Goal: Task Accomplishment & Management: Manage account settings

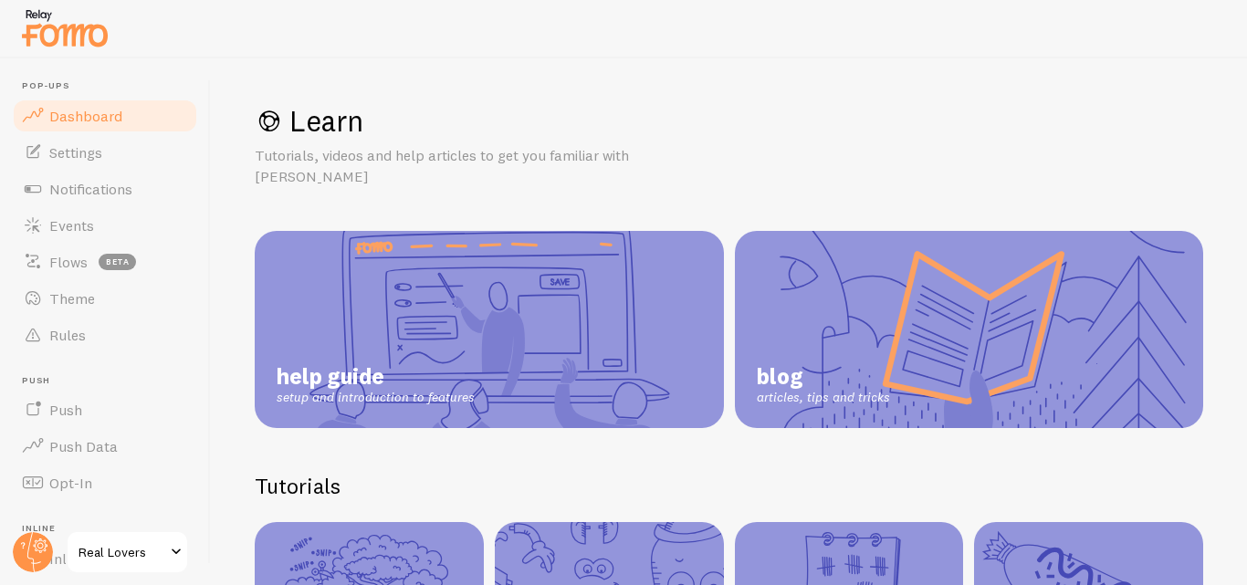
click at [89, 121] on span "Dashboard" at bounding box center [85, 116] width 73 height 18
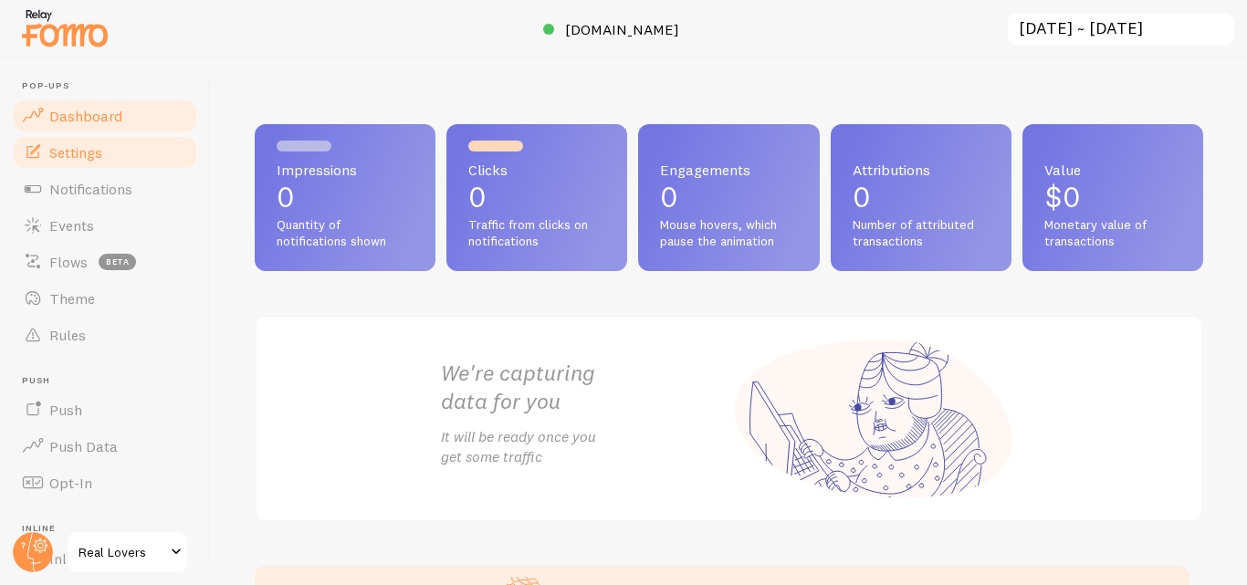
click at [97, 154] on span "Settings" at bounding box center [75, 152] width 53 height 18
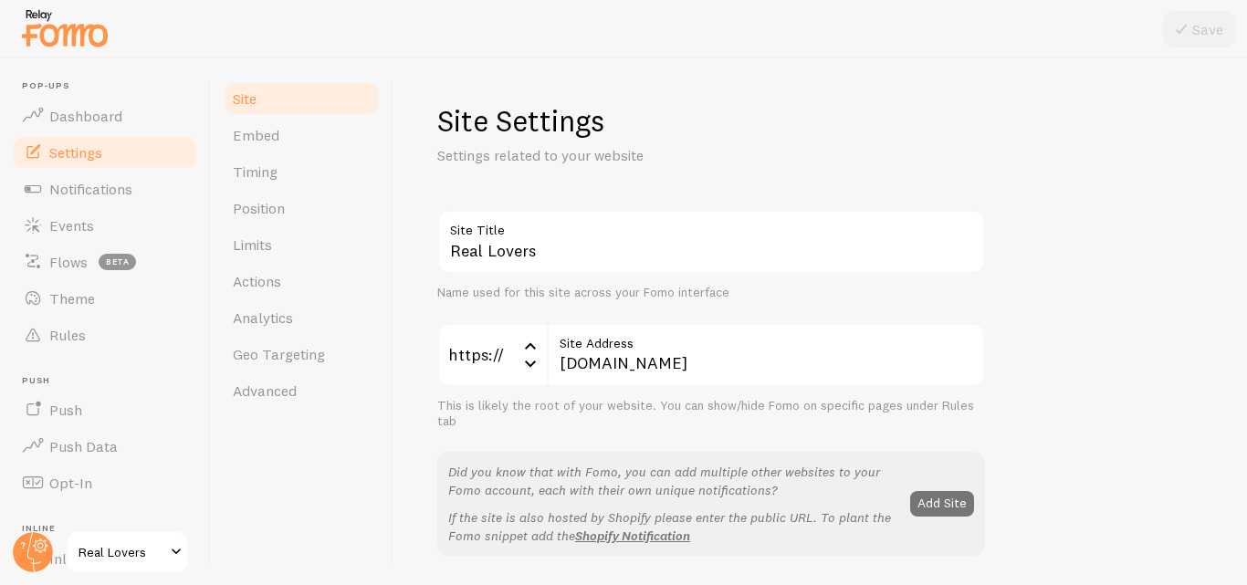
click at [856, 153] on p "Settings related to your website" at bounding box center [656, 155] width 438 height 21
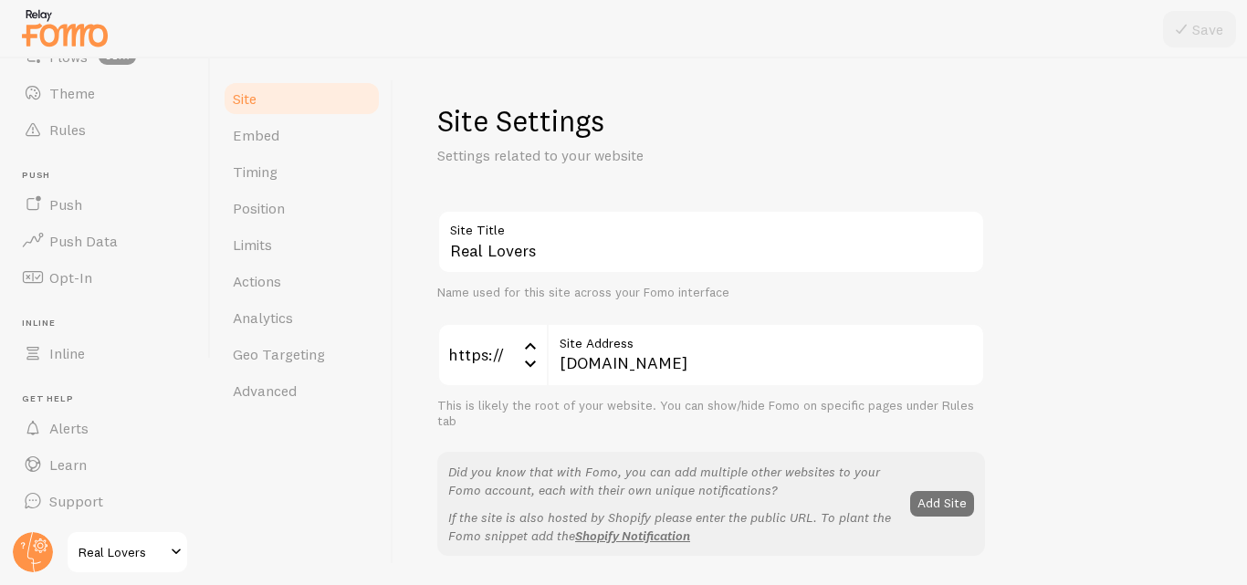
click at [175, 547] on span at bounding box center [176, 553] width 22 height 22
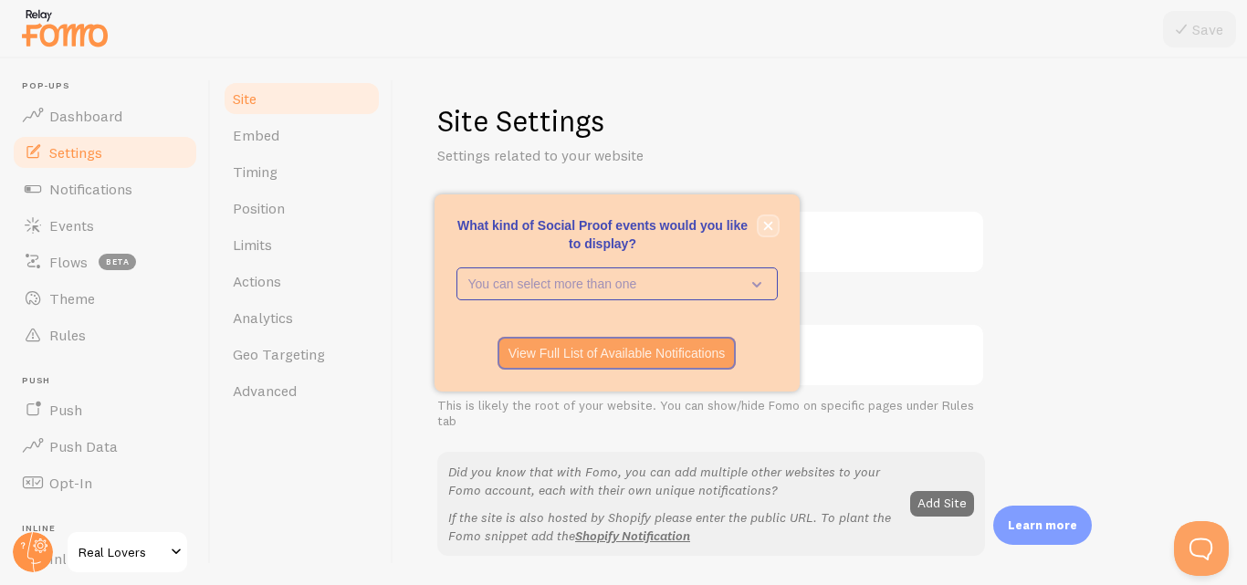
click at [773, 216] on button "close," at bounding box center [768, 225] width 19 height 19
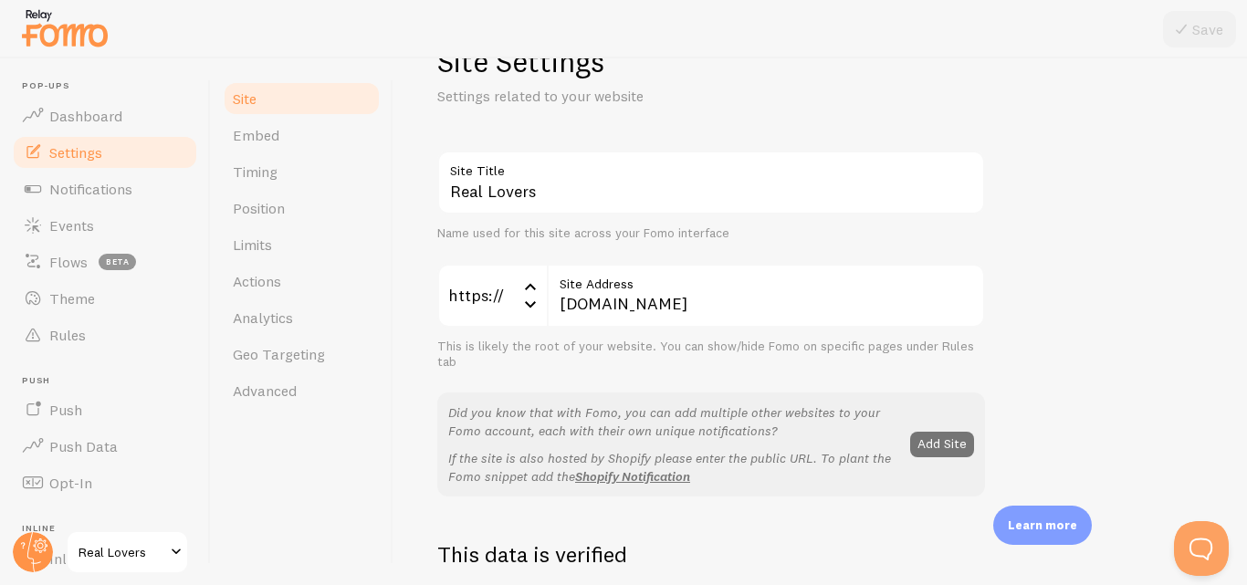
scroll to position [48, 0]
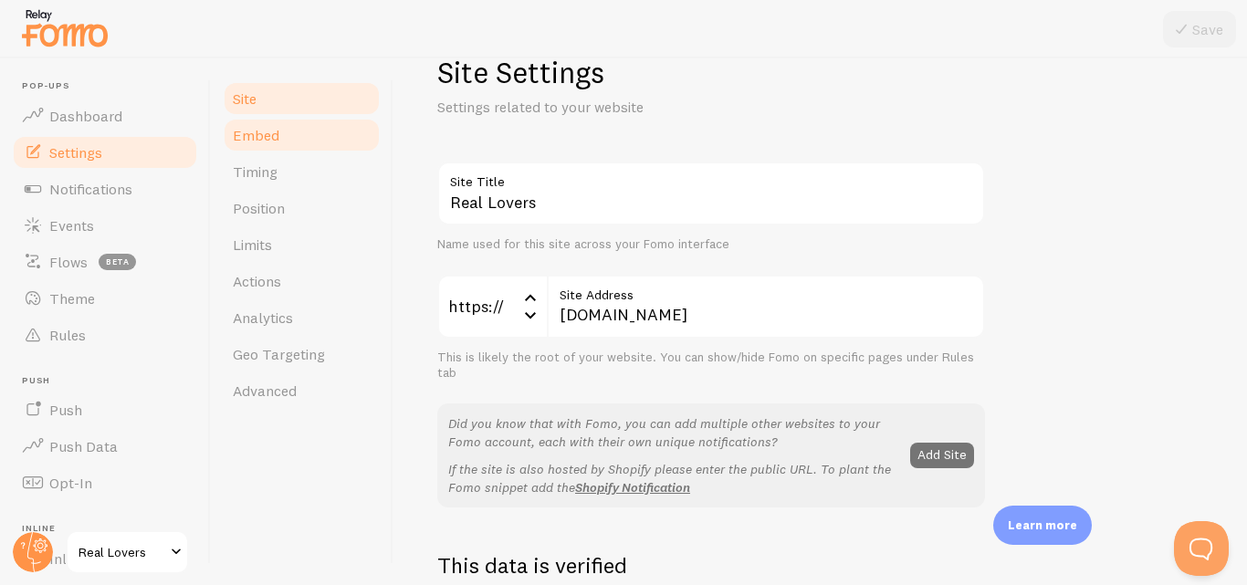
click at [306, 133] on link "Embed" at bounding box center [302, 135] width 160 height 37
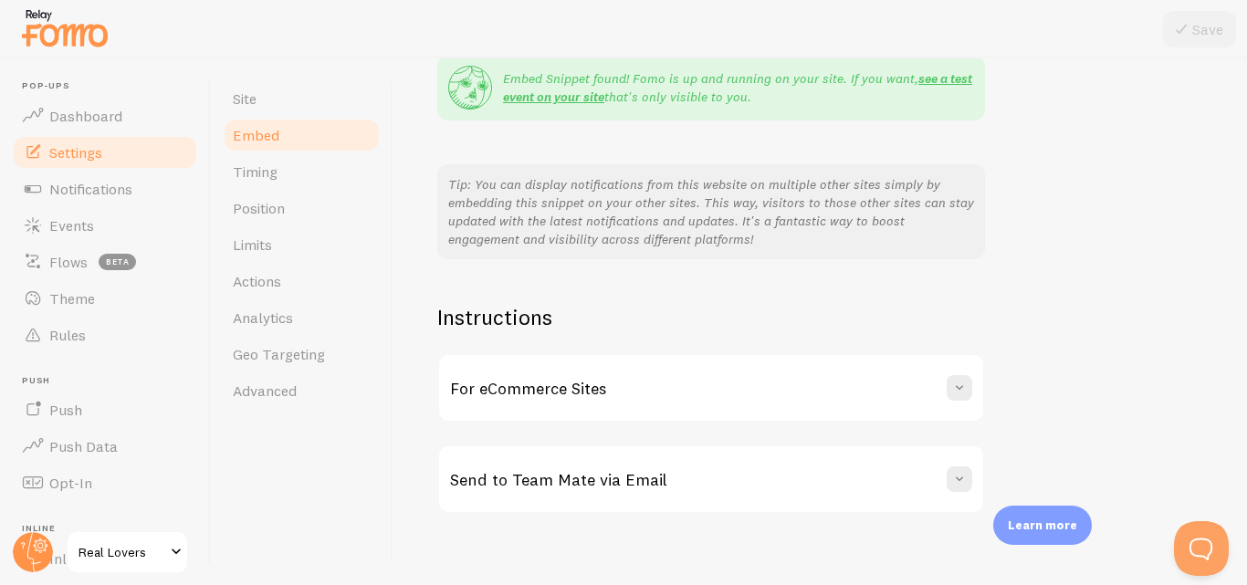
scroll to position [395, 0]
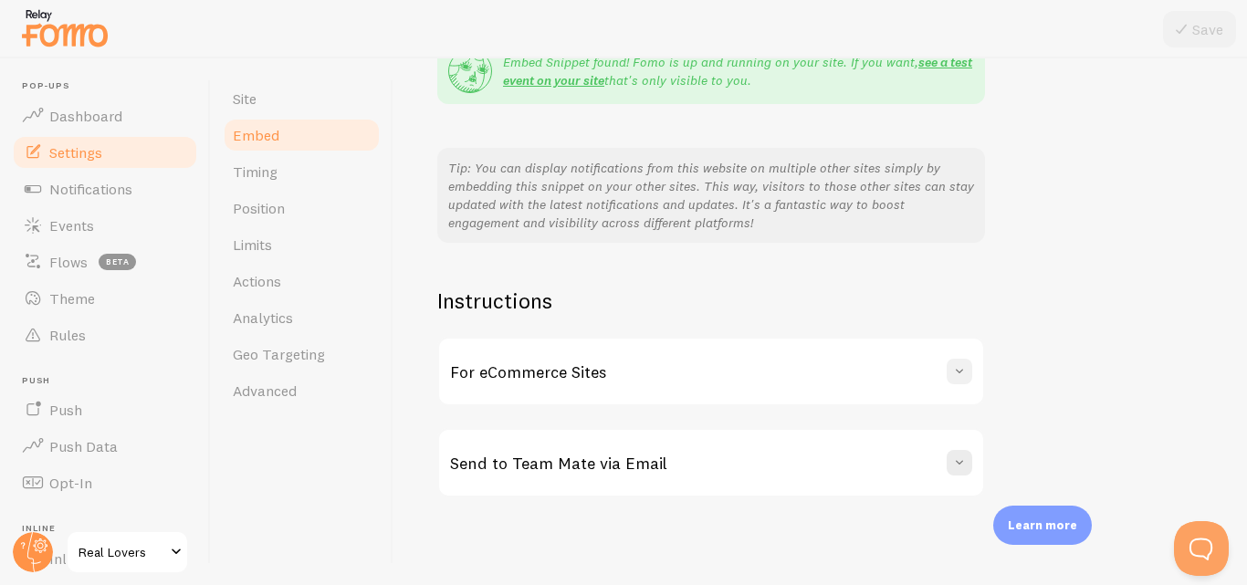
click at [956, 373] on span at bounding box center [960, 372] width 18 height 18
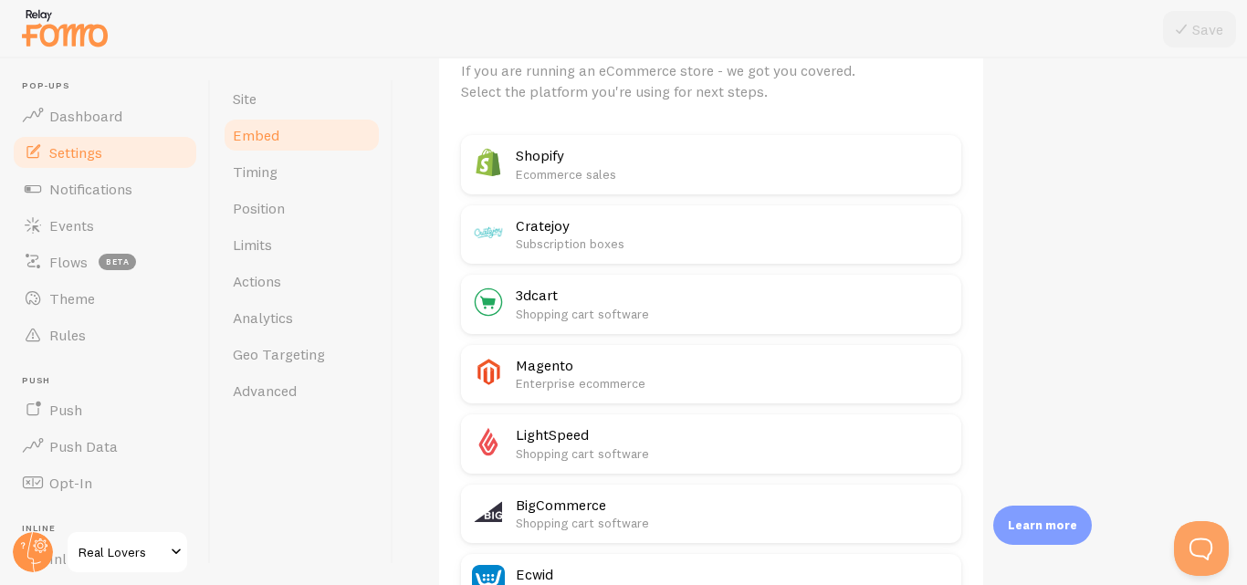
scroll to position [769, 0]
click at [695, 164] on p "Ecommerce sales" at bounding box center [733, 173] width 435 height 18
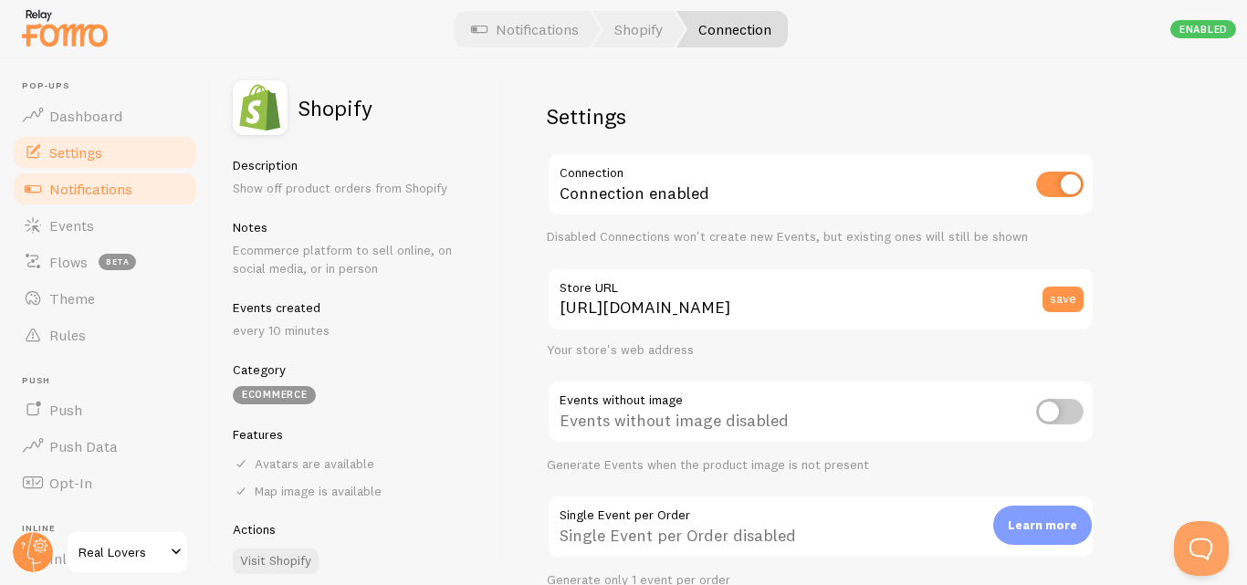
click at [122, 137] on link "Settings" at bounding box center [105, 152] width 188 height 37
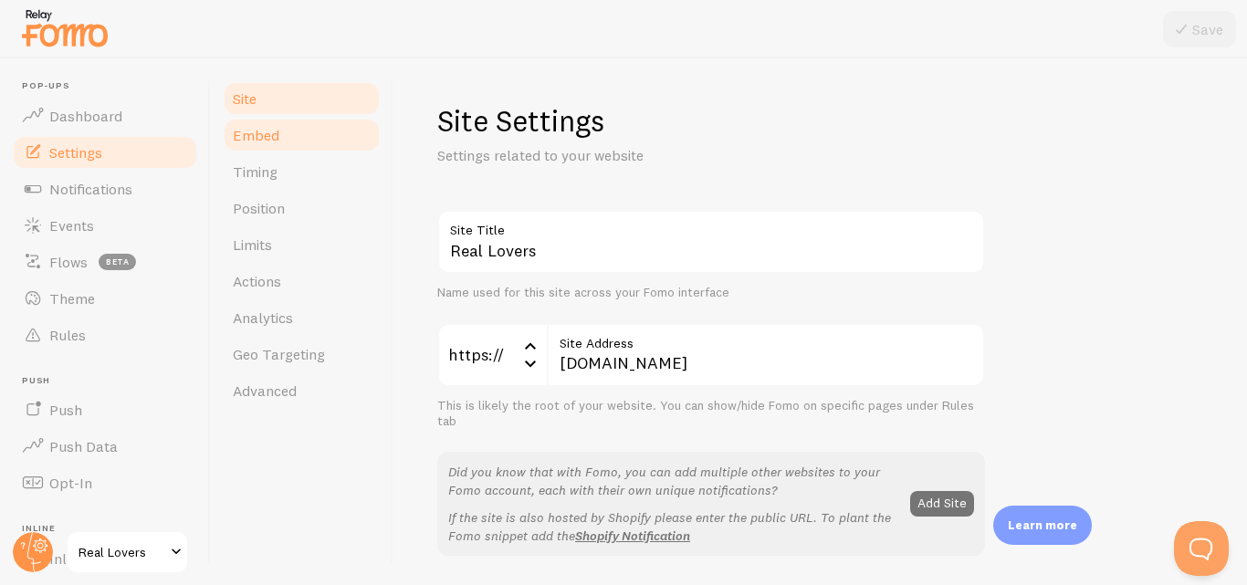
click at [280, 142] on link "Embed" at bounding box center [302, 135] width 160 height 37
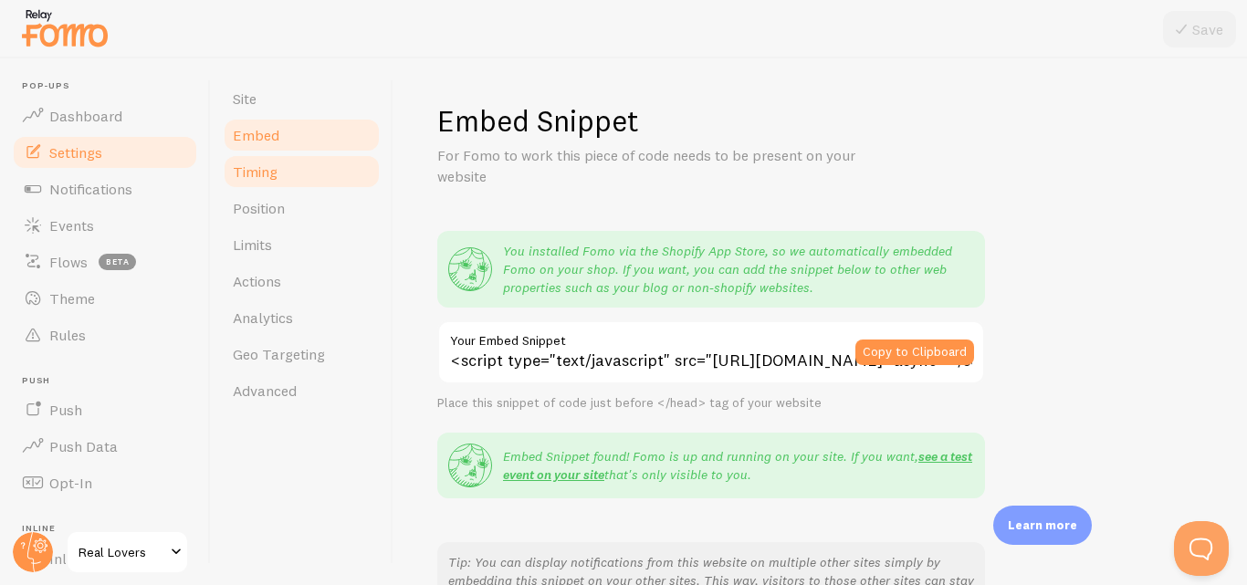
click at [282, 167] on link "Timing" at bounding box center [302, 171] width 160 height 37
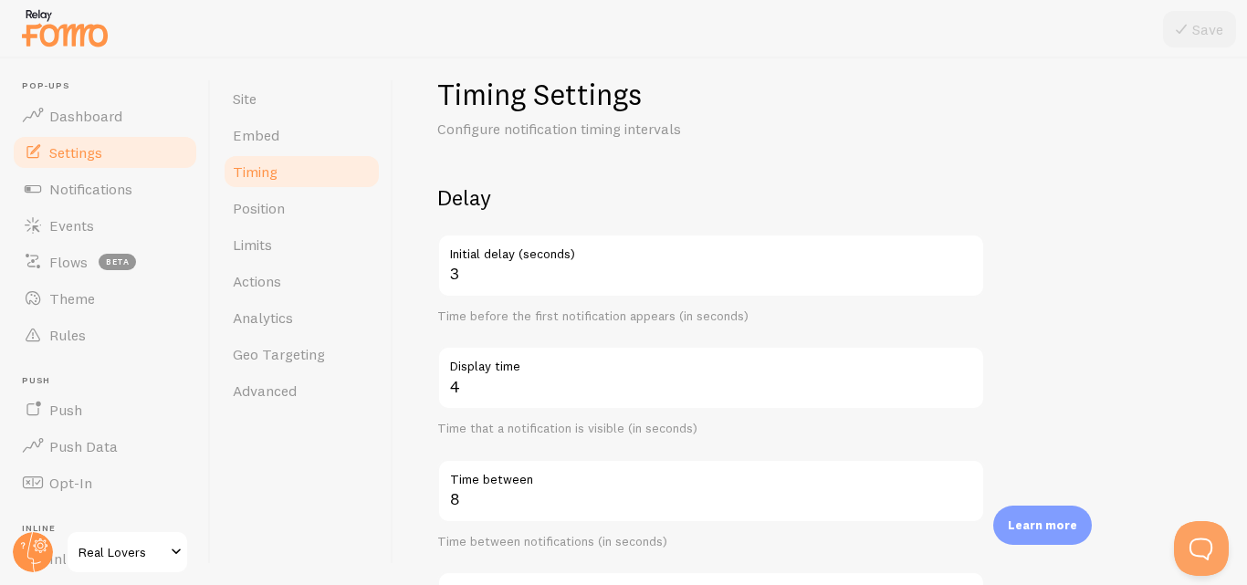
scroll to position [26, 0]
click at [305, 209] on link "Position" at bounding box center [302, 208] width 160 height 37
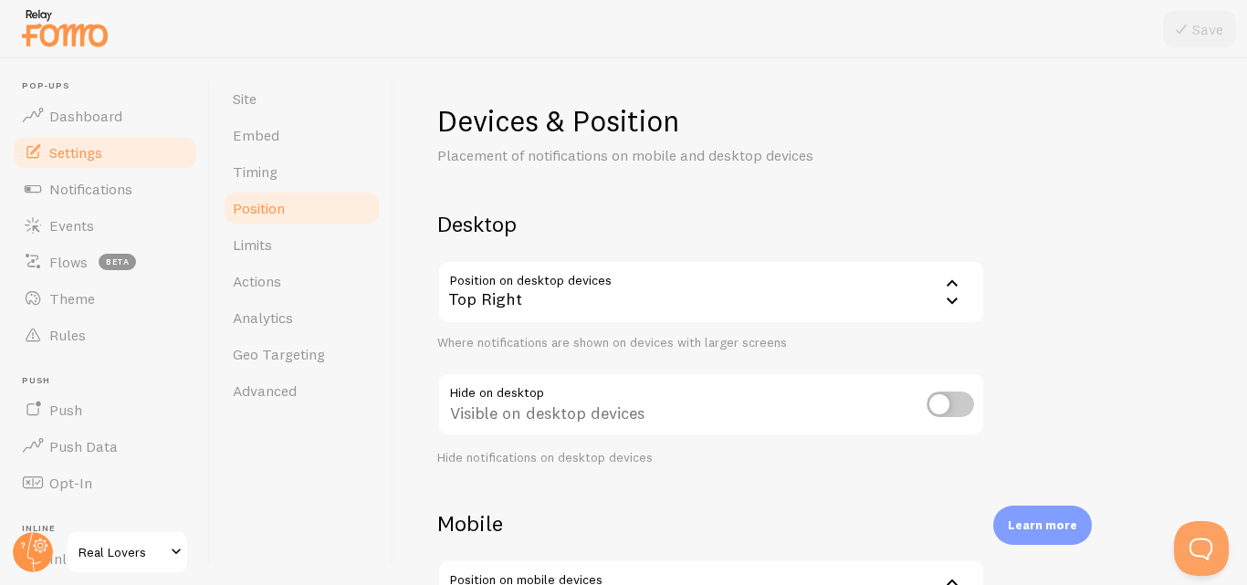
click at [955, 295] on icon at bounding box center [953, 300] width 22 height 22
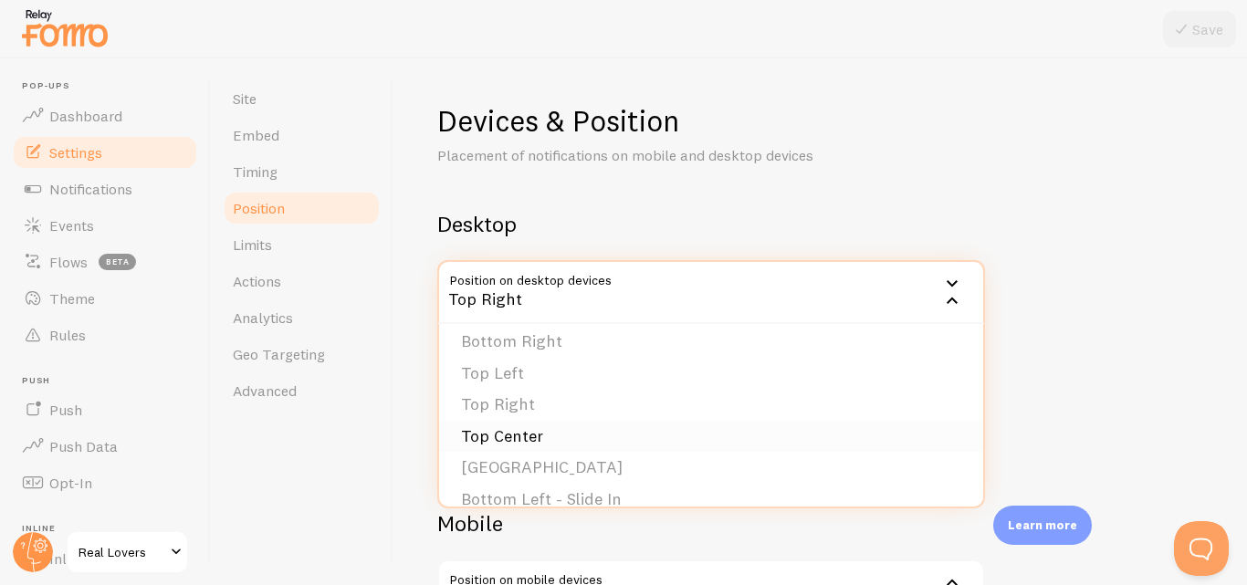
scroll to position [37, 0]
click at [511, 373] on li "Top Left" at bounding box center [711, 377] width 544 height 32
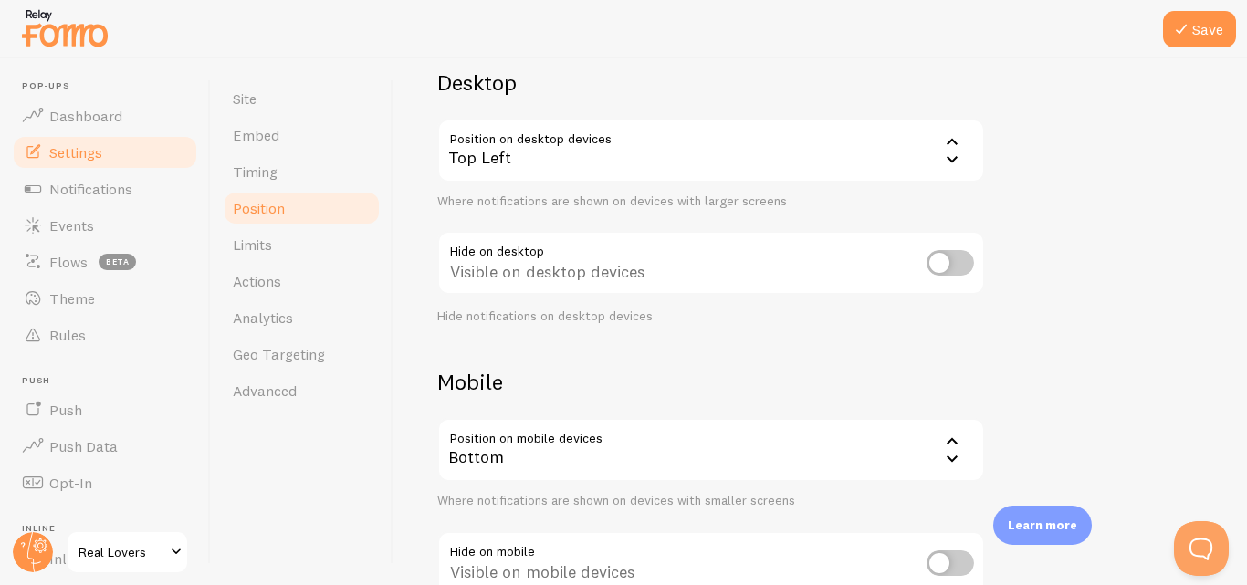
scroll to position [142, 0]
click at [1181, 30] on icon at bounding box center [1182, 29] width 22 height 22
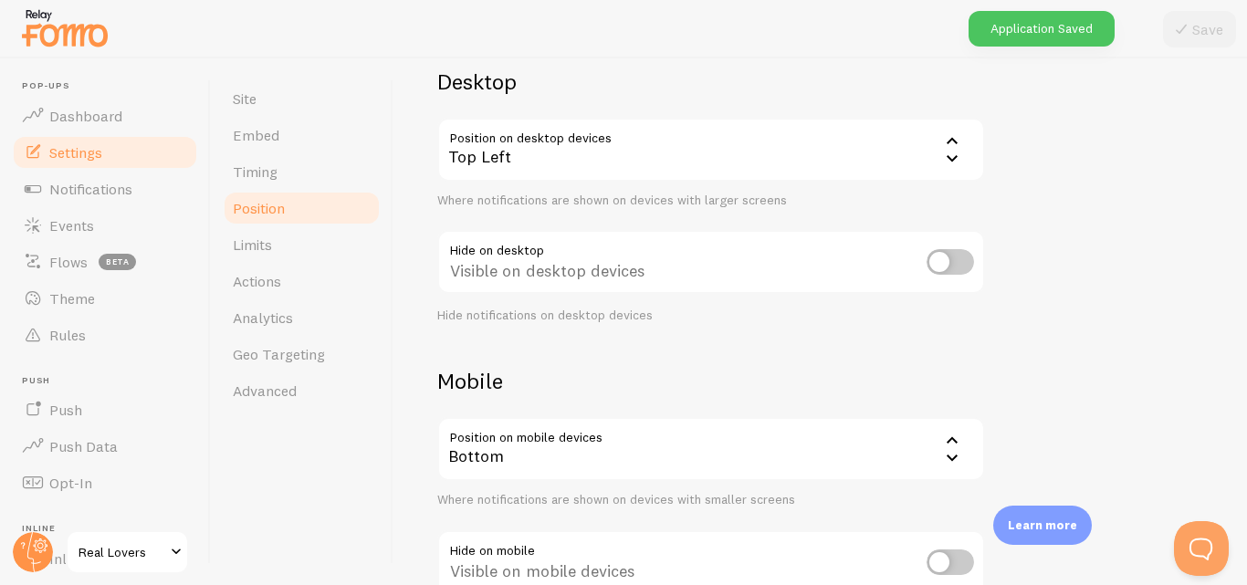
scroll to position [268, 0]
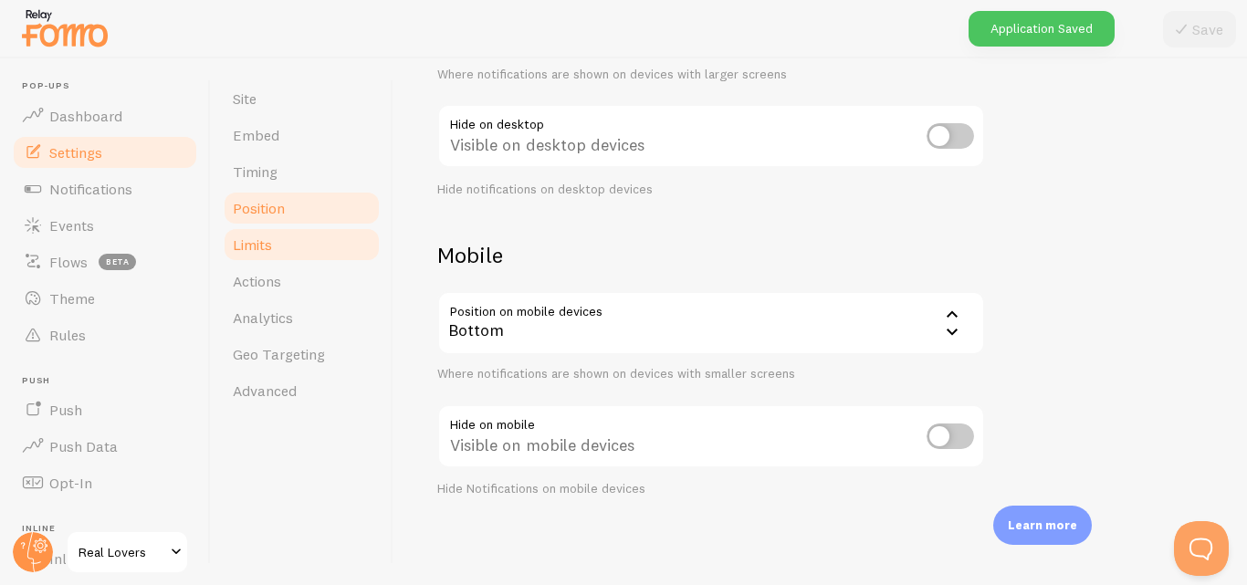
click at [309, 239] on link "Limits" at bounding box center [302, 244] width 160 height 37
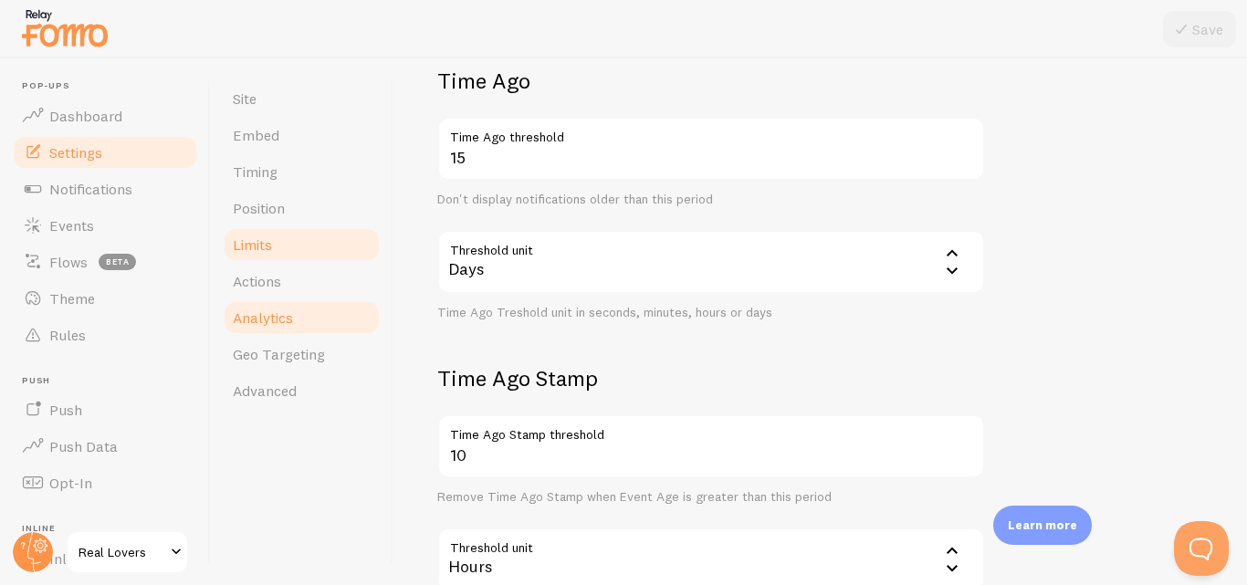
scroll to position [441, 0]
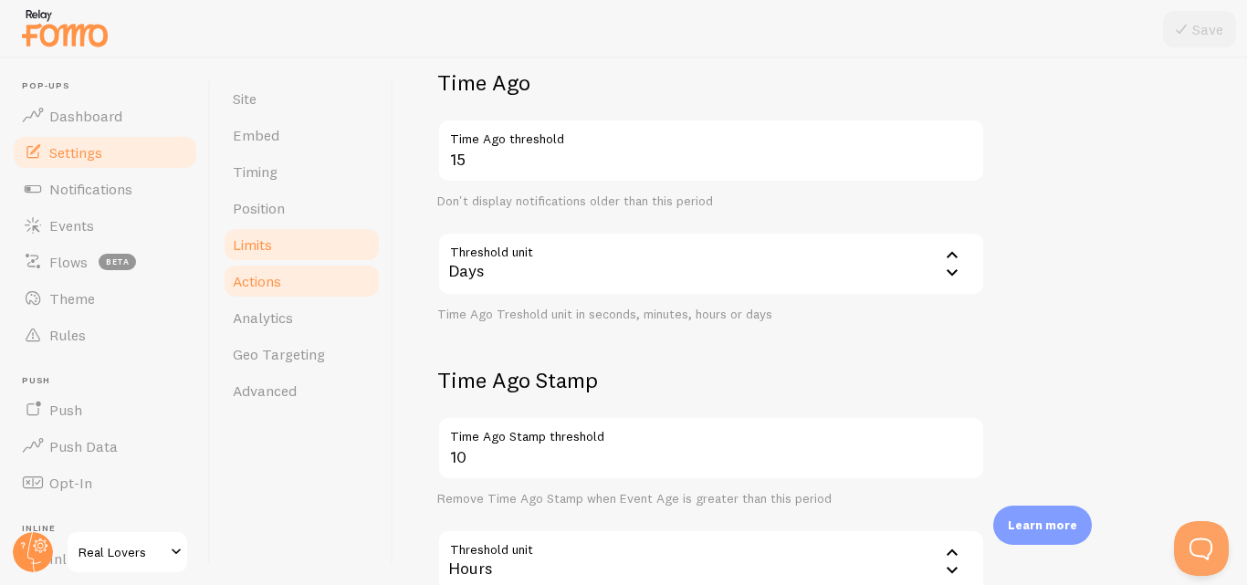
click at [237, 285] on span "Actions" at bounding box center [257, 281] width 48 height 18
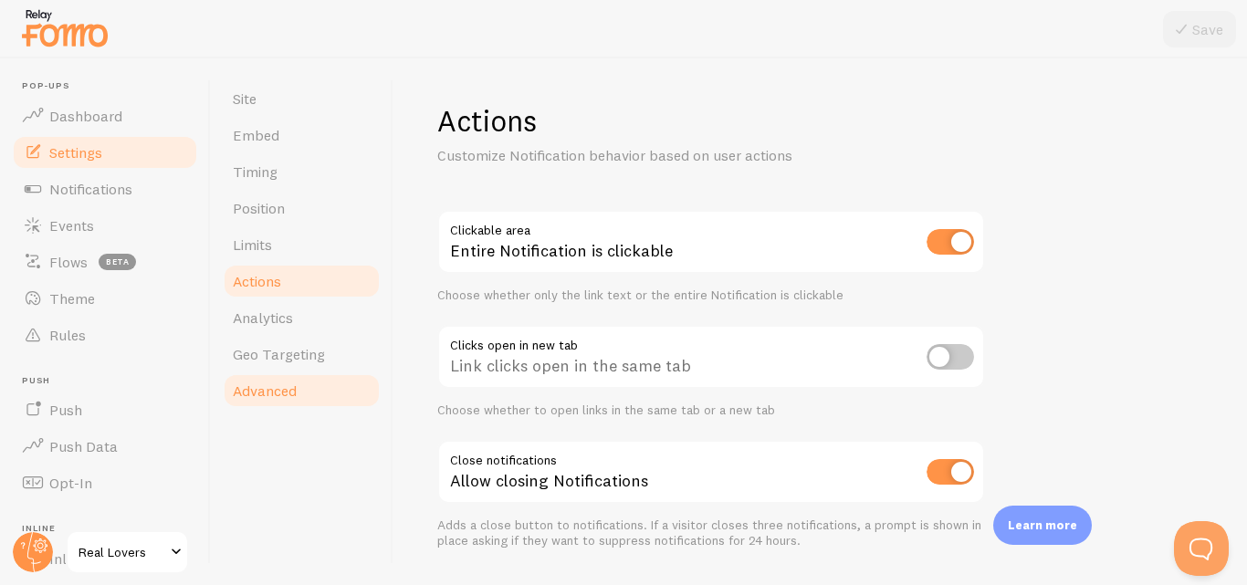
click at [291, 391] on span "Advanced" at bounding box center [265, 391] width 64 height 18
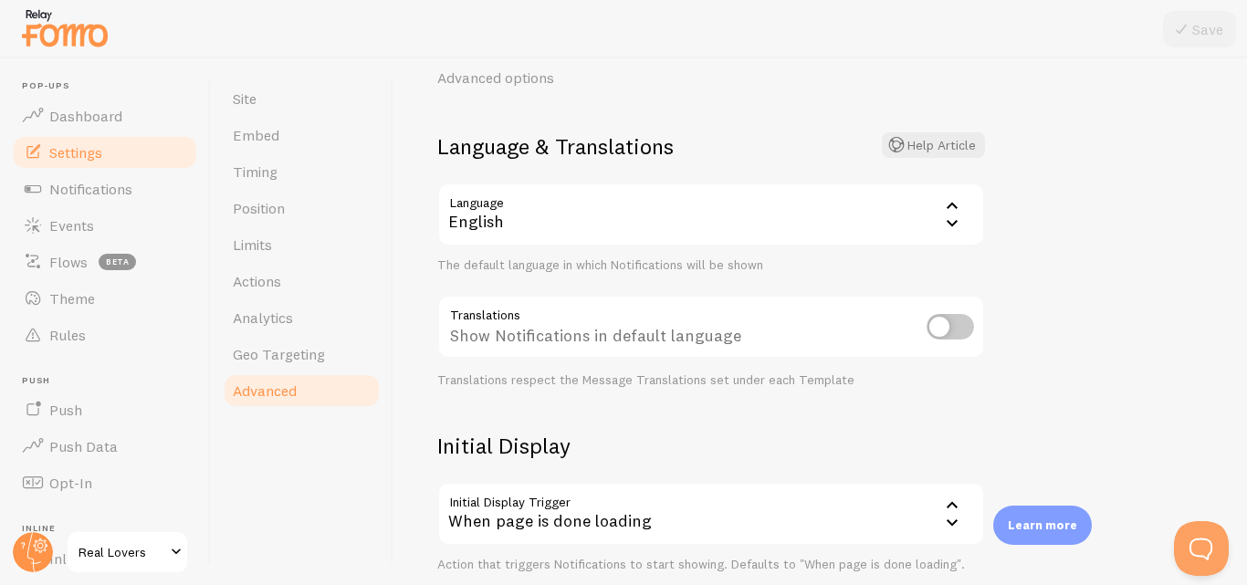
scroll to position [77, 0]
click at [89, 407] on link "Push" at bounding box center [105, 410] width 188 height 37
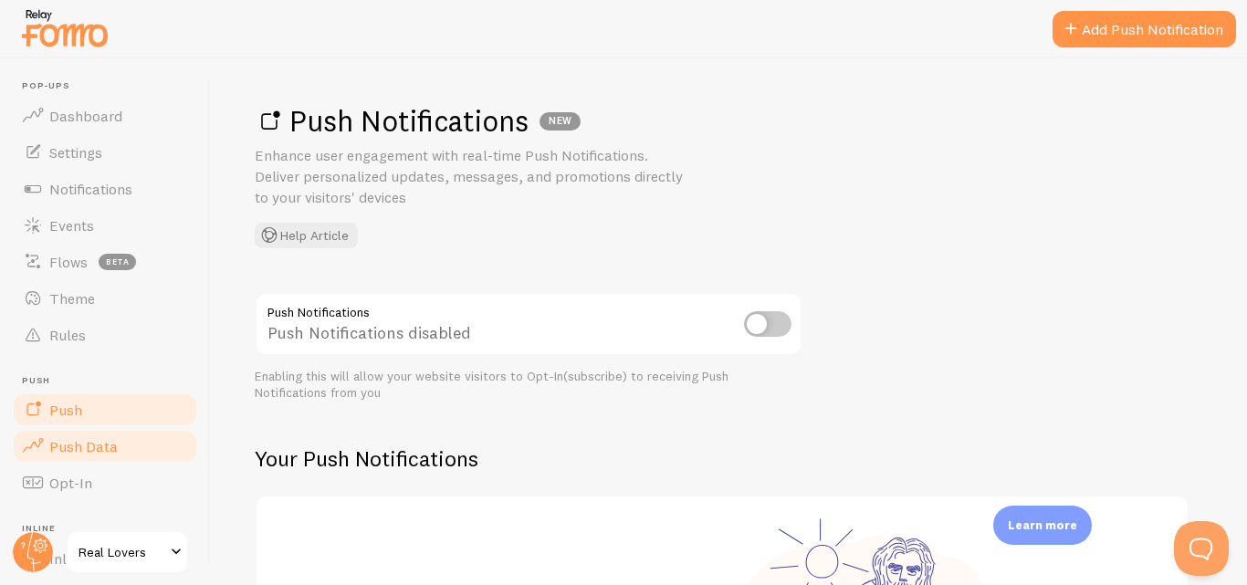
click at [115, 454] on span "Push Data" at bounding box center [83, 446] width 68 height 18
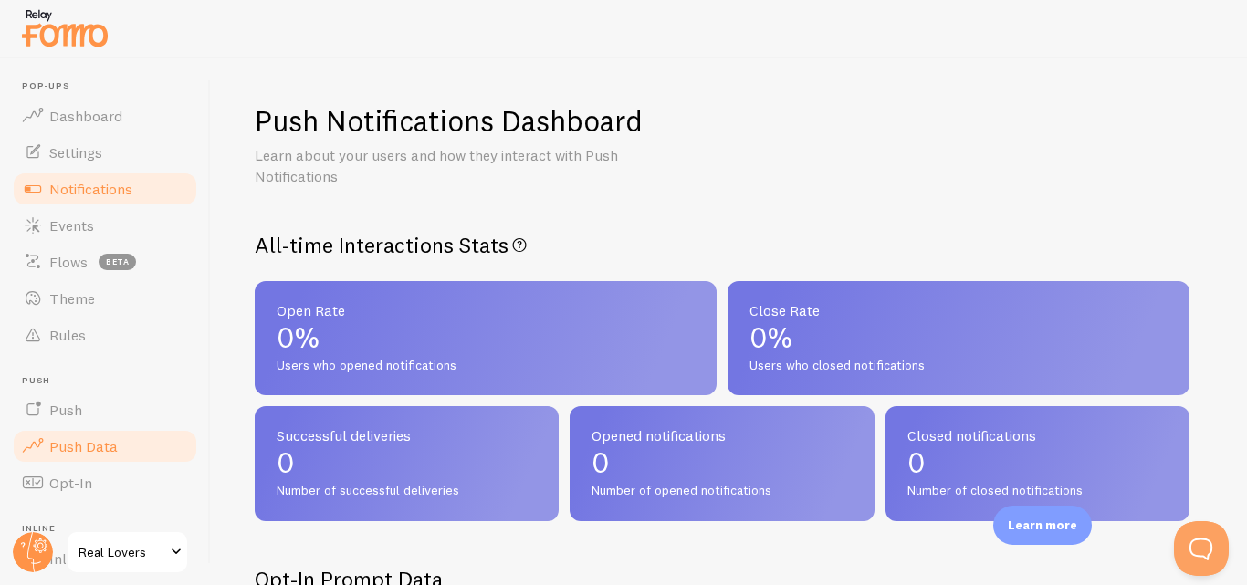
click at [100, 193] on span "Notifications" at bounding box center [90, 189] width 83 height 18
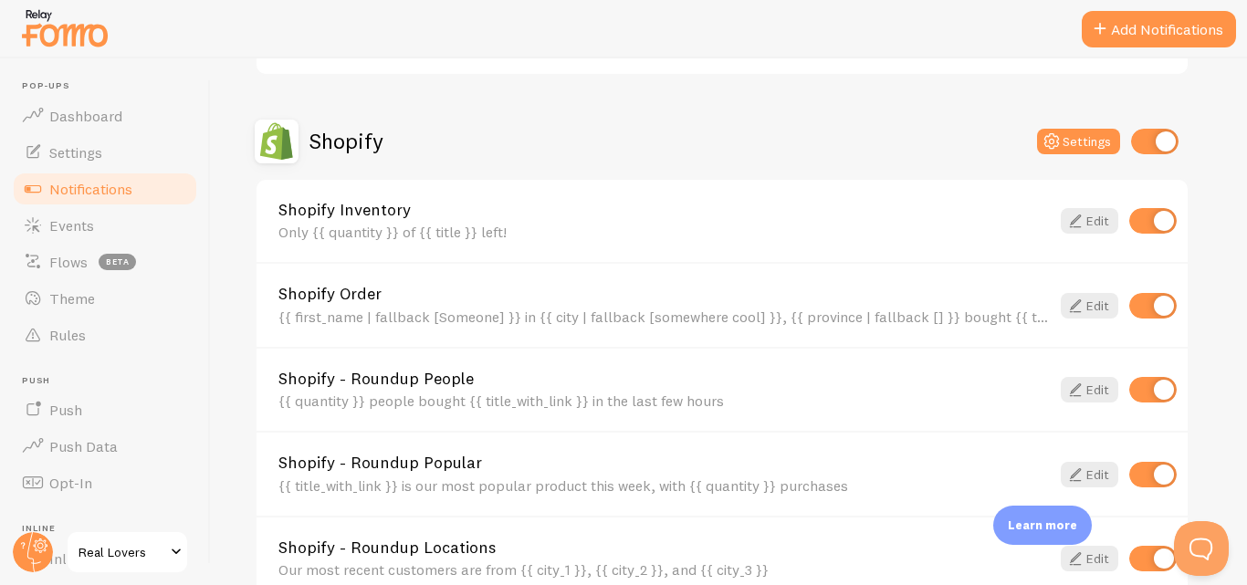
scroll to position [886, 0]
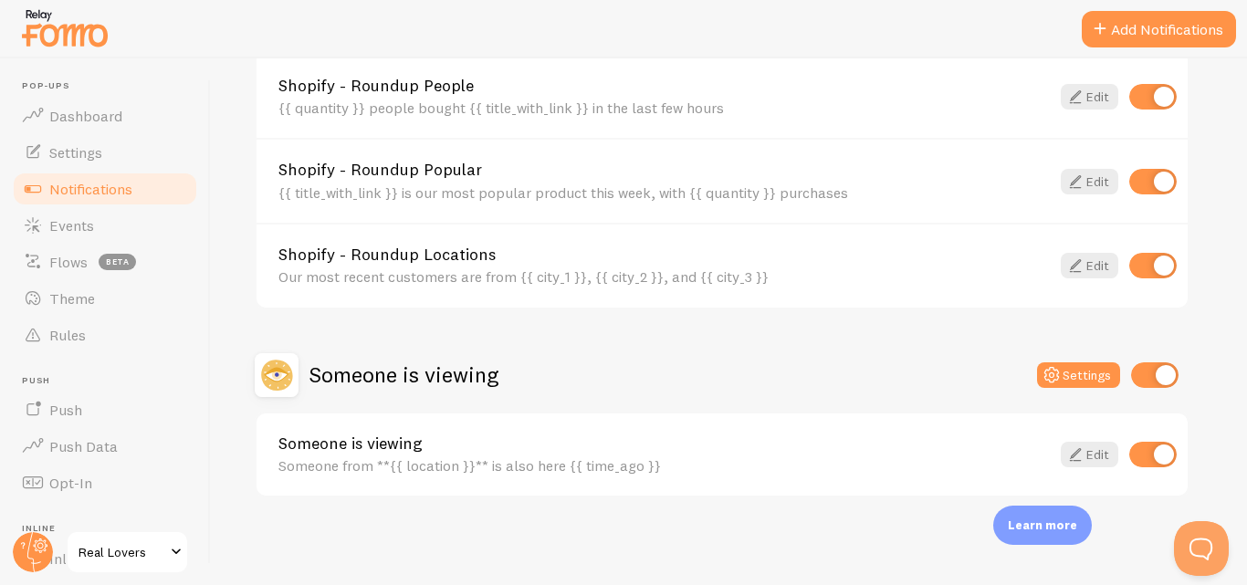
click at [1162, 380] on input "checkbox" at bounding box center [1154, 376] width 47 height 26
checkbox input "false"
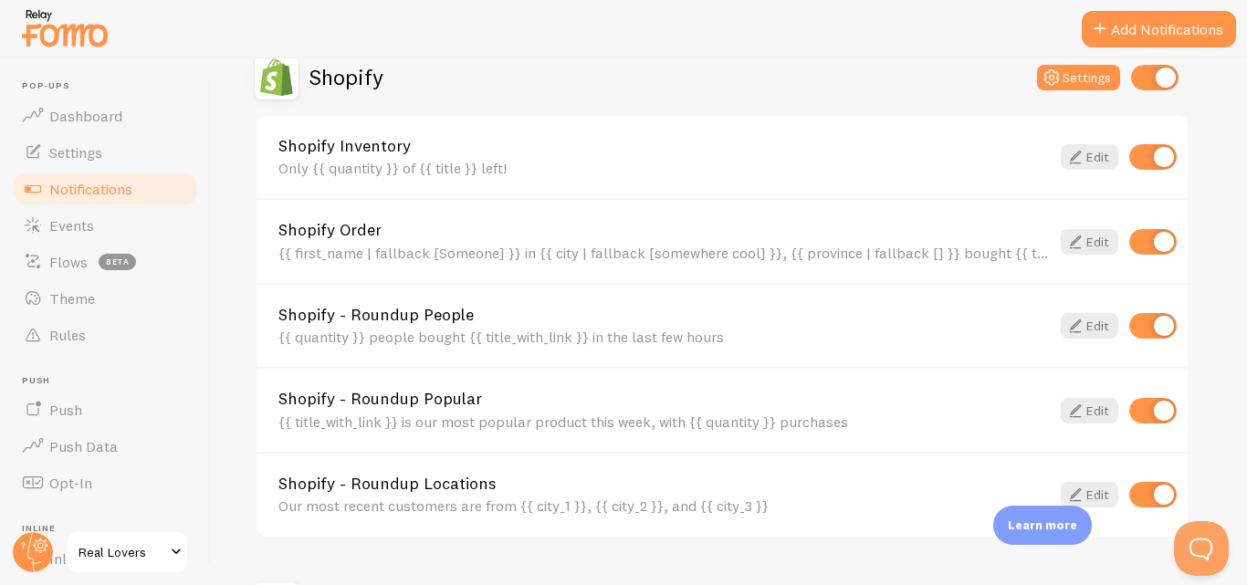
scroll to position [660, 0]
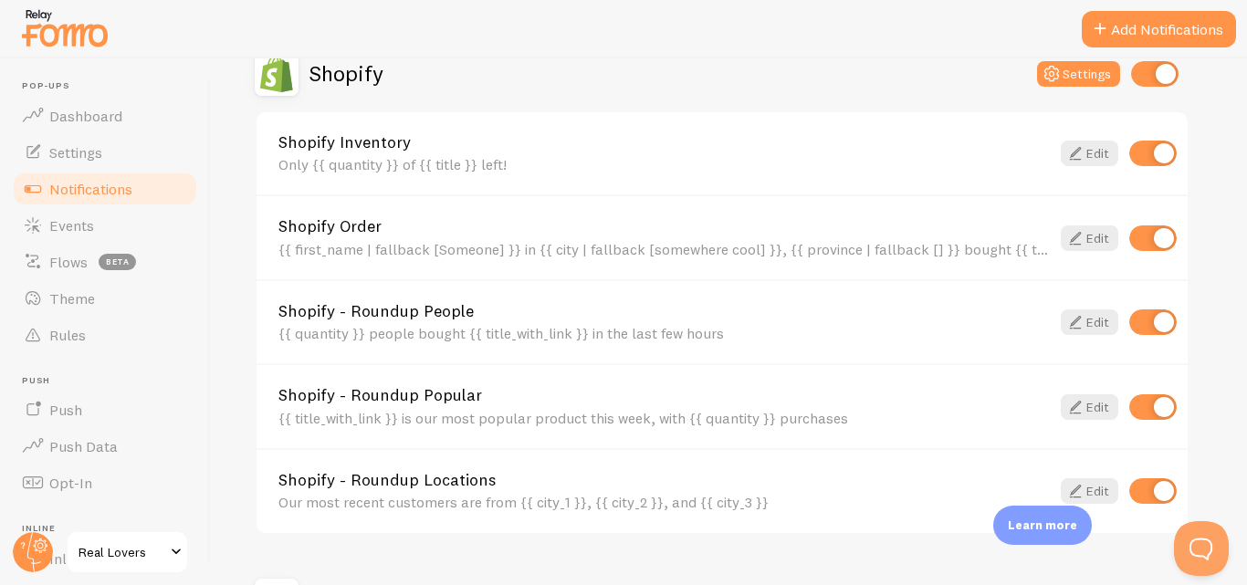
click at [1153, 150] on input "checkbox" at bounding box center [1153, 154] width 47 height 26
checkbox input "false"
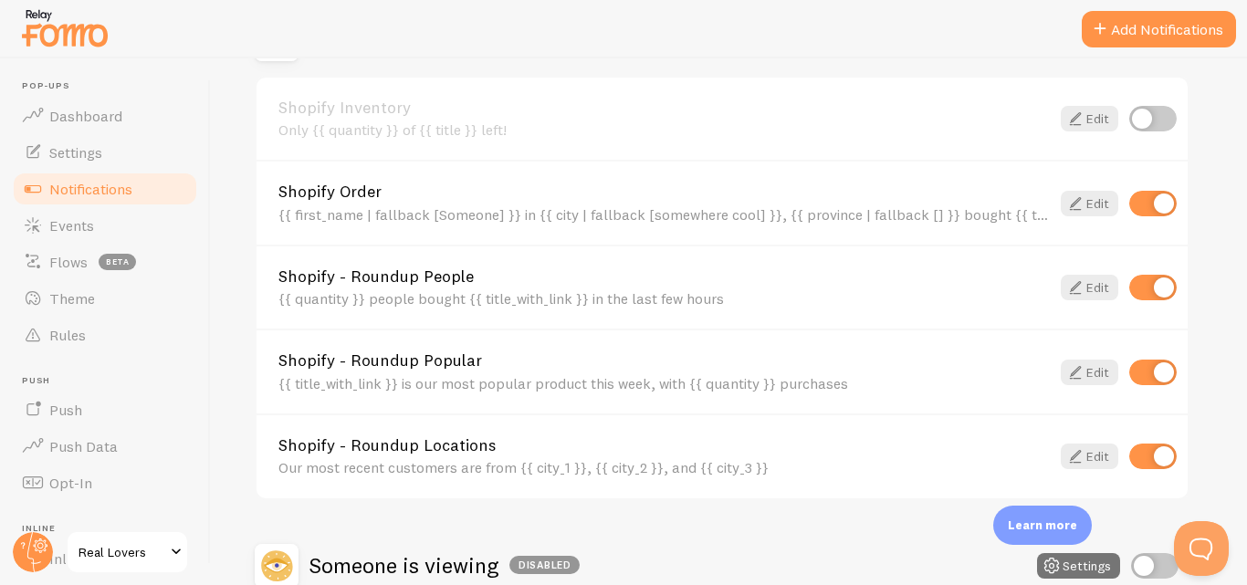
scroll to position [694, 0]
click at [1148, 284] on input "checkbox" at bounding box center [1153, 289] width 47 height 26
checkbox input "false"
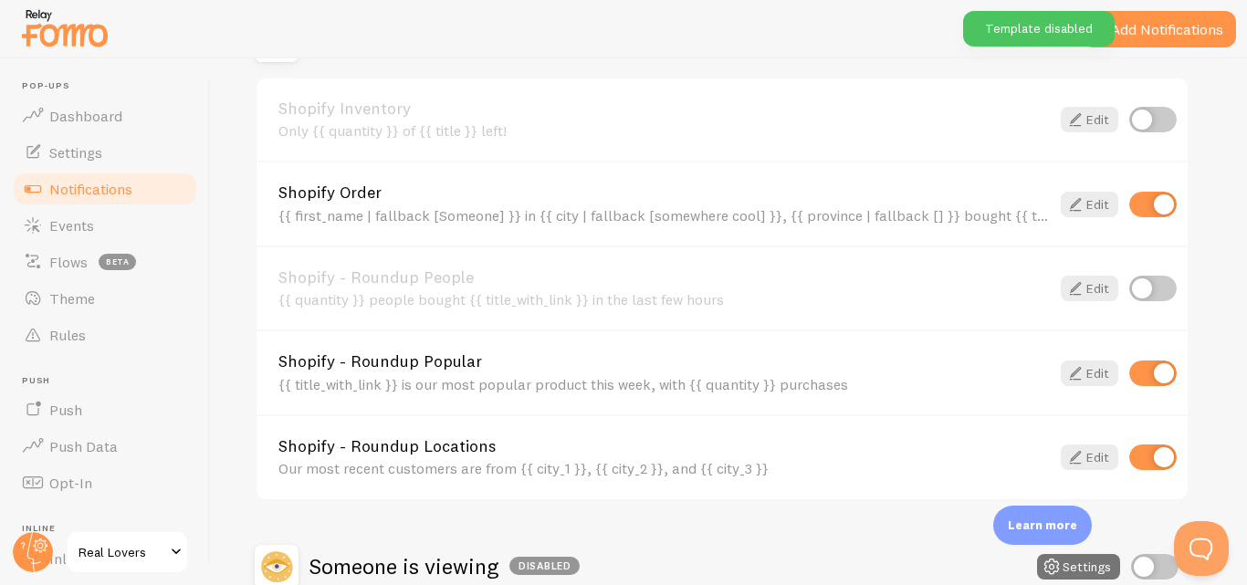
click at [1160, 383] on input "checkbox" at bounding box center [1153, 374] width 47 height 26
checkbox input "false"
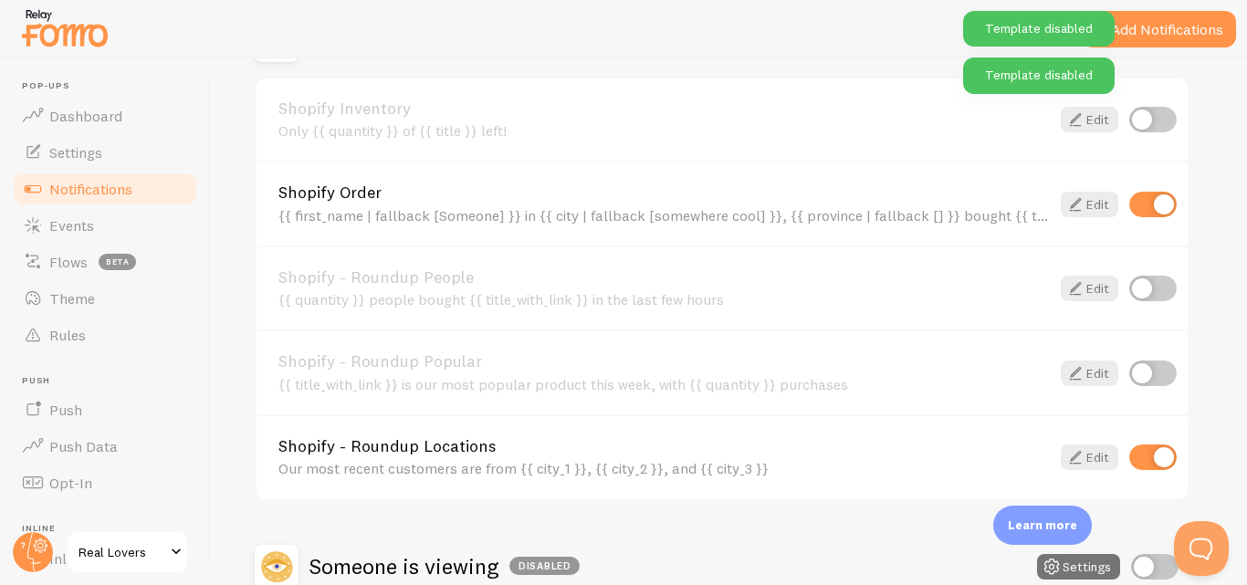
click at [1154, 445] on input "checkbox" at bounding box center [1153, 458] width 47 height 26
checkbox input "false"
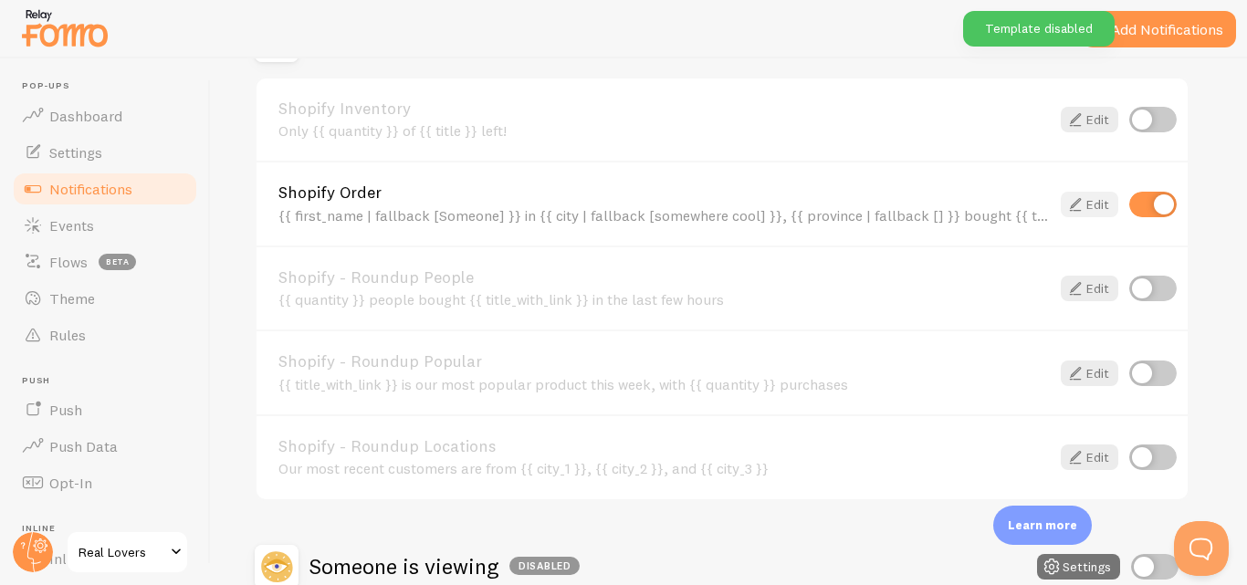
click at [1078, 206] on icon at bounding box center [1076, 205] width 22 height 22
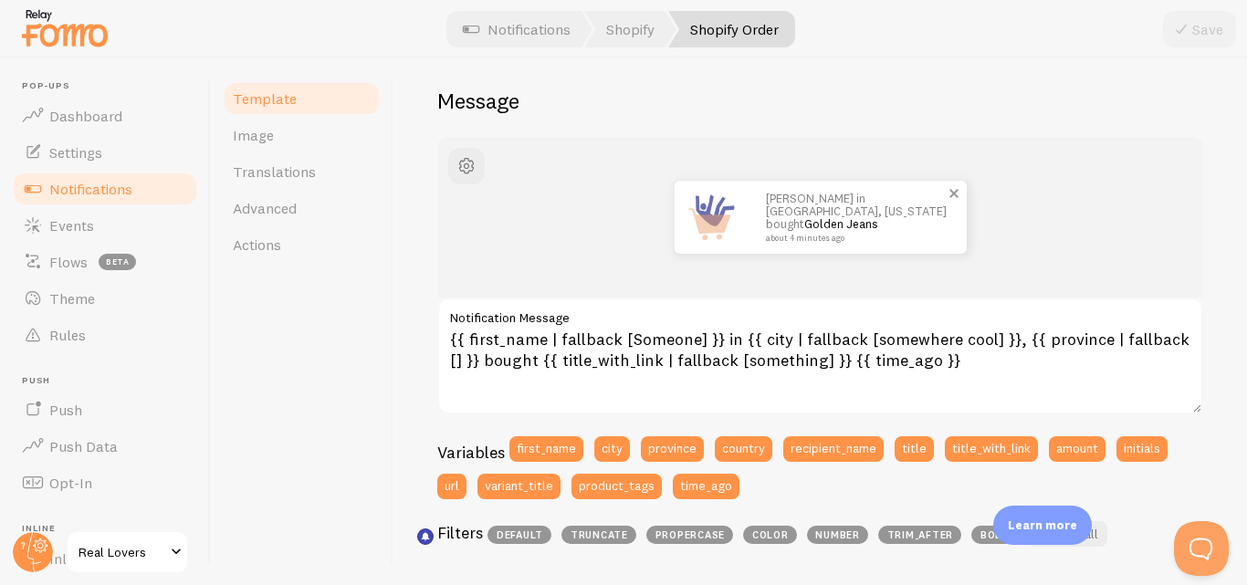
scroll to position [145, 0]
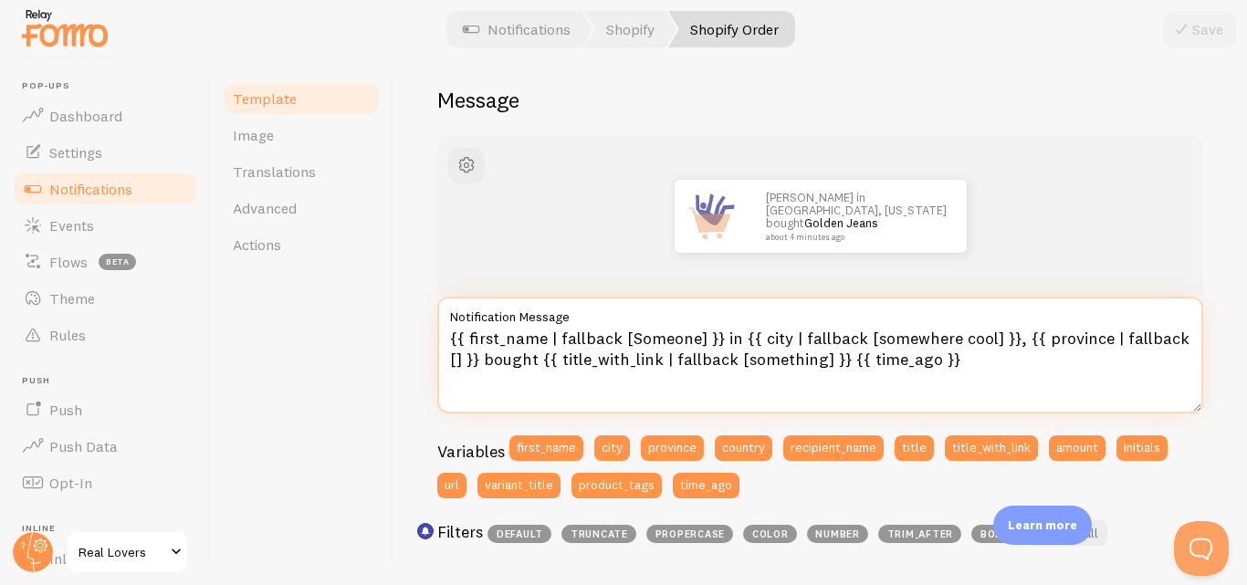
drag, startPoint x: 1010, startPoint y: 336, endPoint x: 985, endPoint y: 337, distance: 24.7
click at [985, 337] on textarea "{{ first_name | fallback [Someone] }} in {{ city | fallback [somewhere cool] }}…" at bounding box center [820, 355] width 766 height 117
click at [973, 357] on textarea "{{ first_name | fallback [Someone] }} in {{ city | fallback [somewhere cool] }}…" at bounding box center [820, 355] width 766 height 117
click at [973, 357] on html "Pop-ups Dashboard Settings Notifications Events Flows beta Theme Rules [GEOGRAP…" at bounding box center [623, 292] width 1247 height 585
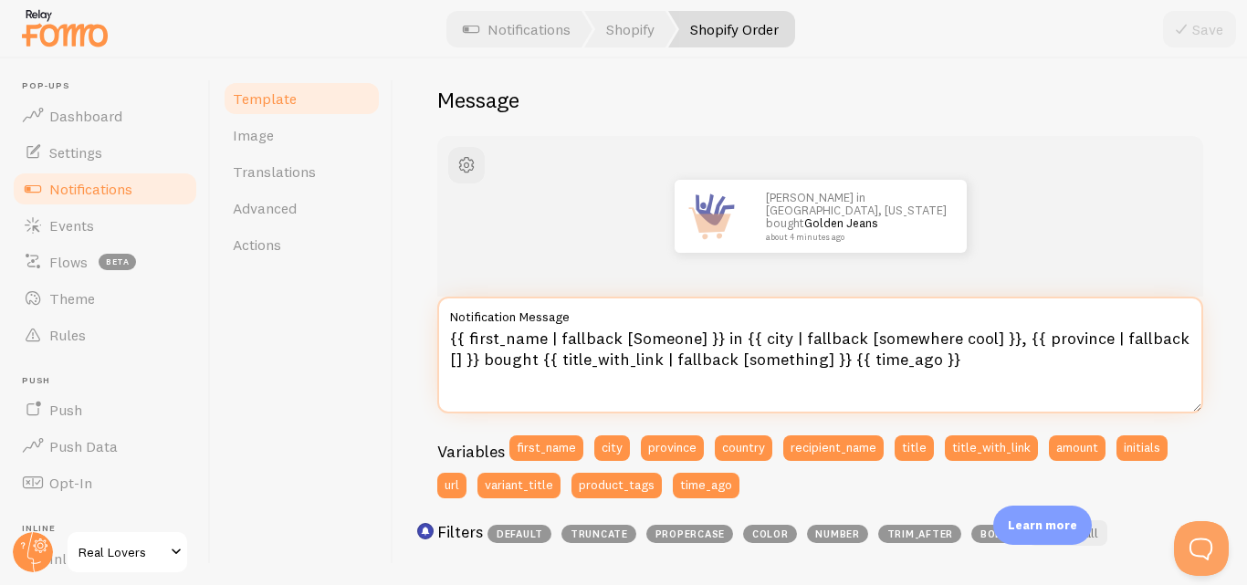
click at [1036, 374] on textarea "{{ first_name | fallback [Someone] }} in {{ city | fallback [somewhere cool] }}…" at bounding box center [820, 355] width 766 height 117
drag, startPoint x: 1009, startPoint y: 344, endPoint x: 741, endPoint y: 330, distance: 268.9
click at [741, 330] on textarea "{{ first_name | fallback [Someone] }} in {{ city | fallback [somewhere cool] }}…" at bounding box center [820, 355] width 766 height 117
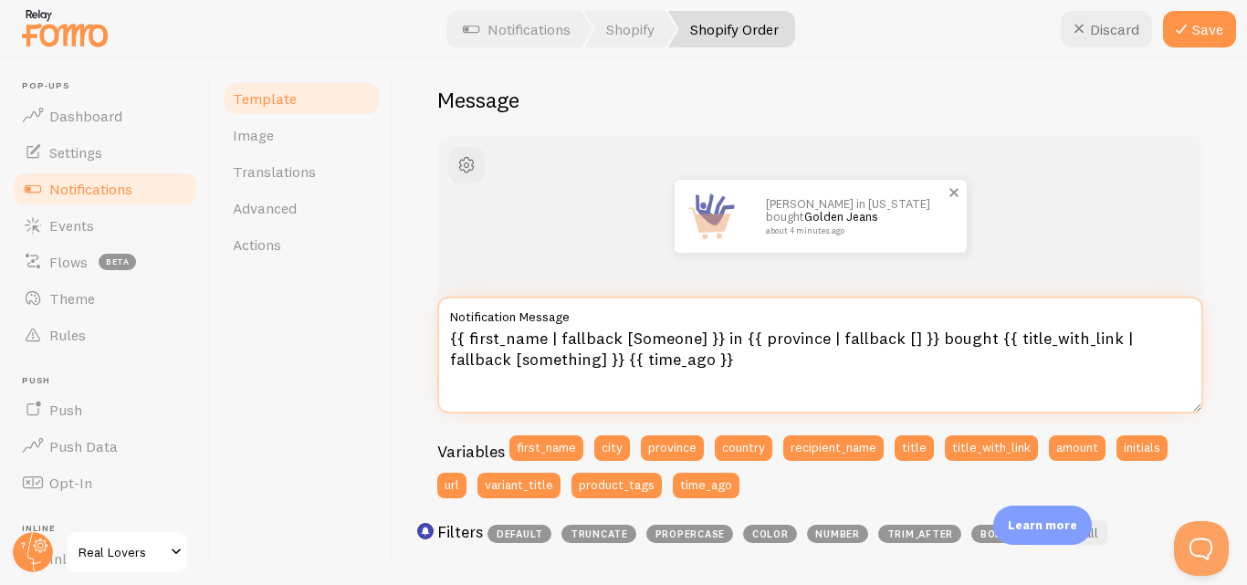
type textarea "{{ first_name | fallback [Someone] }} in {{ province | fallback [] }} bought {{…"
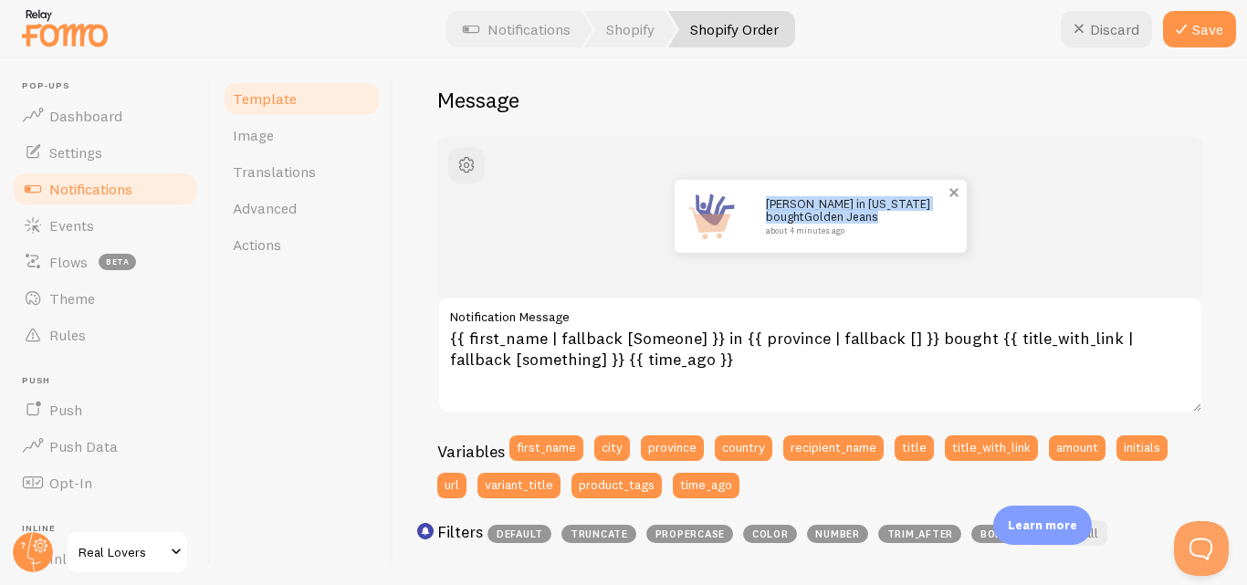
drag, startPoint x: 801, startPoint y: 219, endPoint x: 760, endPoint y: 200, distance: 45.3
click at [766, 200] on p "[PERSON_NAME] in [US_STATE] bought Golden Jeans about 4 minutes ago" at bounding box center [857, 215] width 183 height 37
copy p "[PERSON_NAME] in [US_STATE] bought Golden Jeans"
click at [1010, 201] on div "[PERSON_NAME] in [US_STATE] bought Golden Jeans about 4 minutes ago" at bounding box center [820, 216] width 679 height 73
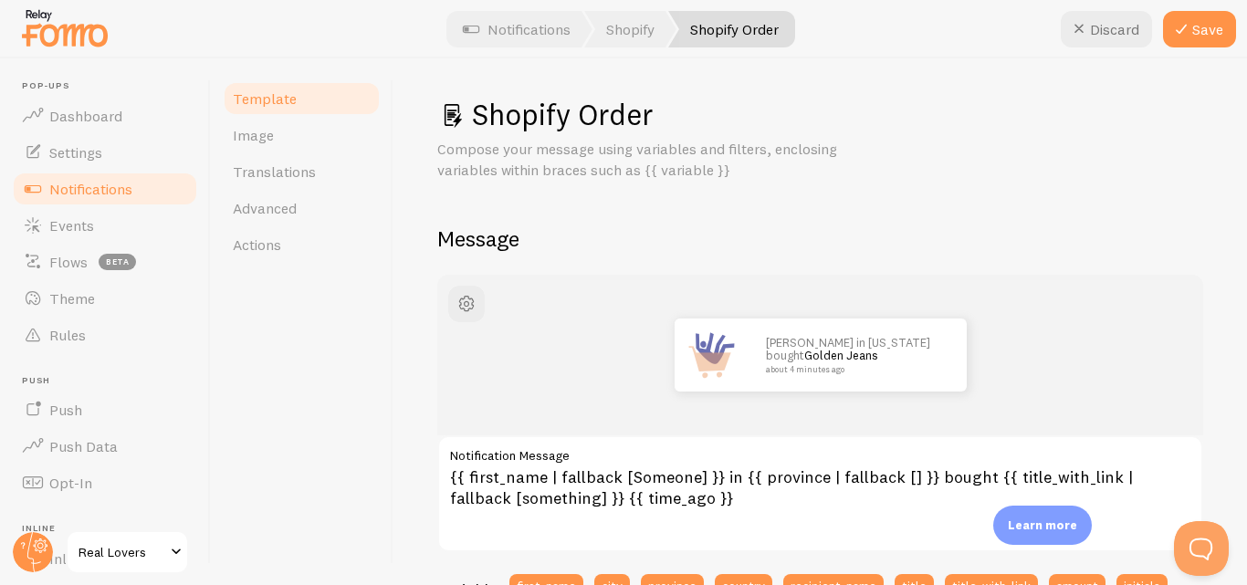
scroll to position [0, 0]
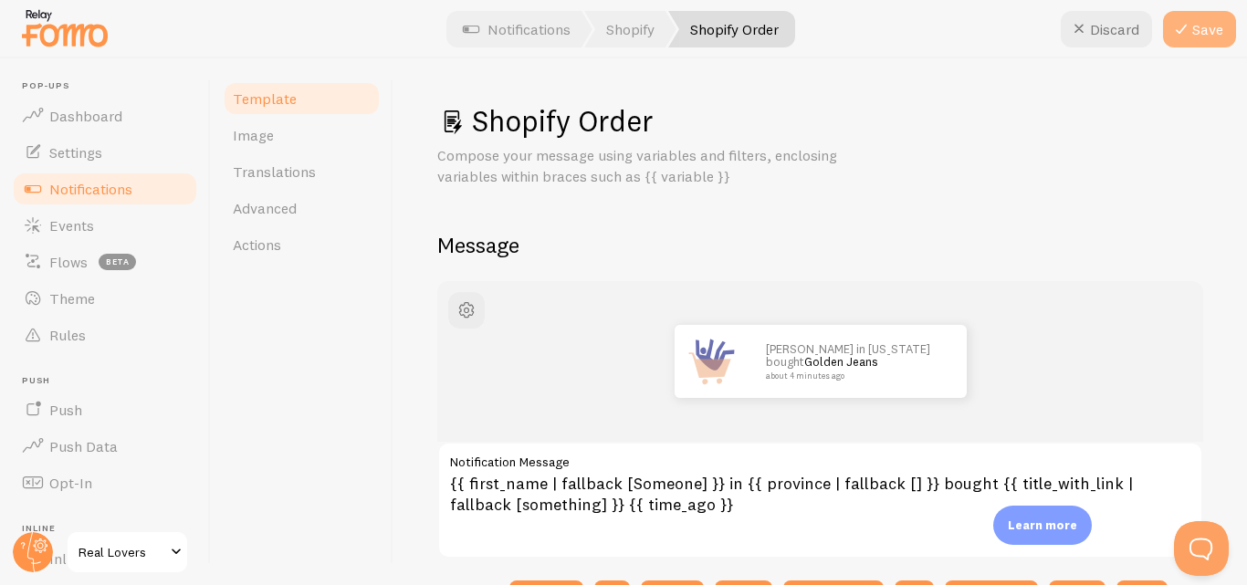
click at [1202, 25] on button "Save" at bounding box center [1199, 29] width 73 height 37
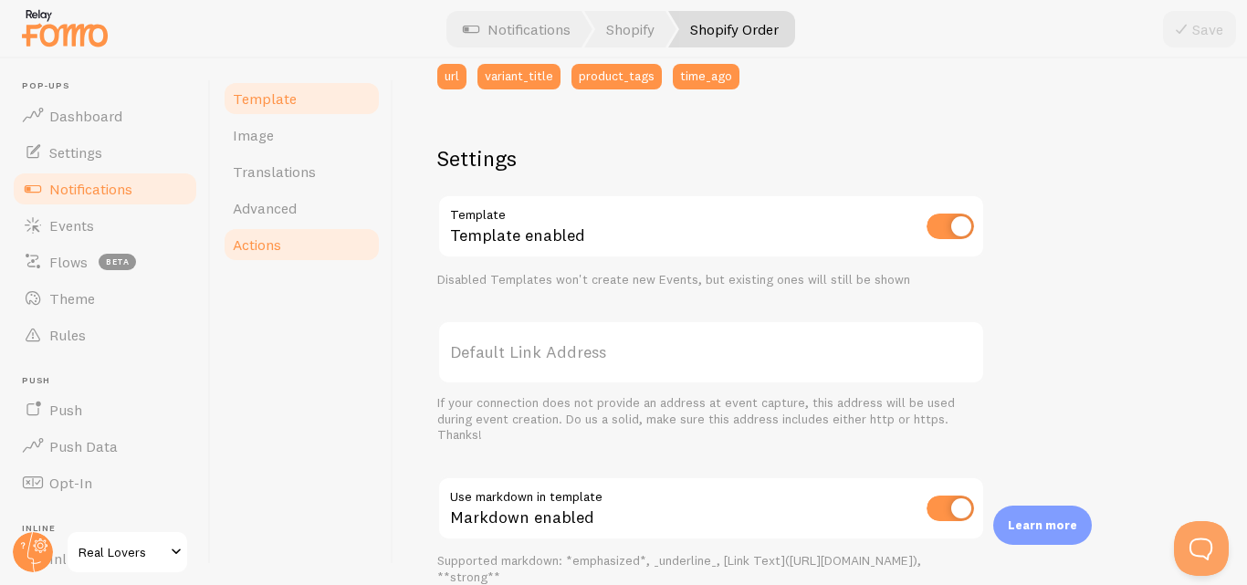
scroll to position [552, 0]
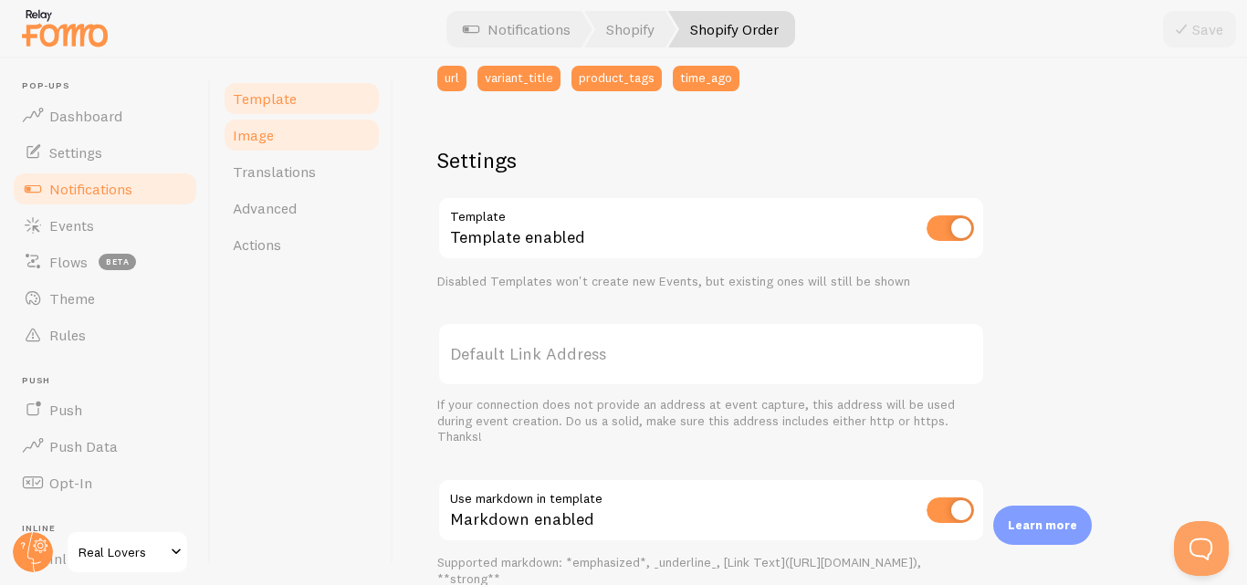
click at [267, 149] on link "Image" at bounding box center [302, 135] width 160 height 37
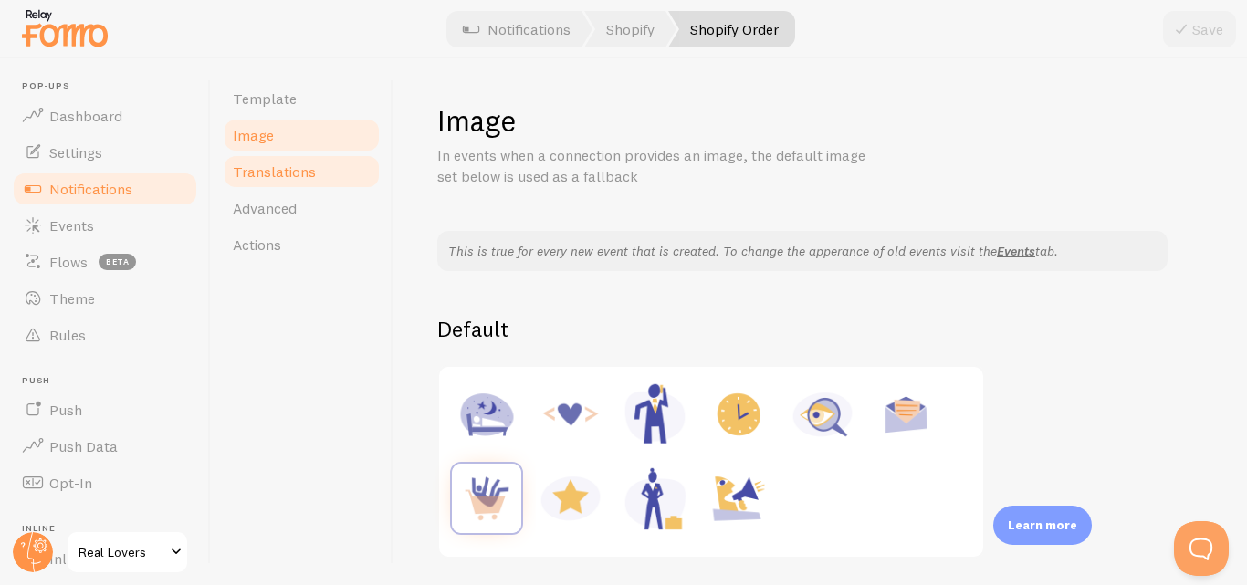
click at [319, 171] on link "Translations" at bounding box center [302, 171] width 160 height 37
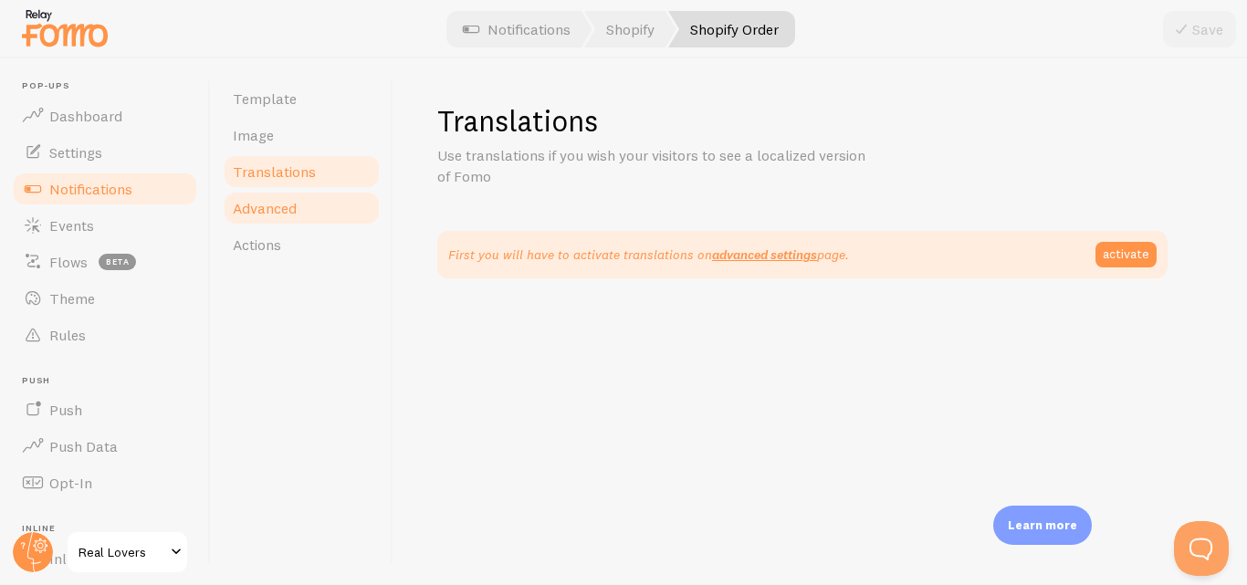
click at [303, 211] on link "Advanced" at bounding box center [302, 208] width 160 height 37
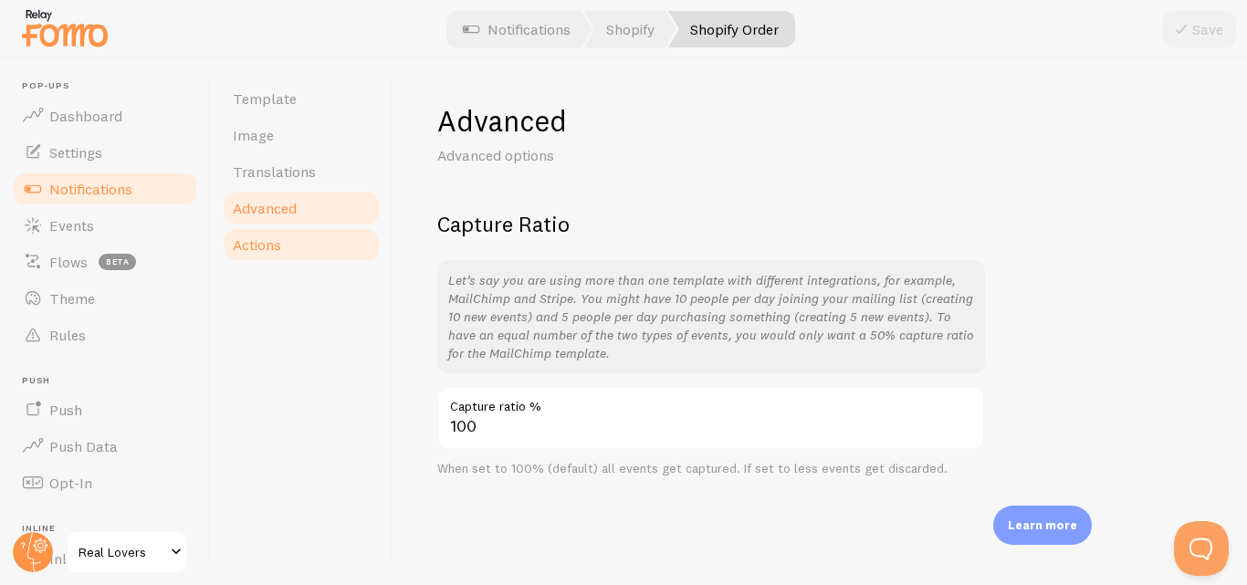
click at [265, 242] on span "Actions" at bounding box center [257, 245] width 48 height 18
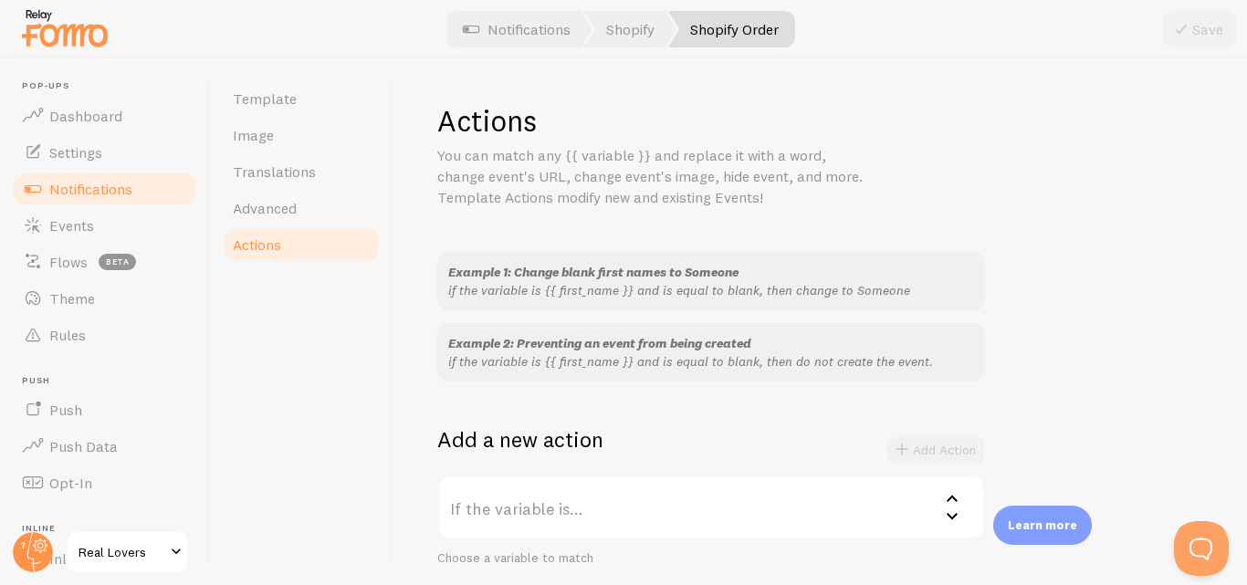
click at [116, 188] on span "Notifications" at bounding box center [90, 189] width 83 height 18
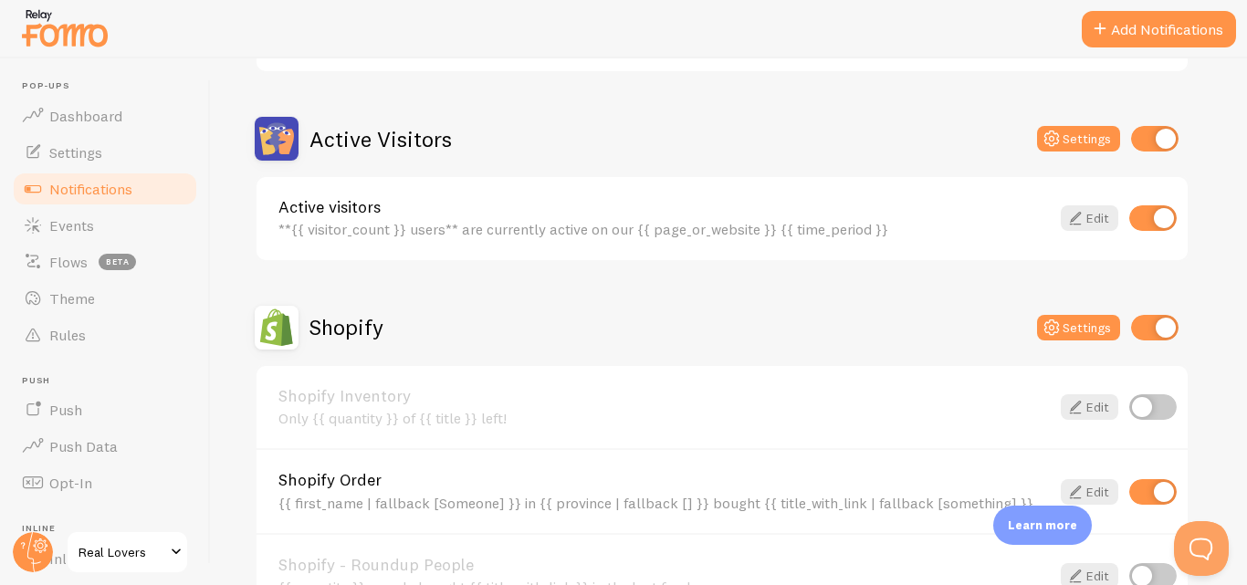
scroll to position [405, 0]
click at [1143, 229] on input "checkbox" at bounding box center [1153, 219] width 47 height 26
checkbox input "false"
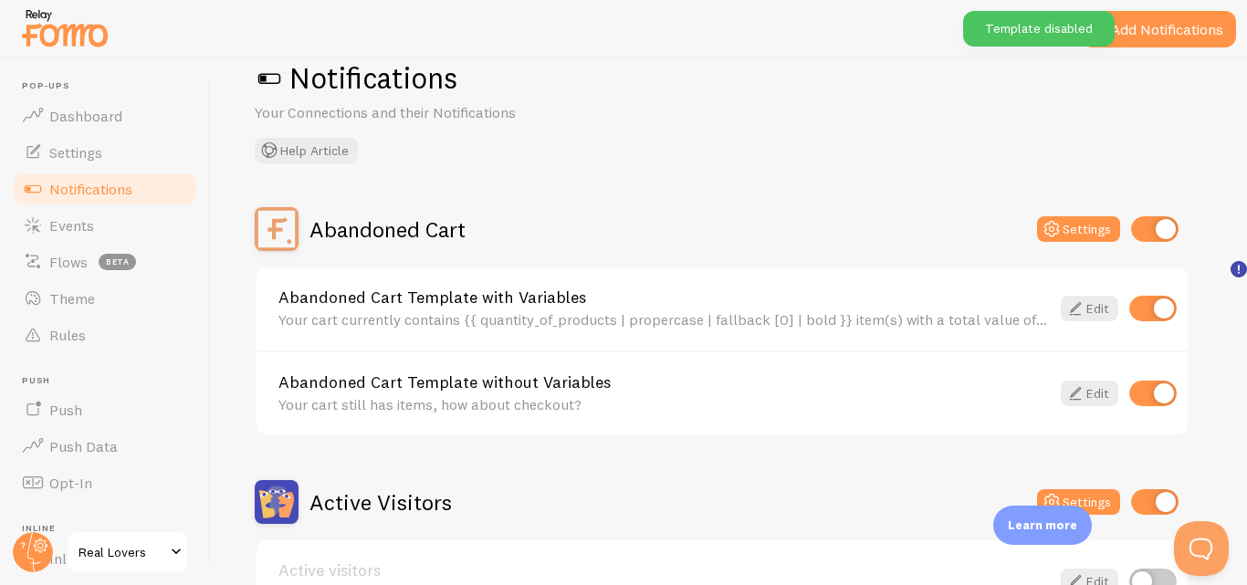
scroll to position [0, 0]
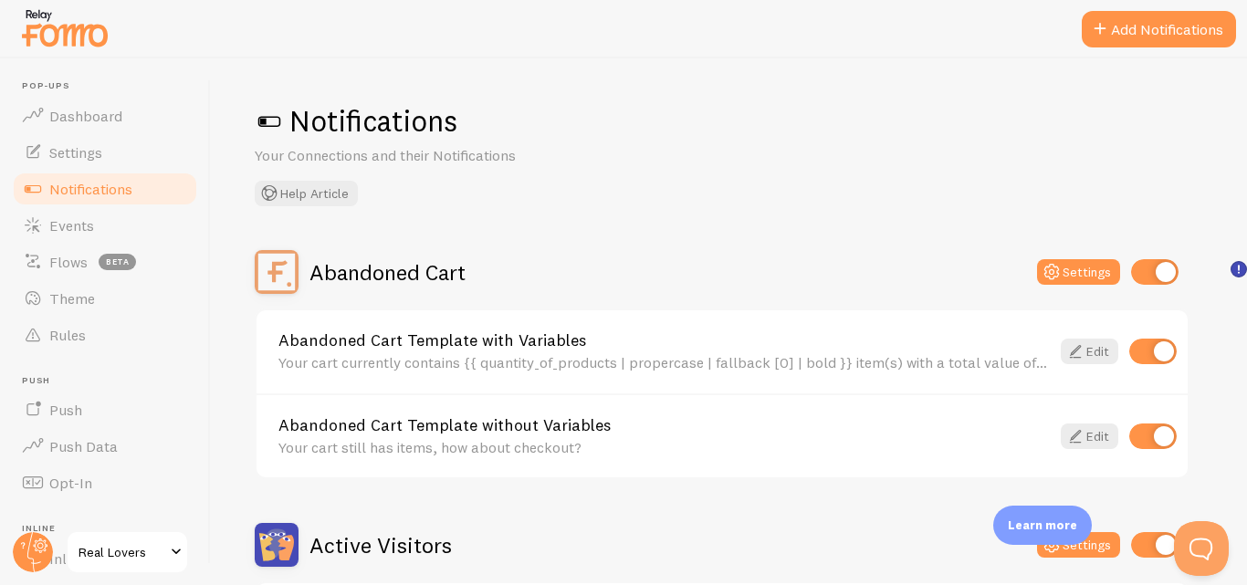
click at [1166, 353] on input "checkbox" at bounding box center [1153, 352] width 47 height 26
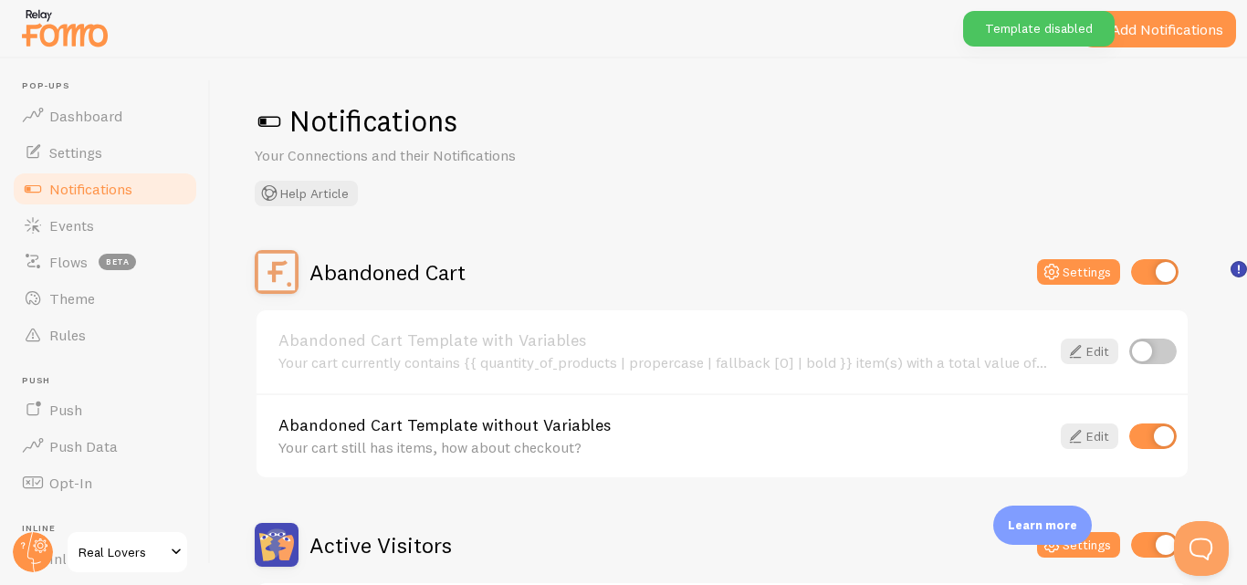
click at [1147, 344] on input "checkbox" at bounding box center [1153, 352] width 47 height 26
checkbox input "true"
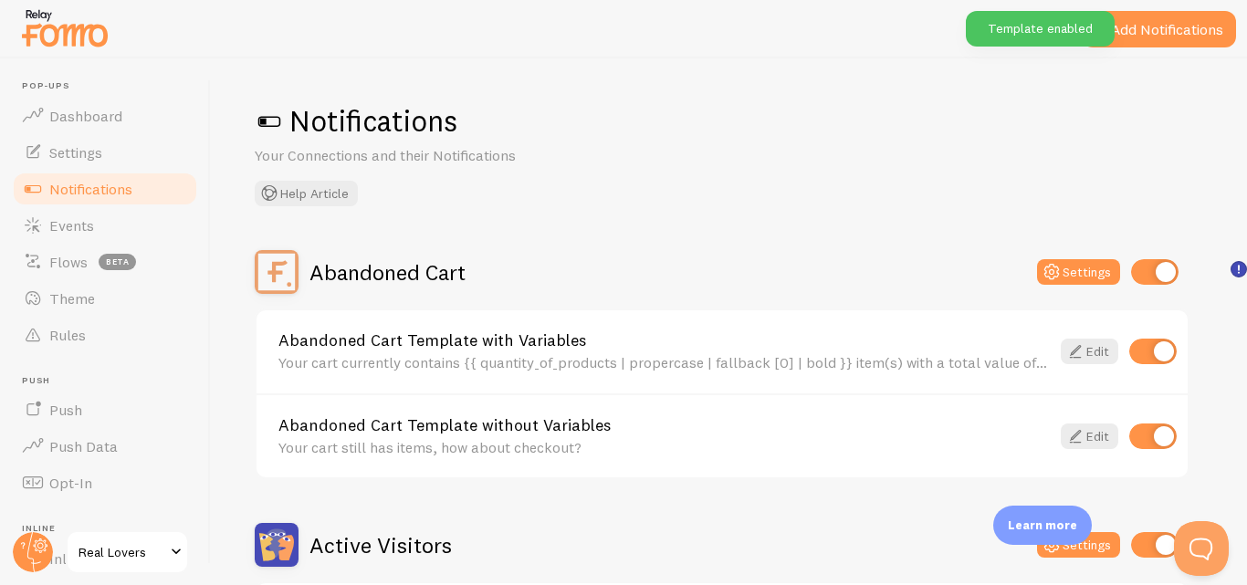
click at [1149, 274] on input "checkbox" at bounding box center [1154, 272] width 47 height 26
checkbox input "false"
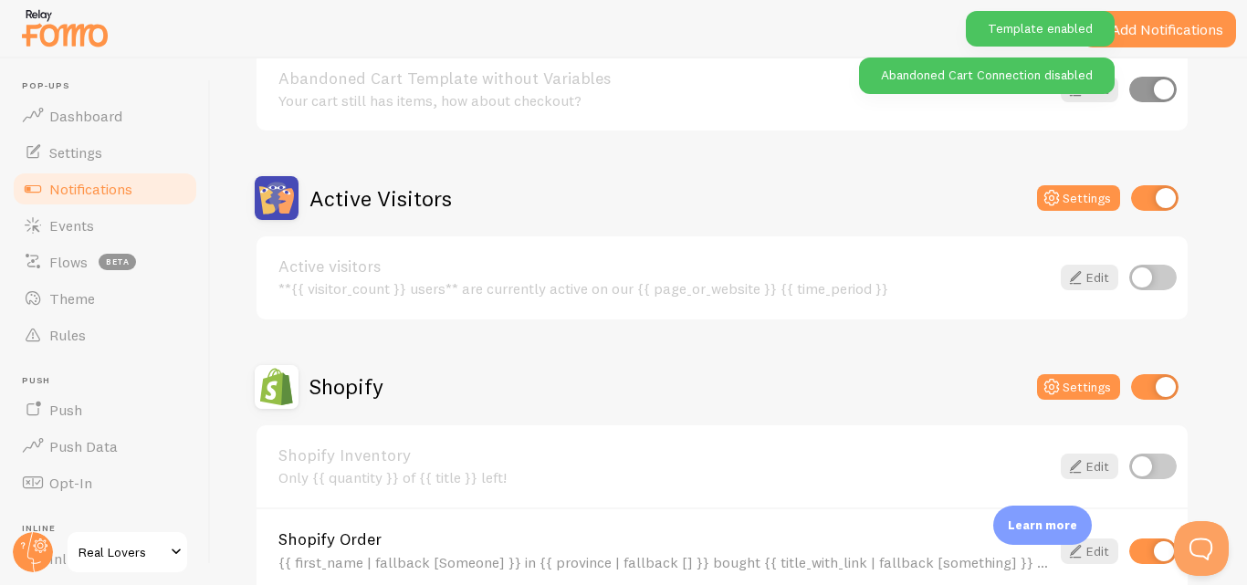
scroll to position [348, 0]
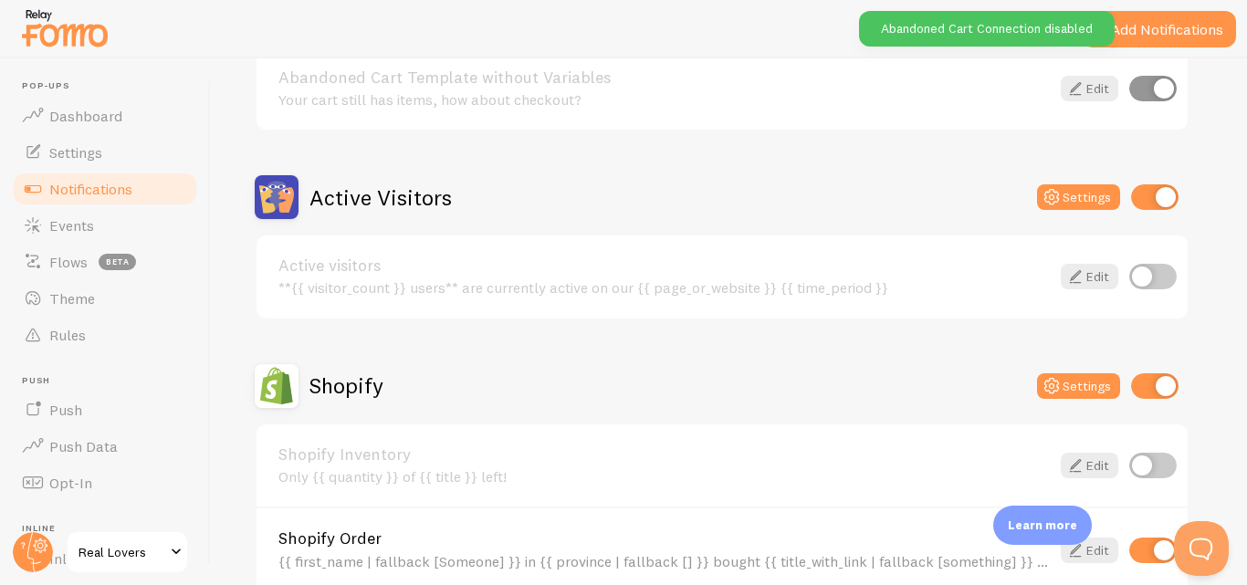
click at [1166, 188] on input "checkbox" at bounding box center [1154, 197] width 47 height 26
checkbox input "false"
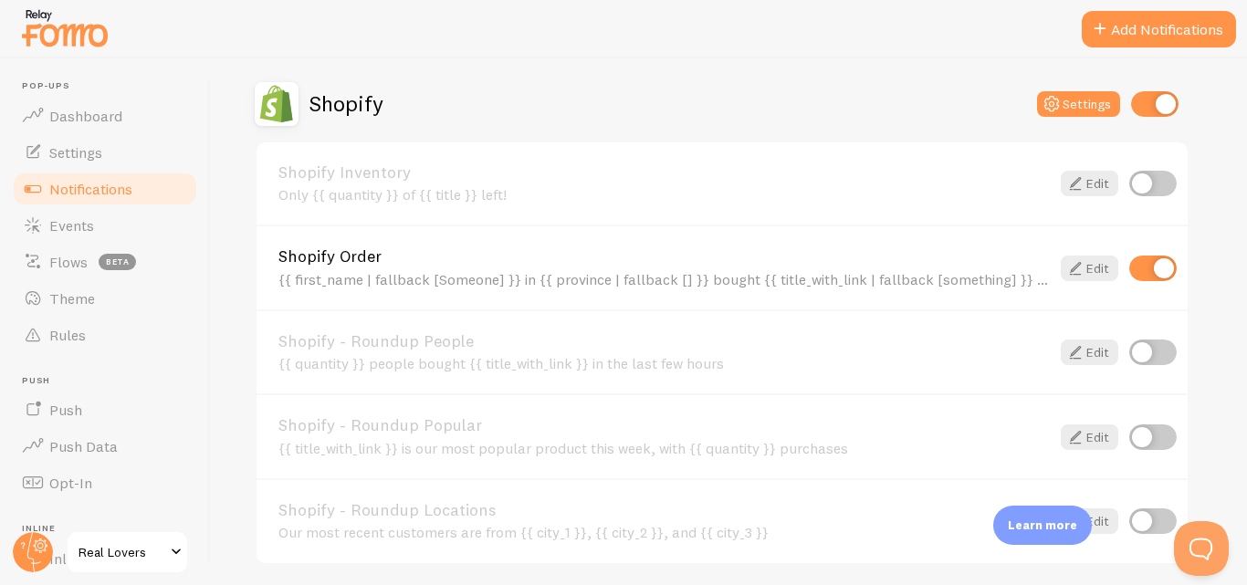
scroll to position [631, 0]
click at [1097, 262] on link "Edit" at bounding box center [1090, 268] width 58 height 26
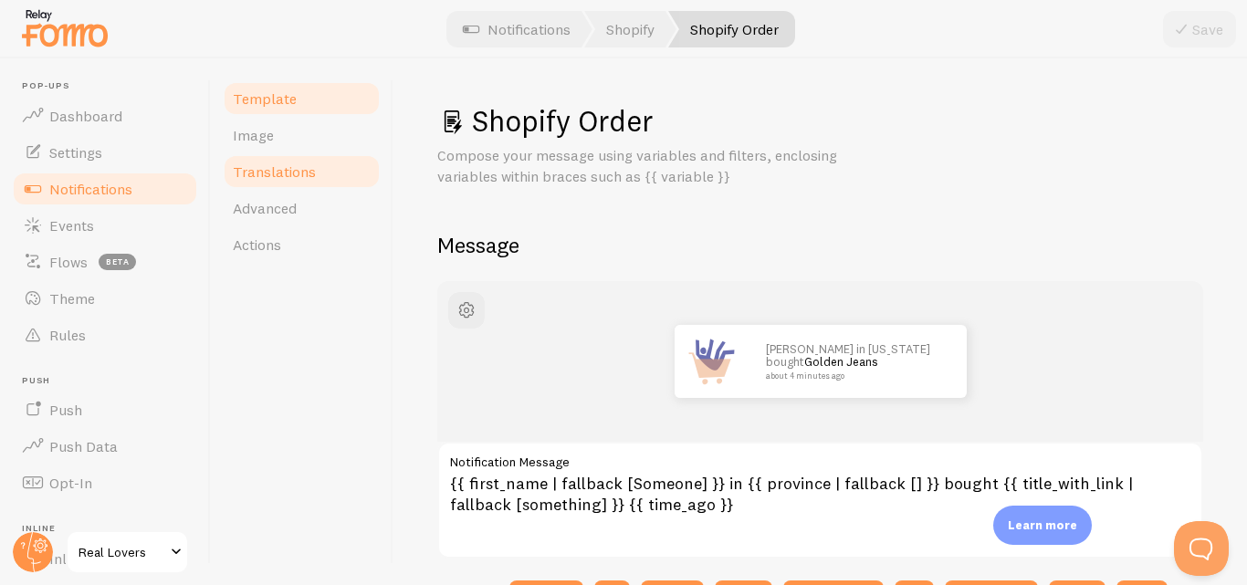
click at [266, 170] on span "Translations" at bounding box center [274, 172] width 83 height 18
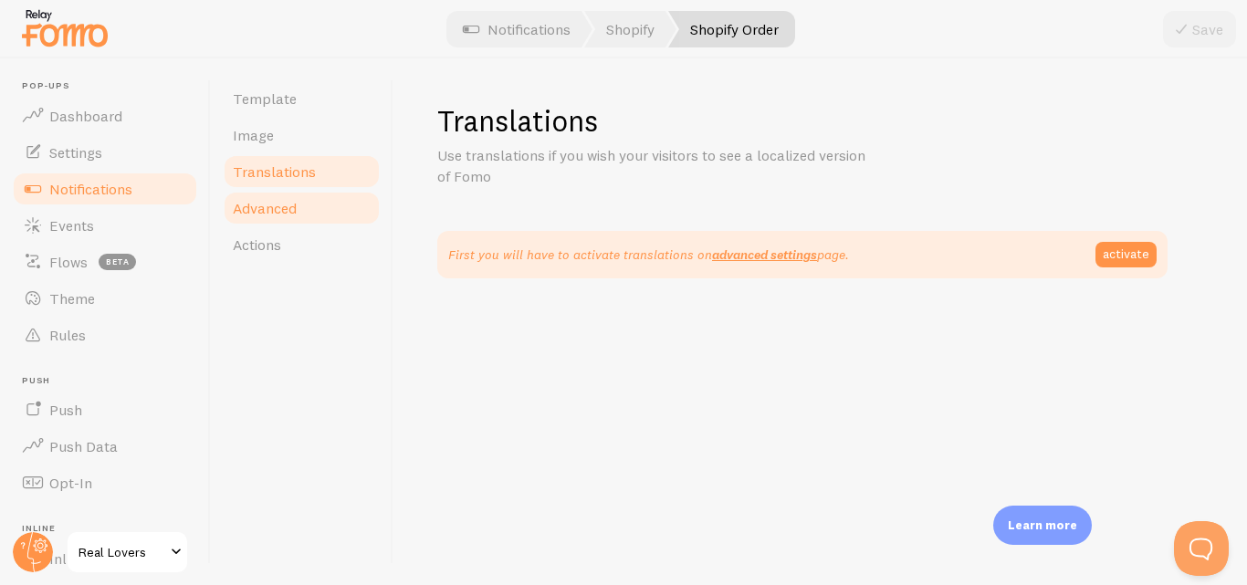
click at [273, 201] on span "Advanced" at bounding box center [265, 208] width 64 height 18
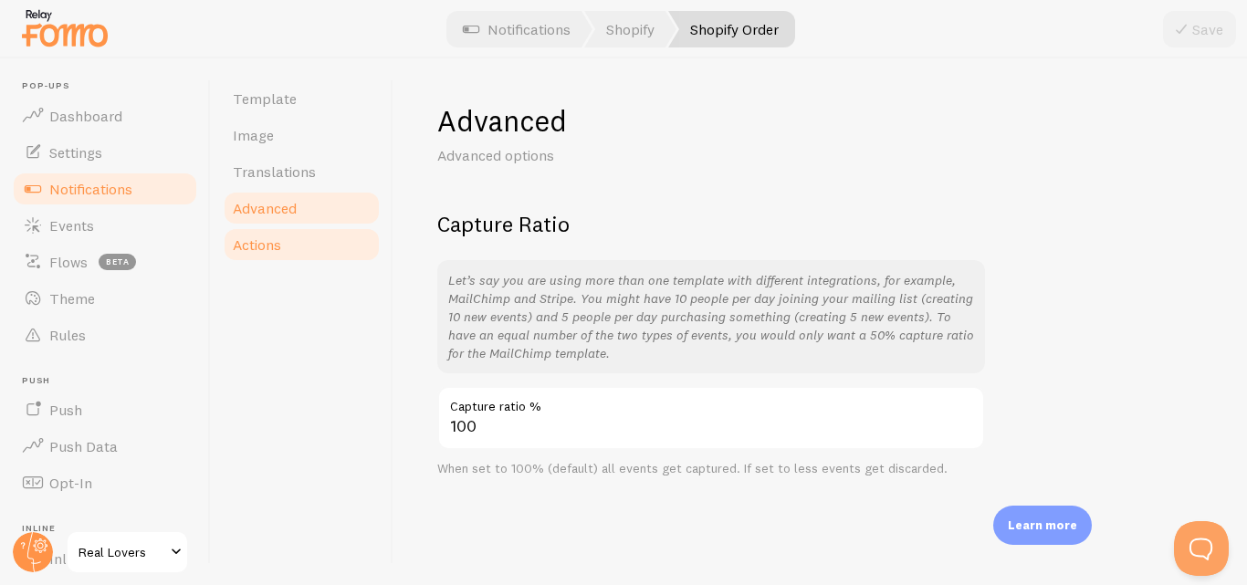
click at [331, 230] on link "Actions" at bounding box center [302, 244] width 160 height 37
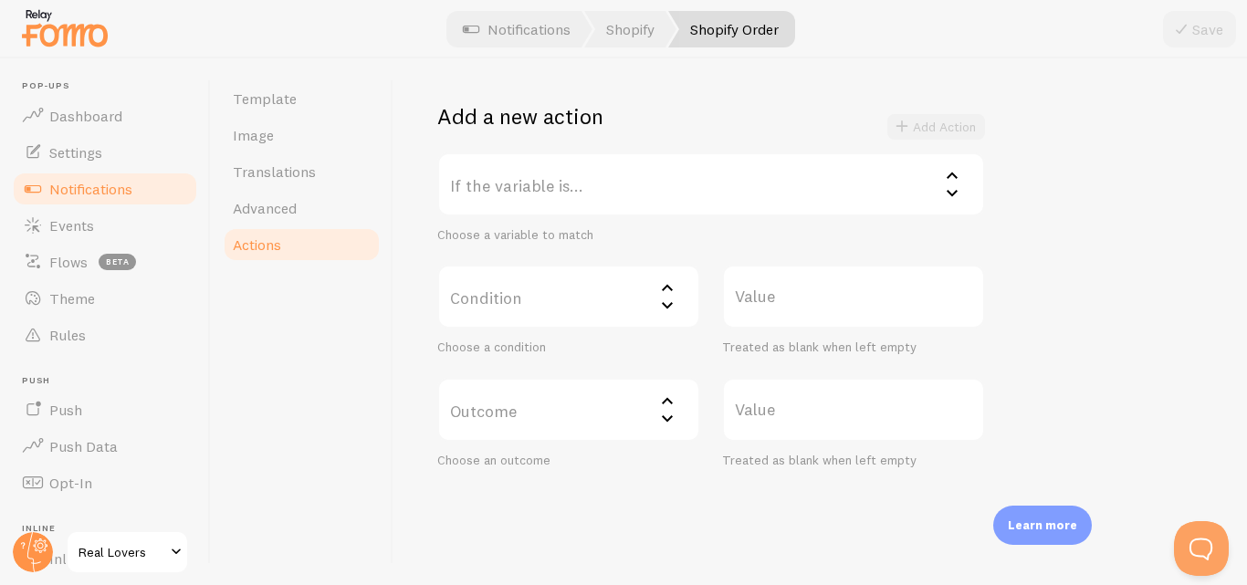
scroll to position [364, 0]
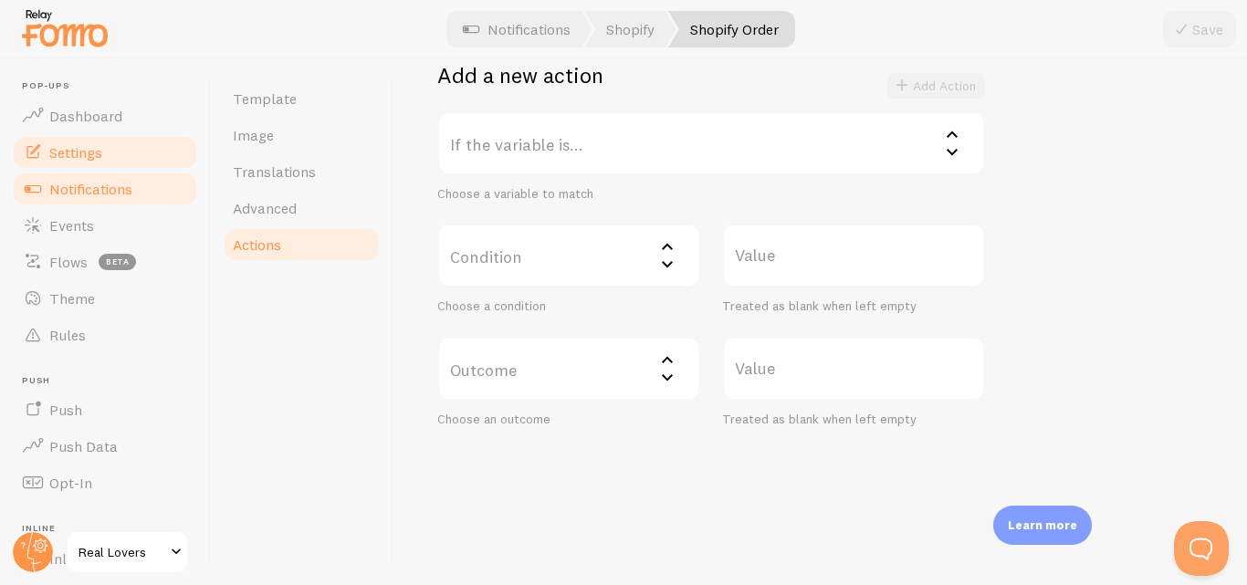
click at [82, 155] on span "Settings" at bounding box center [75, 152] width 53 height 18
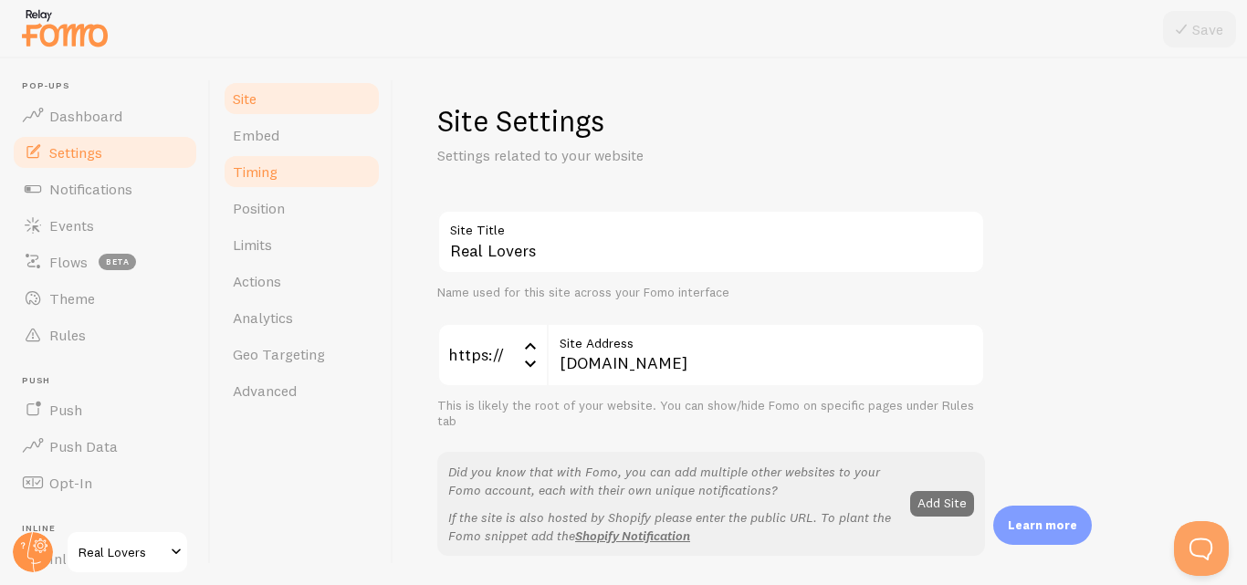
click at [283, 175] on link "Timing" at bounding box center [302, 171] width 160 height 37
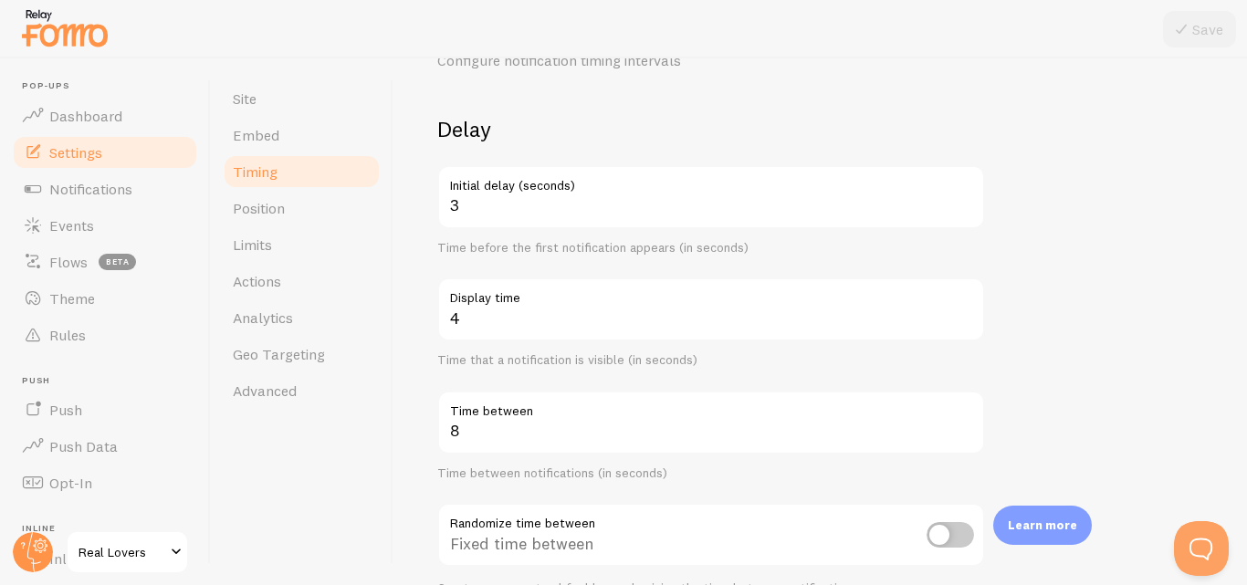
scroll to position [100, 0]
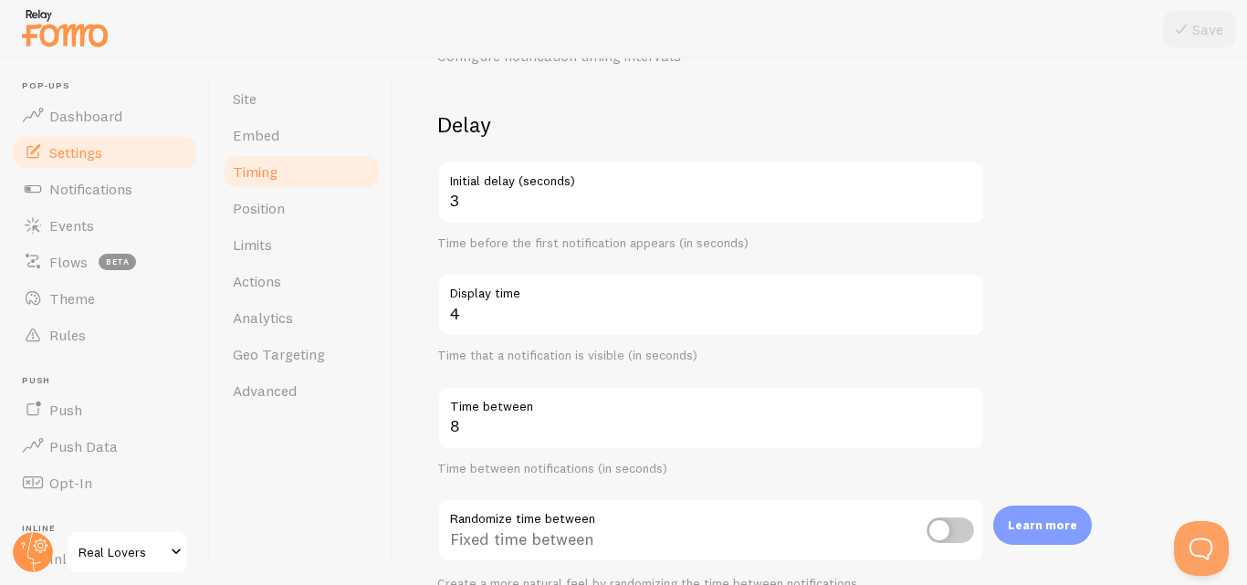
click at [571, 242] on div "Time before the first notification appears (in seconds)" at bounding box center [711, 244] width 548 height 16
click at [437, 250] on div at bounding box center [437, 250] width 0 height 0
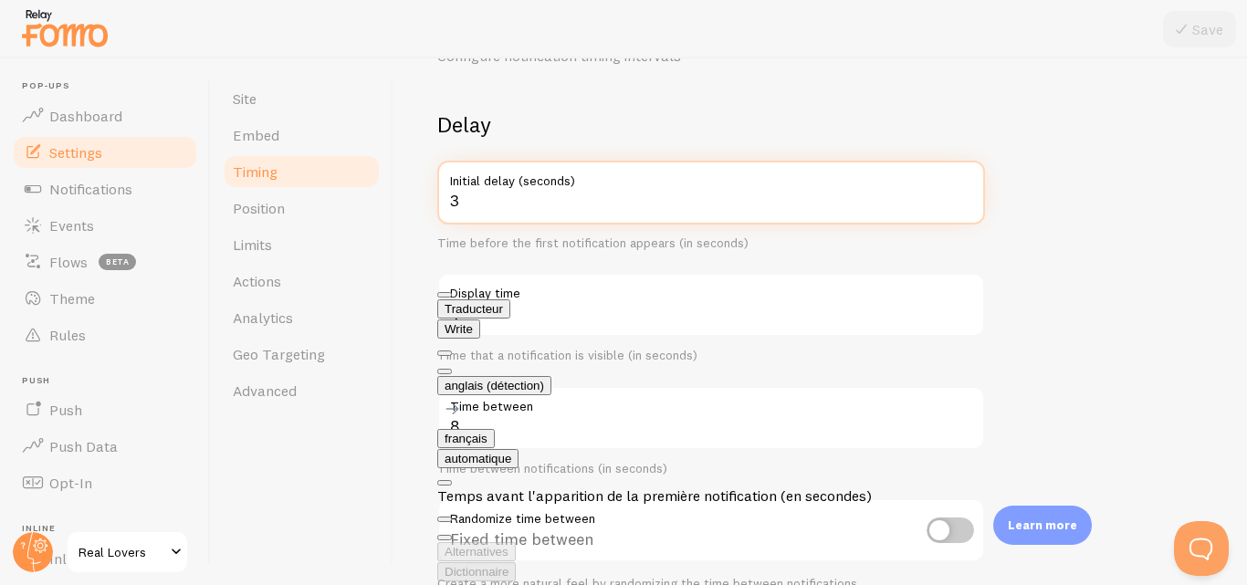
click at [457, 202] on input "3" at bounding box center [711, 193] width 548 height 64
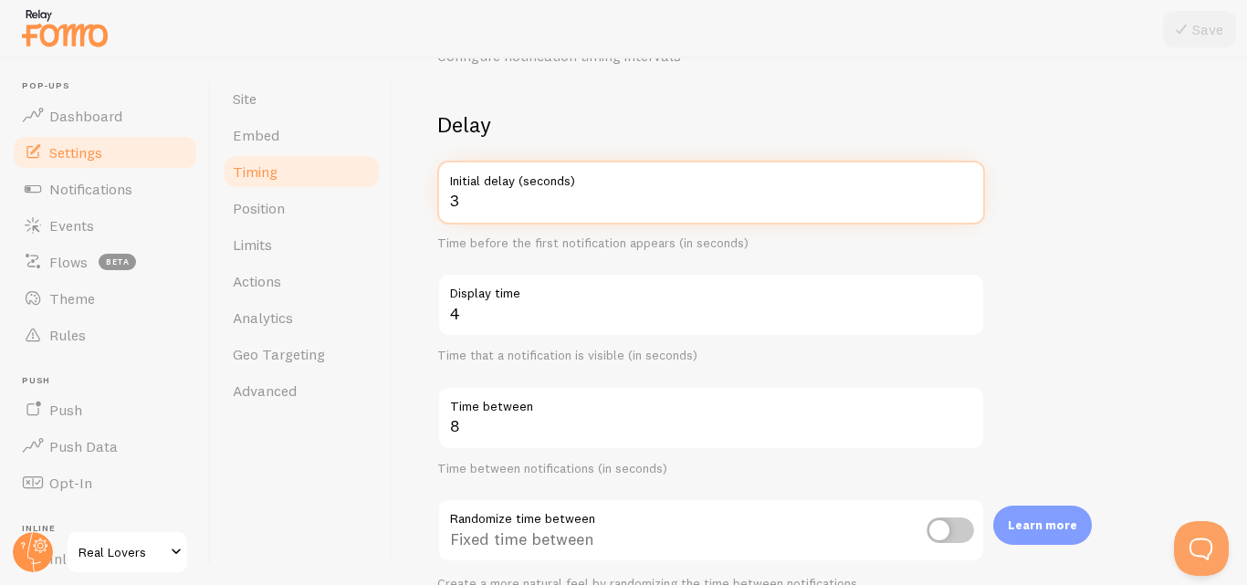
click at [457, 202] on input "3" at bounding box center [711, 193] width 548 height 64
type input "5"
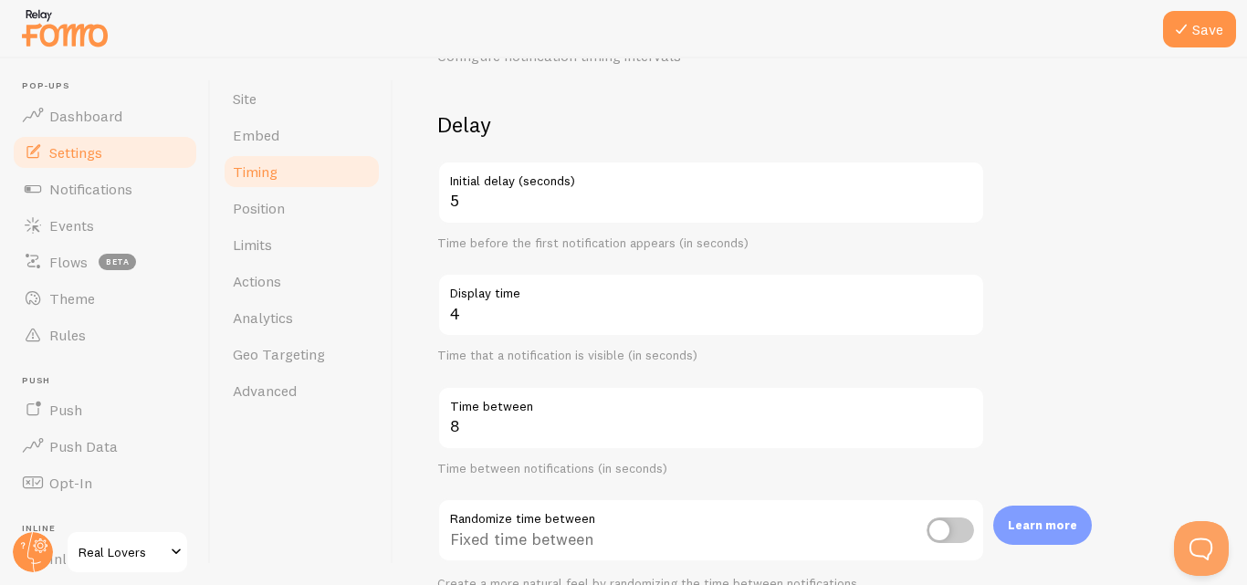
click at [500, 352] on div "Time that a notification is visible (in seconds)" at bounding box center [711, 356] width 548 height 16
click at [437, 363] on div at bounding box center [437, 363] width 0 height 0
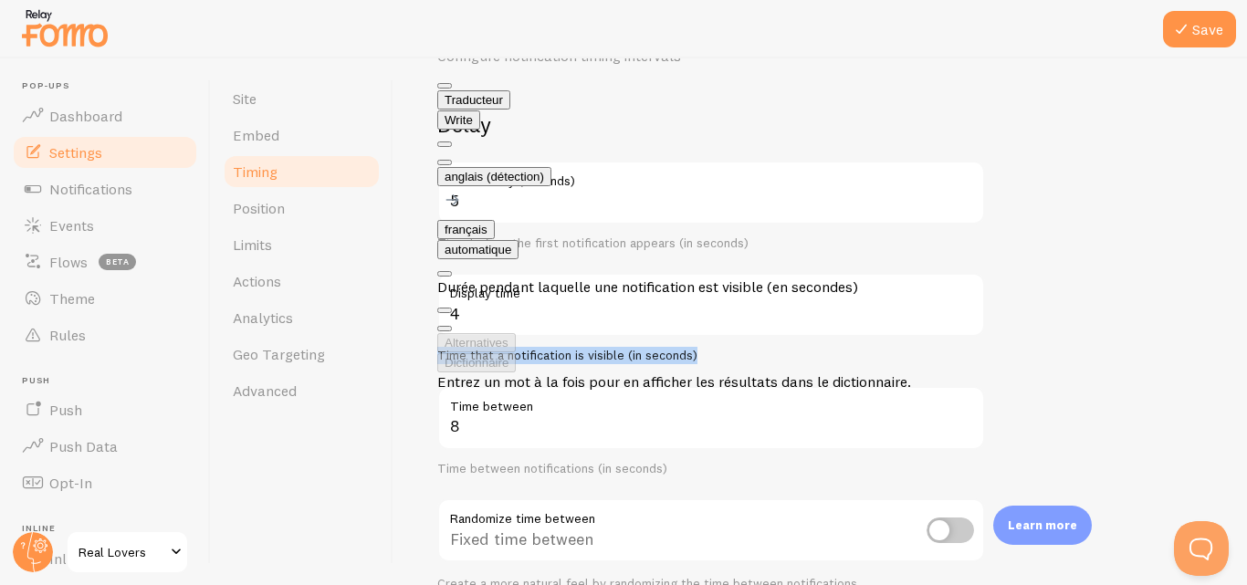
click at [1133, 358] on form "Delay 5 Initial delay (seconds) Time before the first notification appears (in …" at bounding box center [820, 502] width 766 height 784
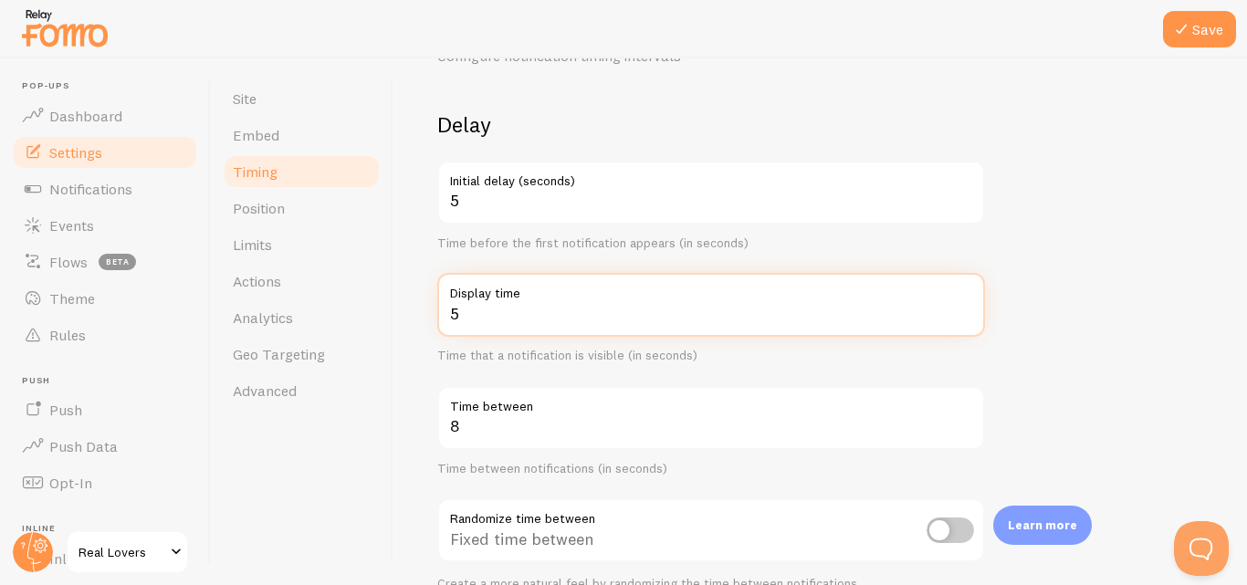
click at [965, 305] on input "5" at bounding box center [711, 305] width 548 height 64
click at [965, 305] on input "6" at bounding box center [711, 305] width 548 height 64
type input "7"
click at [965, 305] on input "7" at bounding box center [711, 305] width 548 height 64
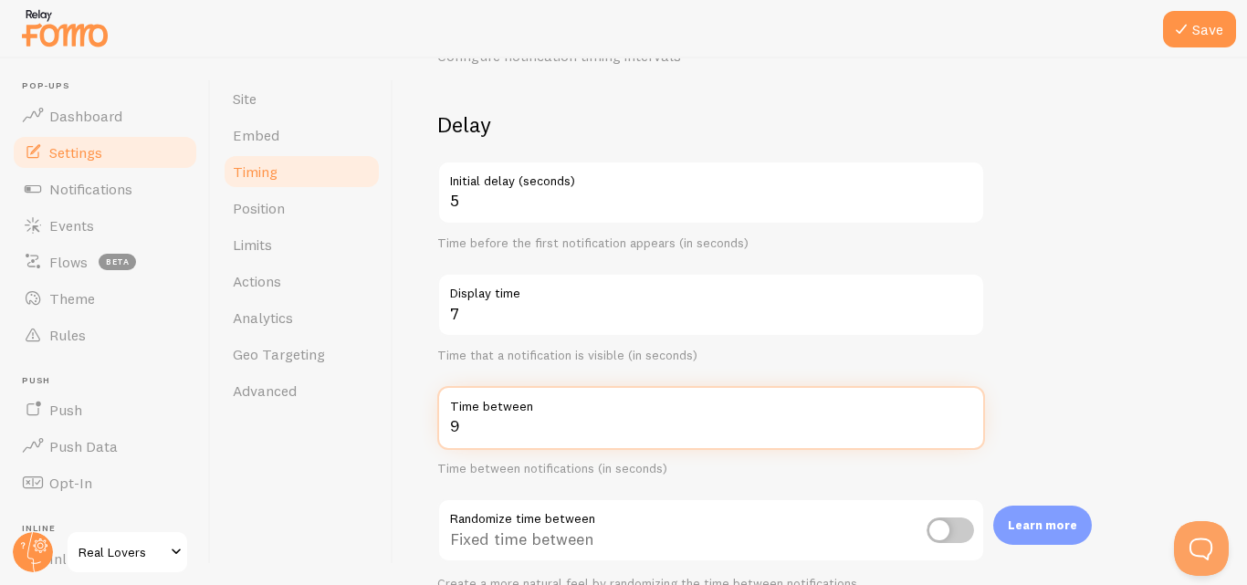
click at [963, 419] on input "9" at bounding box center [711, 418] width 548 height 64
click at [963, 419] on input "10" at bounding box center [711, 418] width 548 height 64
click at [963, 419] on input "11" at bounding box center [711, 418] width 548 height 64
click at [963, 419] on input "12" at bounding box center [711, 418] width 548 height 64
click at [963, 419] on input "13" at bounding box center [711, 418] width 548 height 64
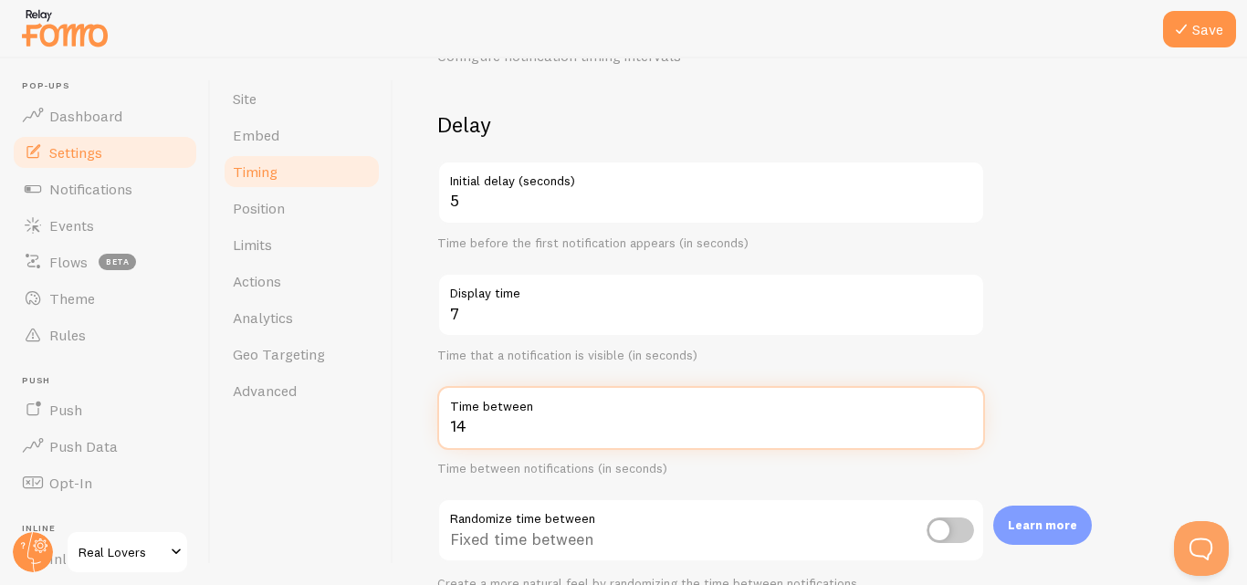
click at [963, 419] on input "14" at bounding box center [711, 418] width 548 height 64
type input "15"
click at [963, 419] on input "15" at bounding box center [711, 418] width 548 height 64
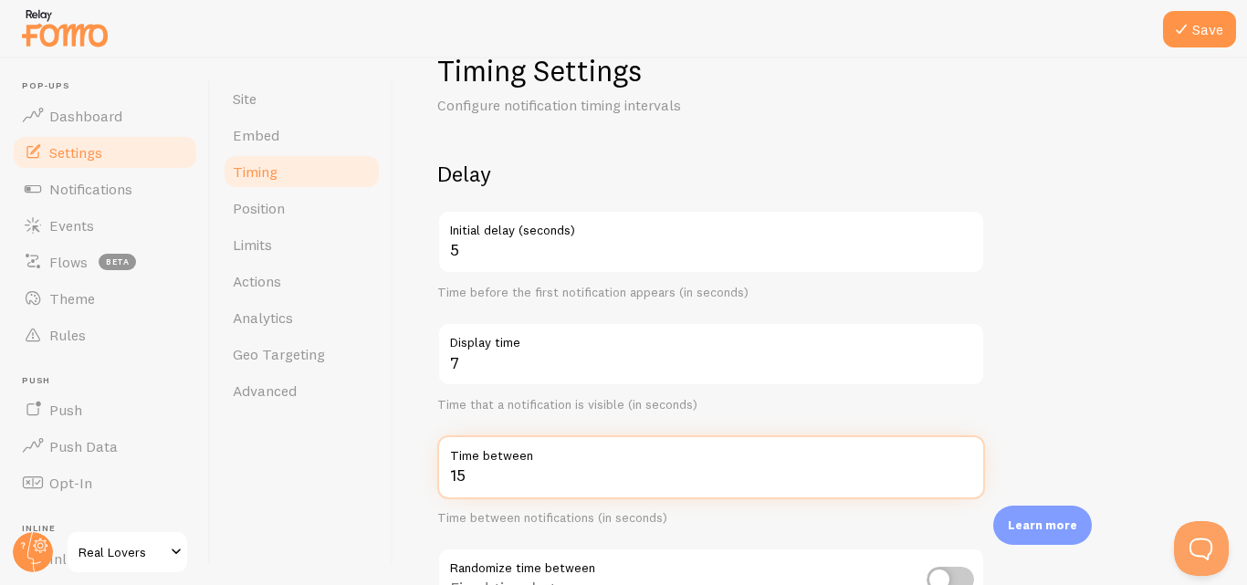
scroll to position [0, 0]
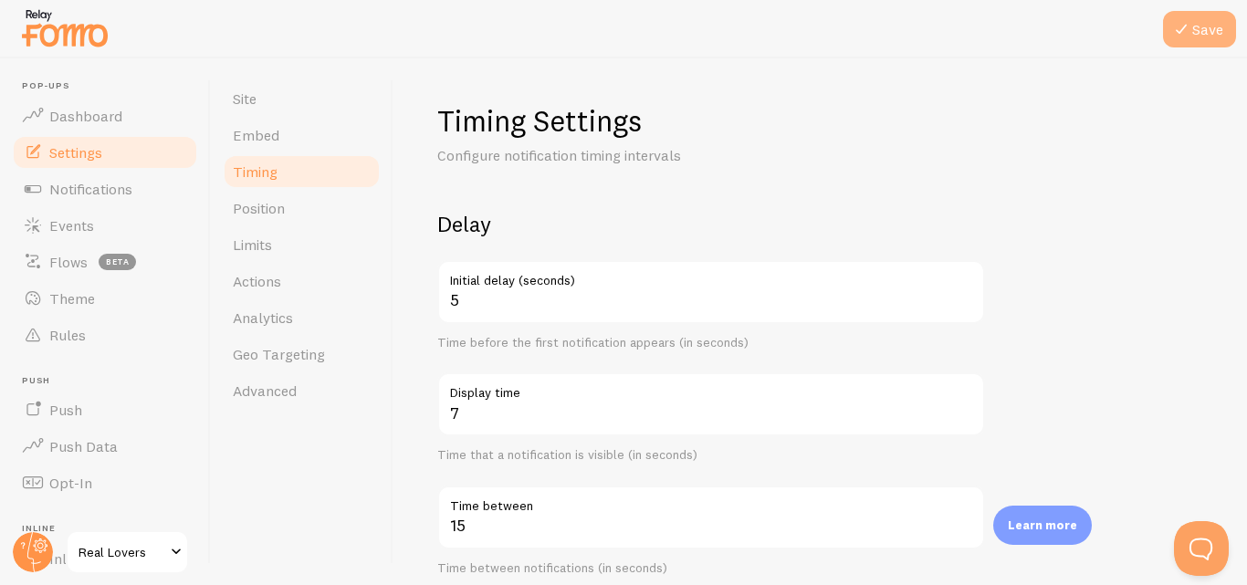
click at [1198, 14] on button "Save" at bounding box center [1199, 29] width 73 height 37
click at [288, 214] on link "Position" at bounding box center [302, 208] width 160 height 37
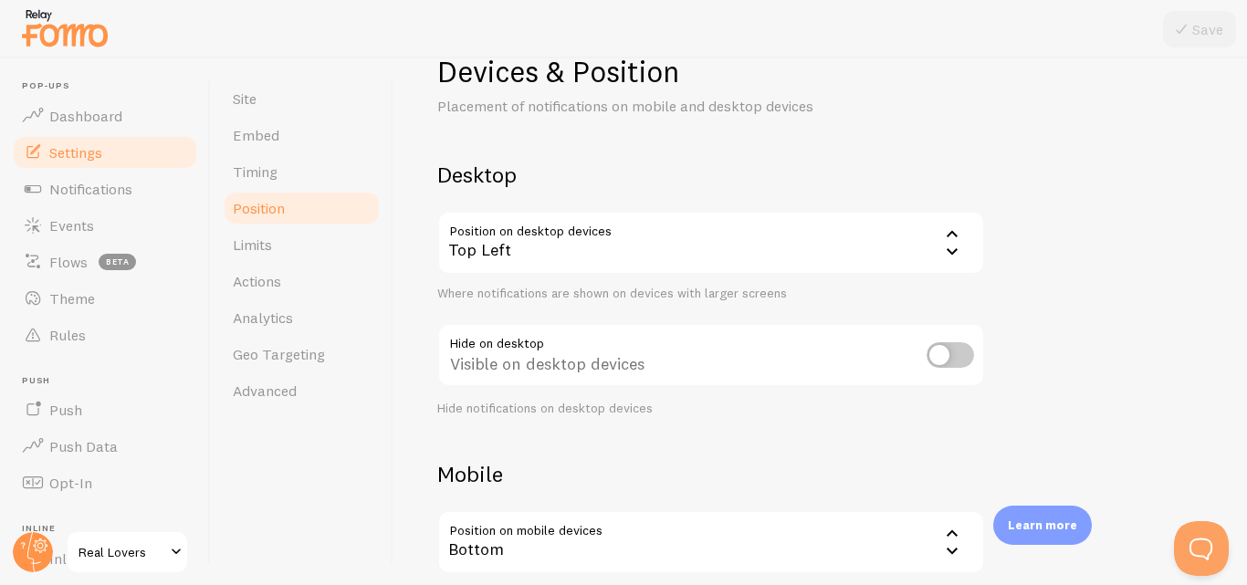
scroll to position [50, 0]
click at [951, 242] on icon at bounding box center [953, 233] width 22 height 22
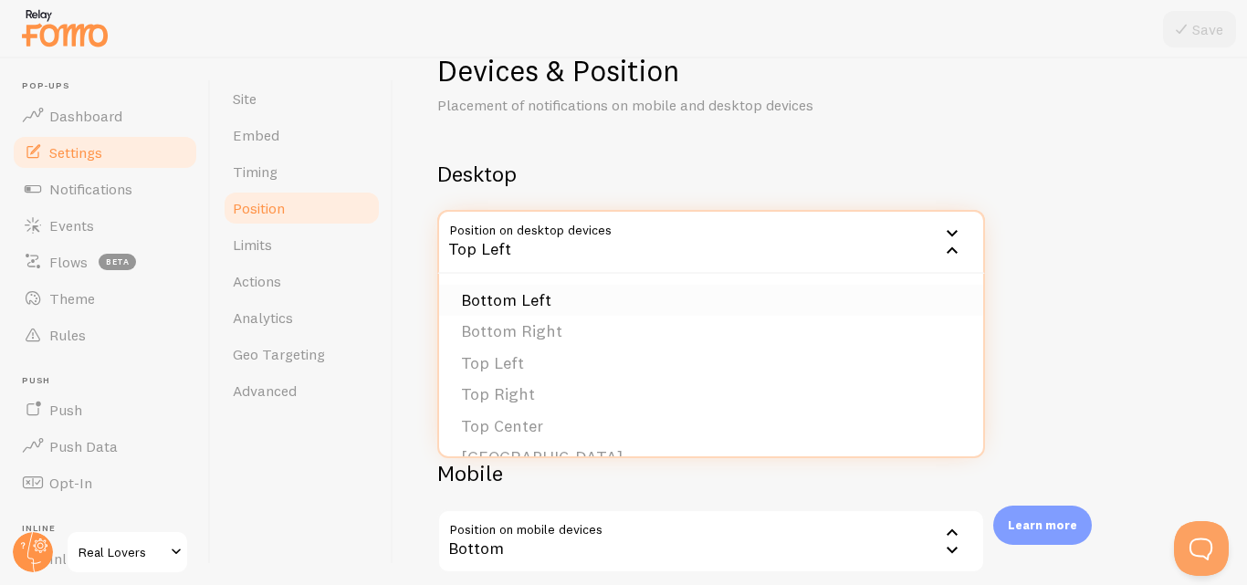
click at [766, 307] on li "Bottom Left" at bounding box center [711, 301] width 544 height 32
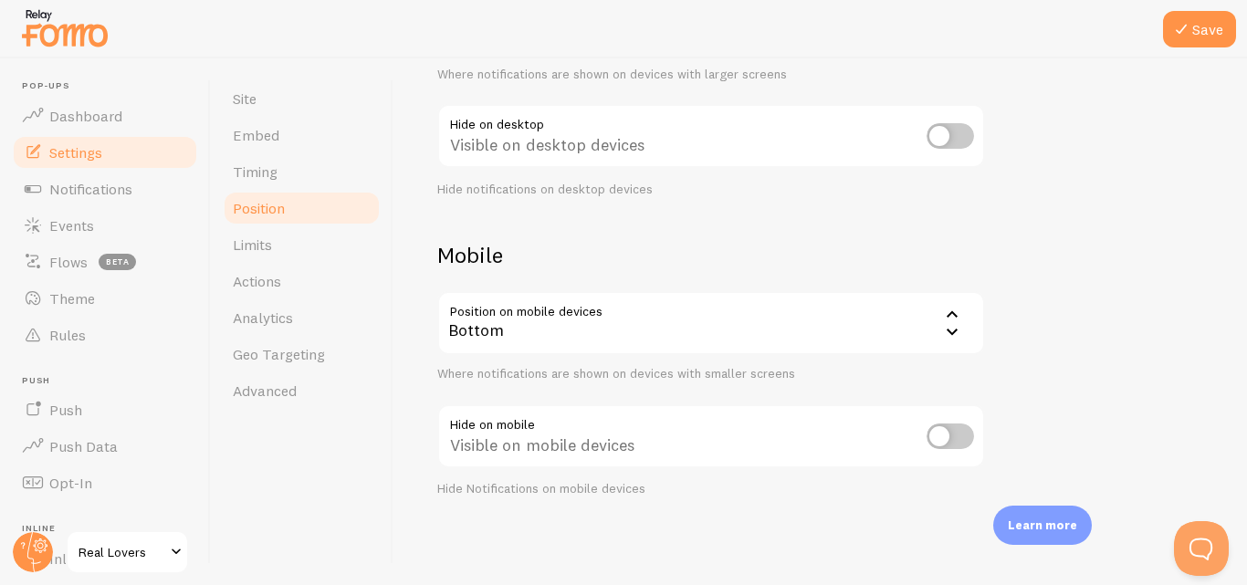
scroll to position [0, 0]
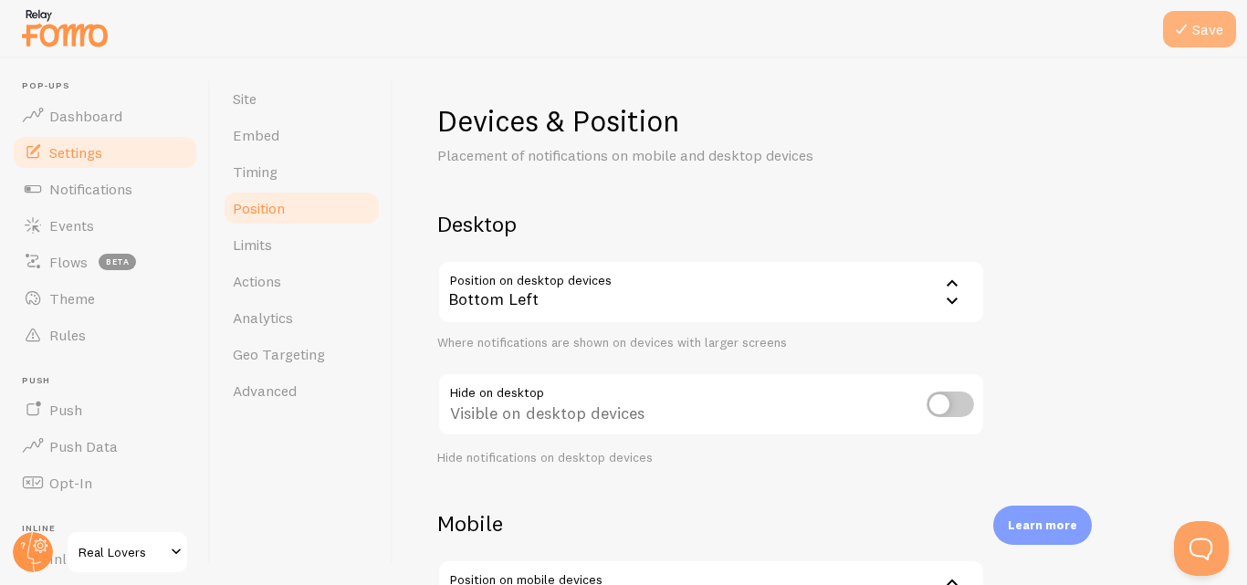
click at [1171, 39] on icon at bounding box center [1182, 29] width 22 height 22
click at [268, 254] on link "Limits" at bounding box center [302, 244] width 160 height 37
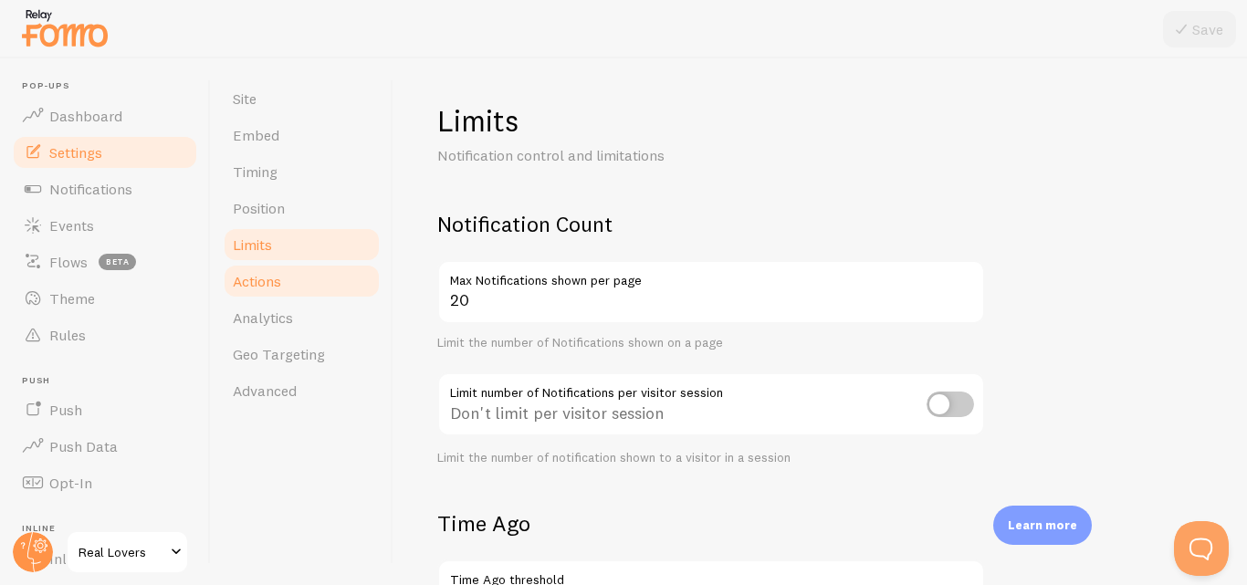
click at [307, 292] on link "Actions" at bounding box center [302, 281] width 160 height 37
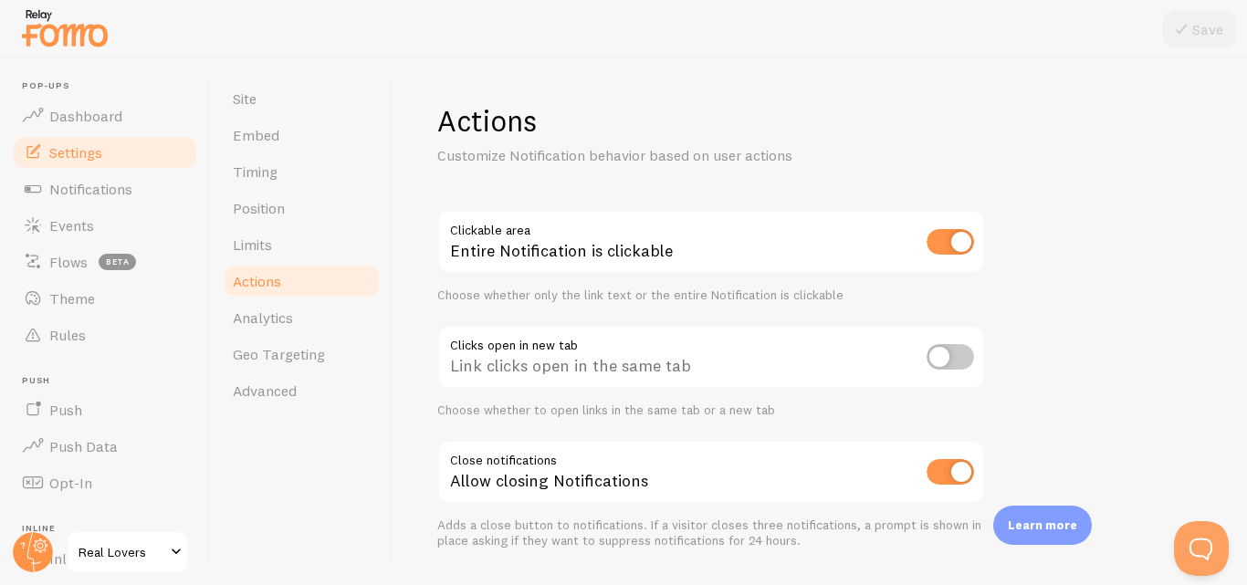
scroll to position [52, 0]
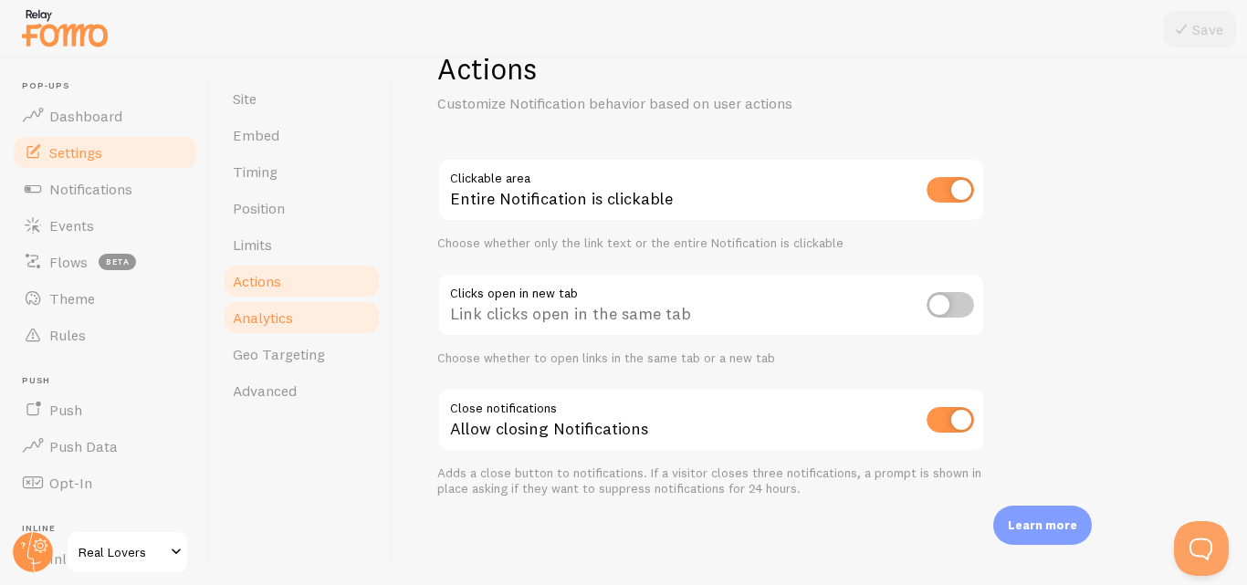
click at [312, 309] on link "Analytics" at bounding box center [302, 318] width 160 height 37
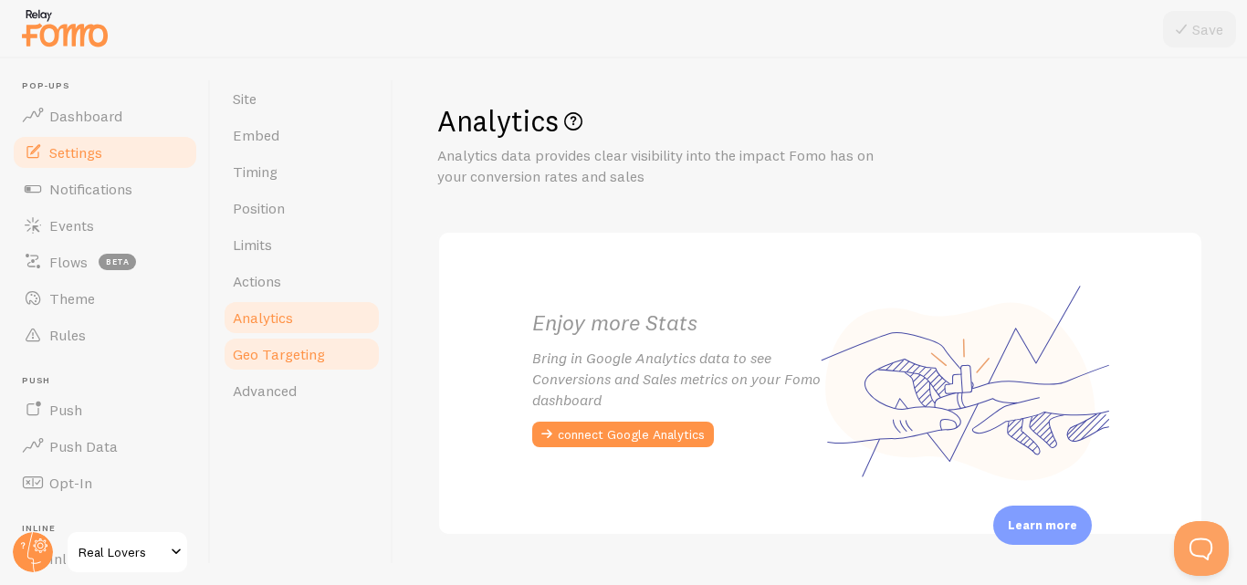
click at [331, 347] on link "Geo Targeting" at bounding box center [302, 354] width 160 height 37
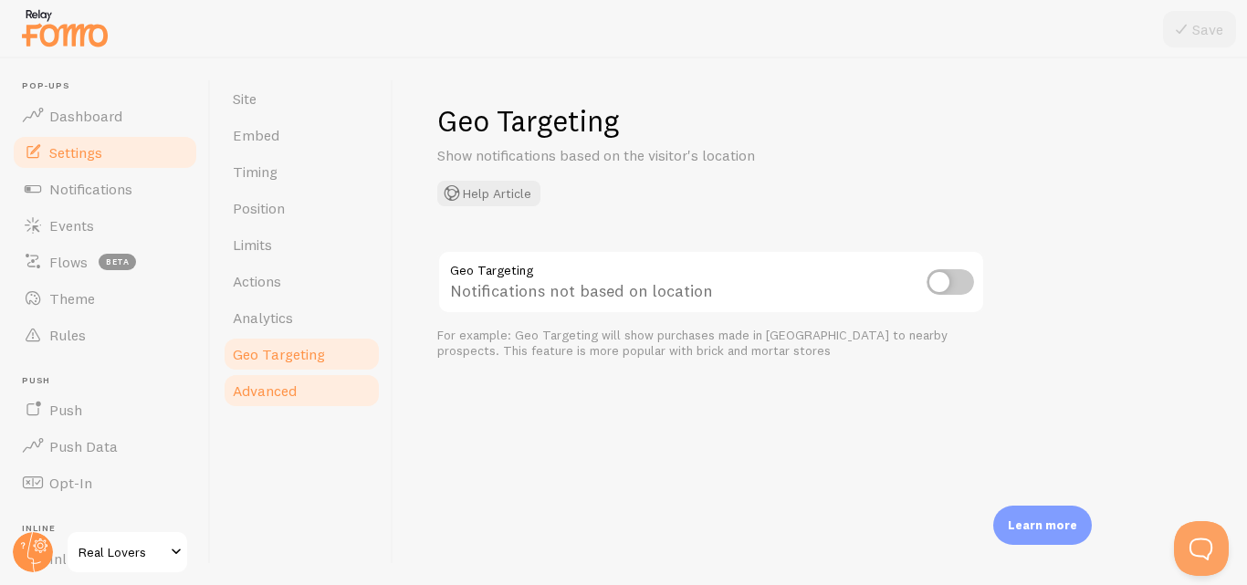
click at [312, 384] on link "Advanced" at bounding box center [302, 391] width 160 height 37
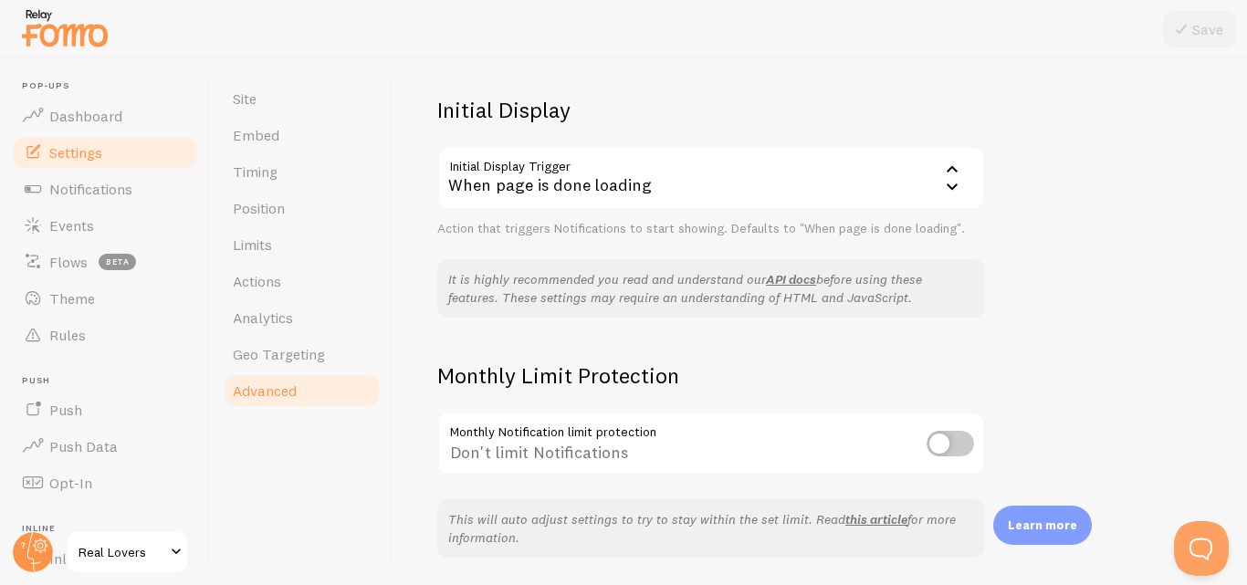
scroll to position [474, 0]
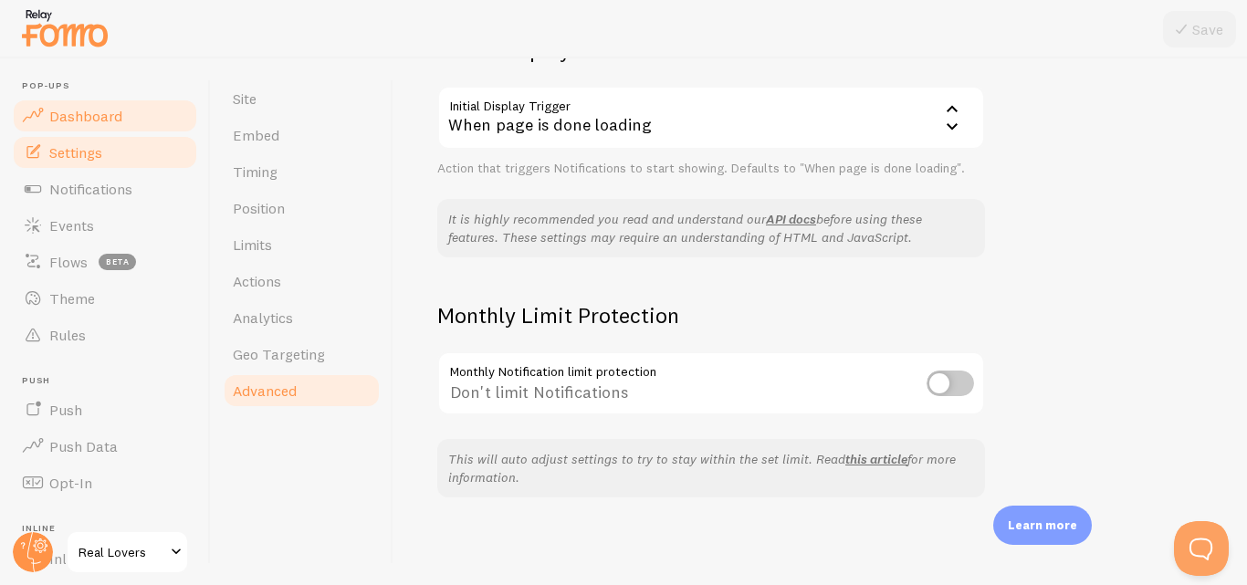
click at [102, 107] on span "Dashboard" at bounding box center [85, 116] width 73 height 18
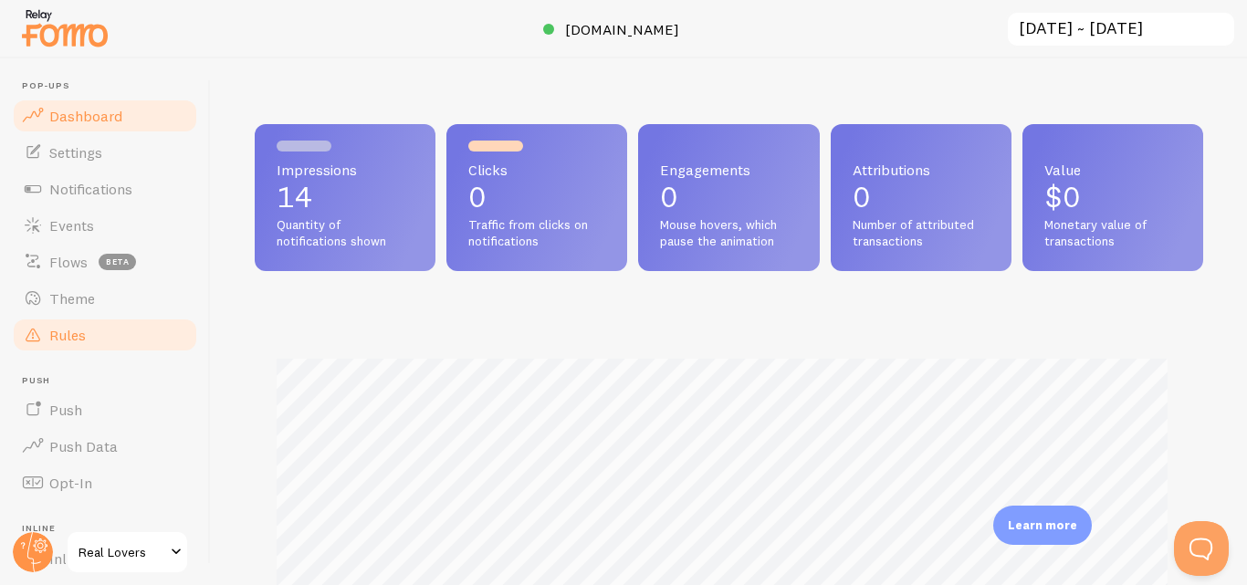
click at [104, 326] on link "Rules" at bounding box center [105, 335] width 188 height 37
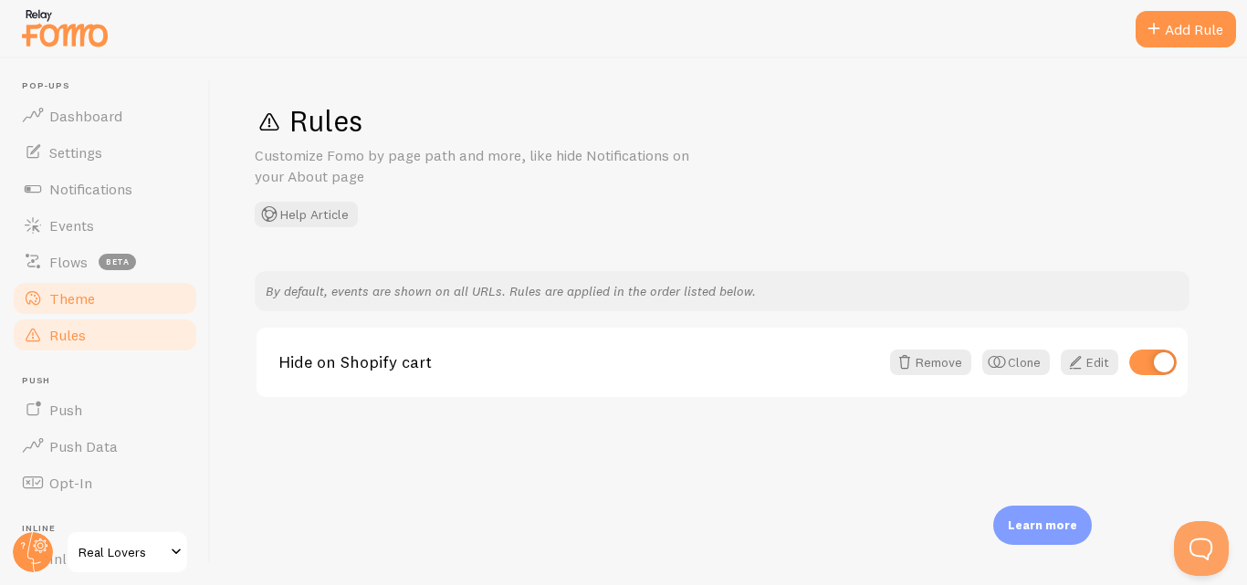
click at [74, 292] on span "Theme" at bounding box center [72, 298] width 46 height 18
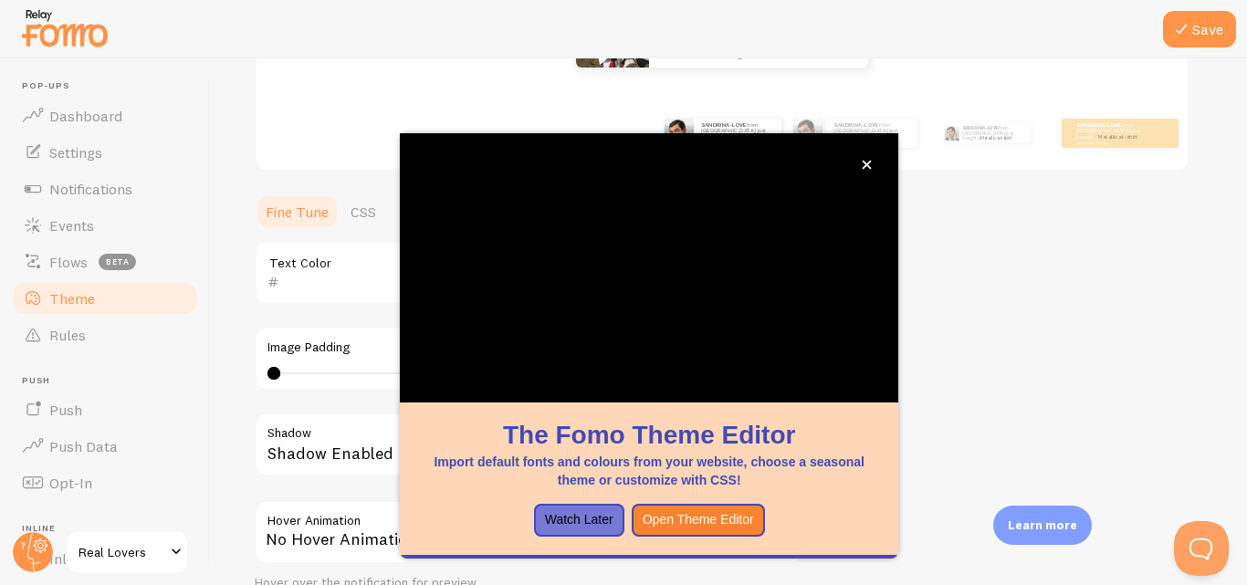
scroll to position [309, 0]
click at [868, 169] on icon "close," at bounding box center [867, 165] width 10 height 10
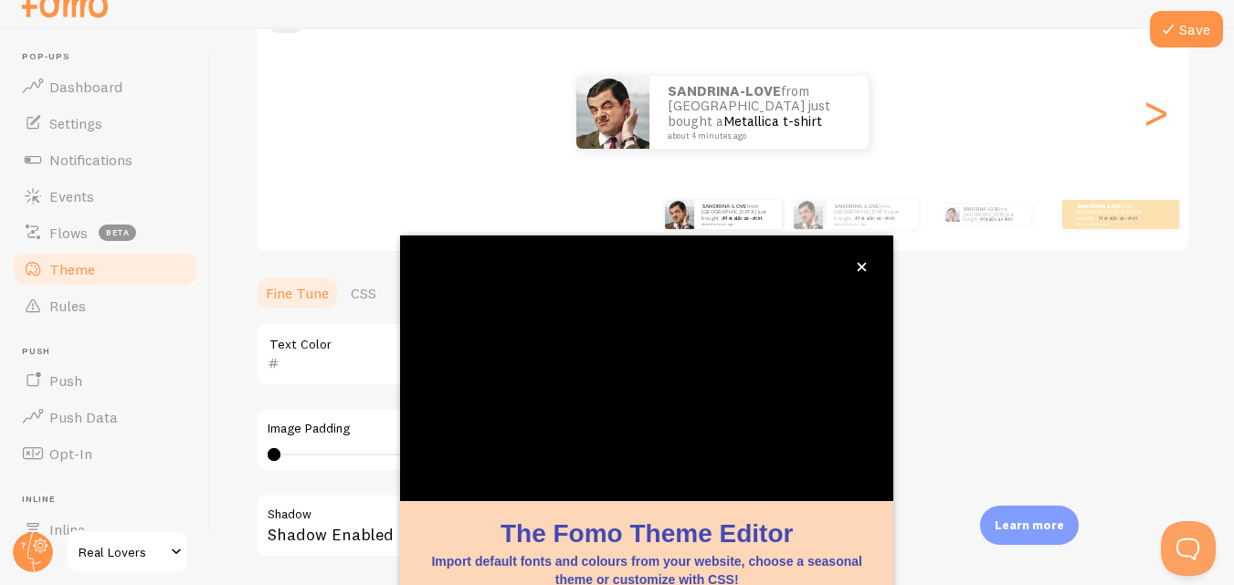
scroll to position [197, 0]
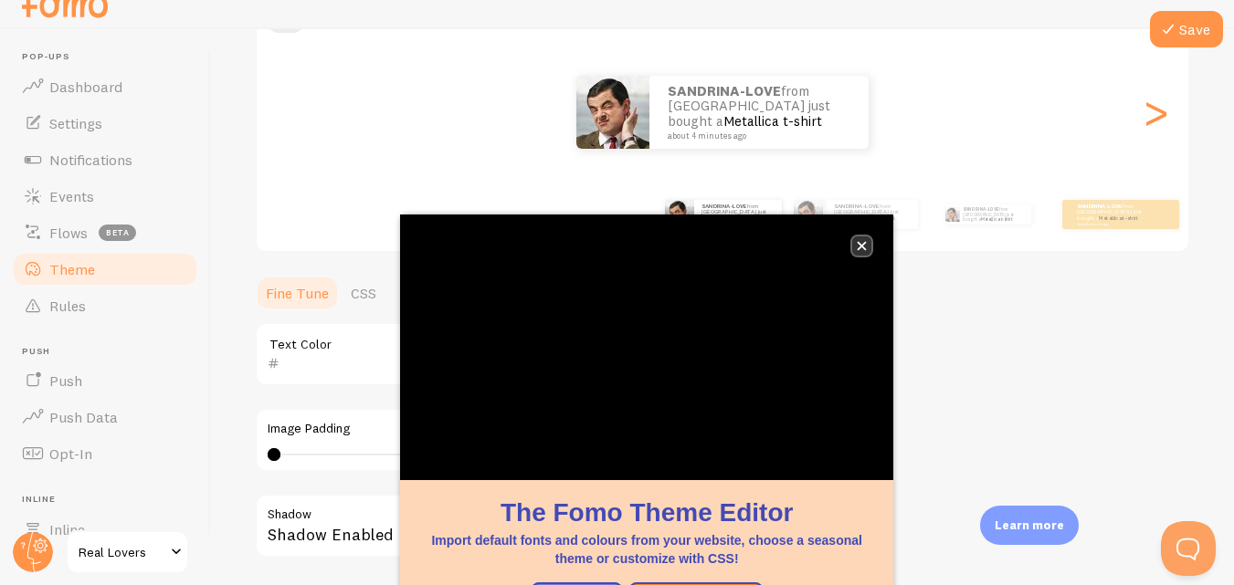
click at [865, 246] on icon "close," at bounding box center [862, 246] width 10 height 10
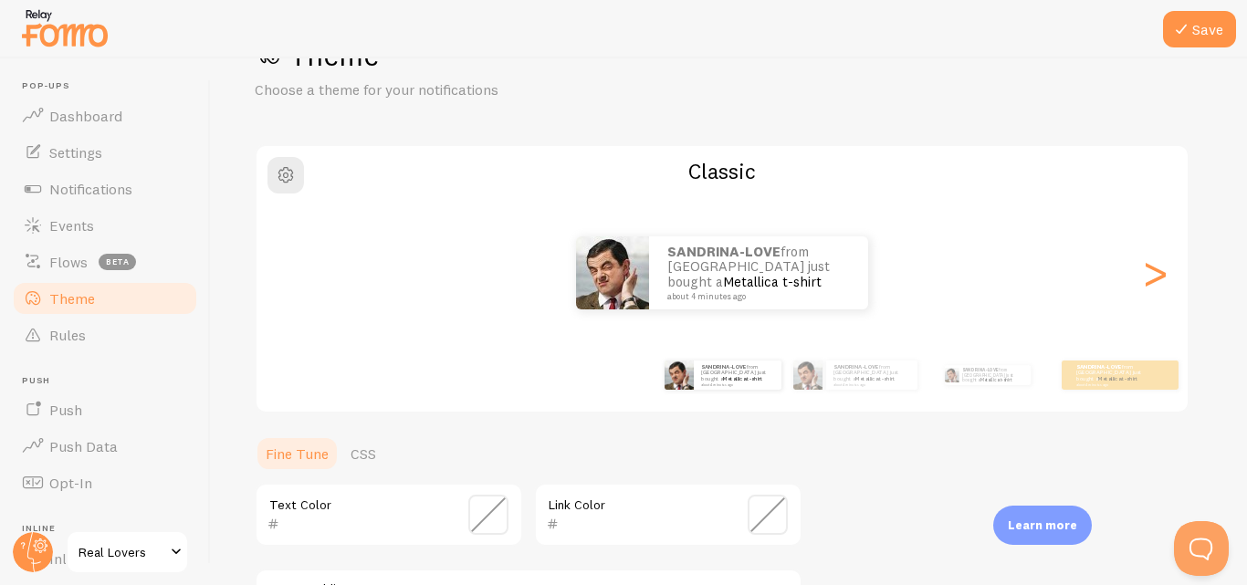
scroll to position [58, 0]
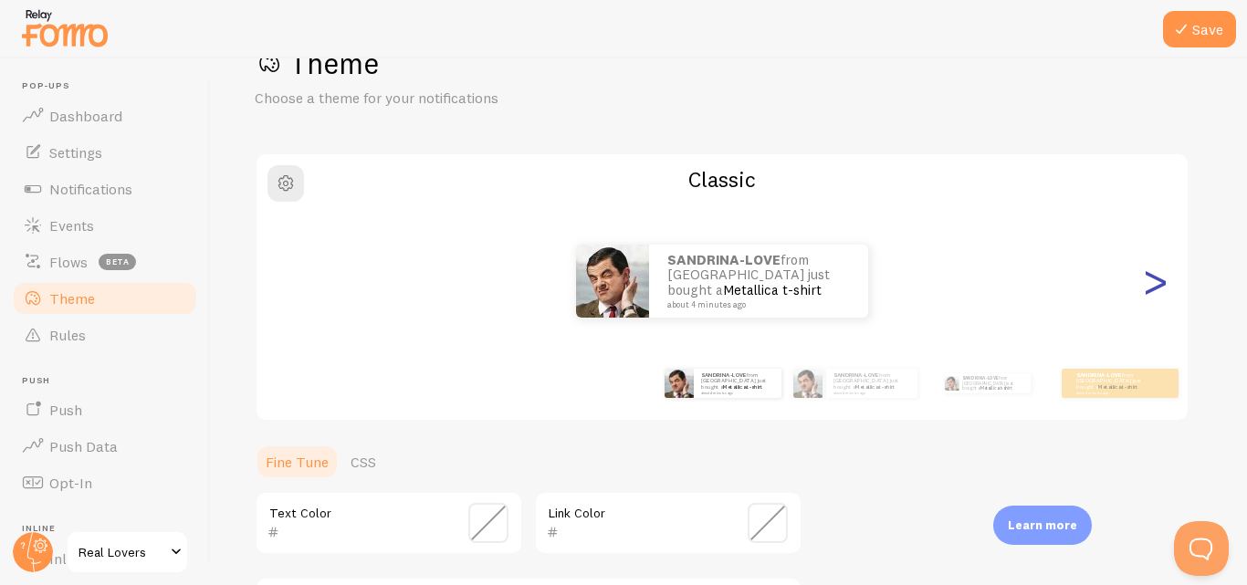
click at [1152, 288] on div ">" at bounding box center [1155, 282] width 22 height 132
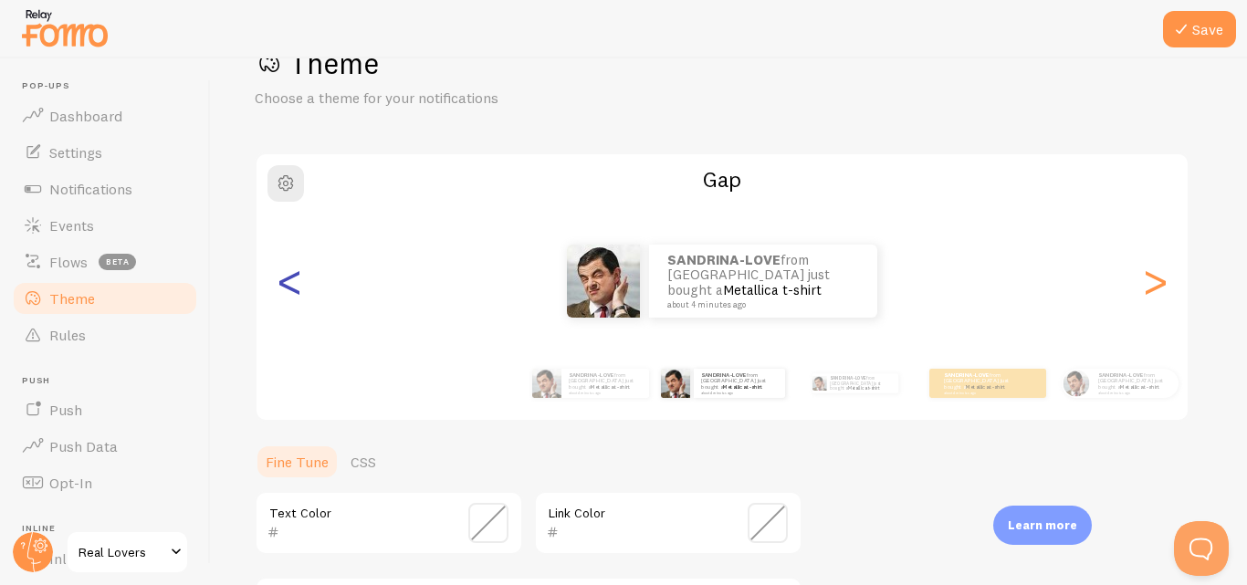
click at [293, 294] on div "<" at bounding box center [290, 282] width 22 height 132
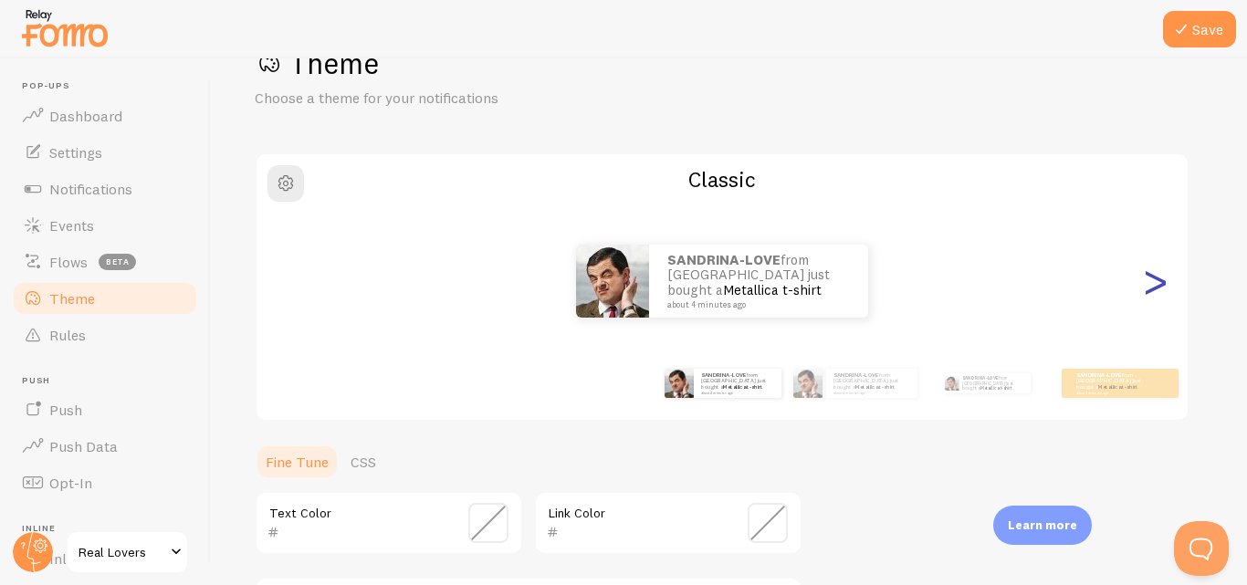
click at [1163, 279] on div ">" at bounding box center [1155, 282] width 22 height 132
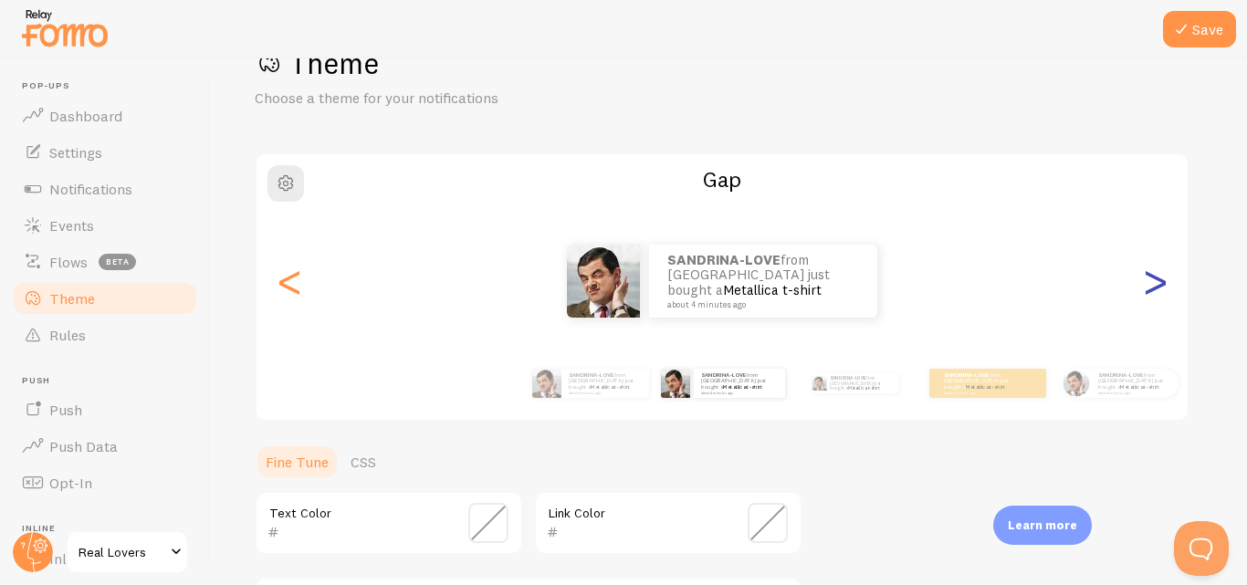
click at [1163, 279] on div ">" at bounding box center [1155, 282] width 22 height 132
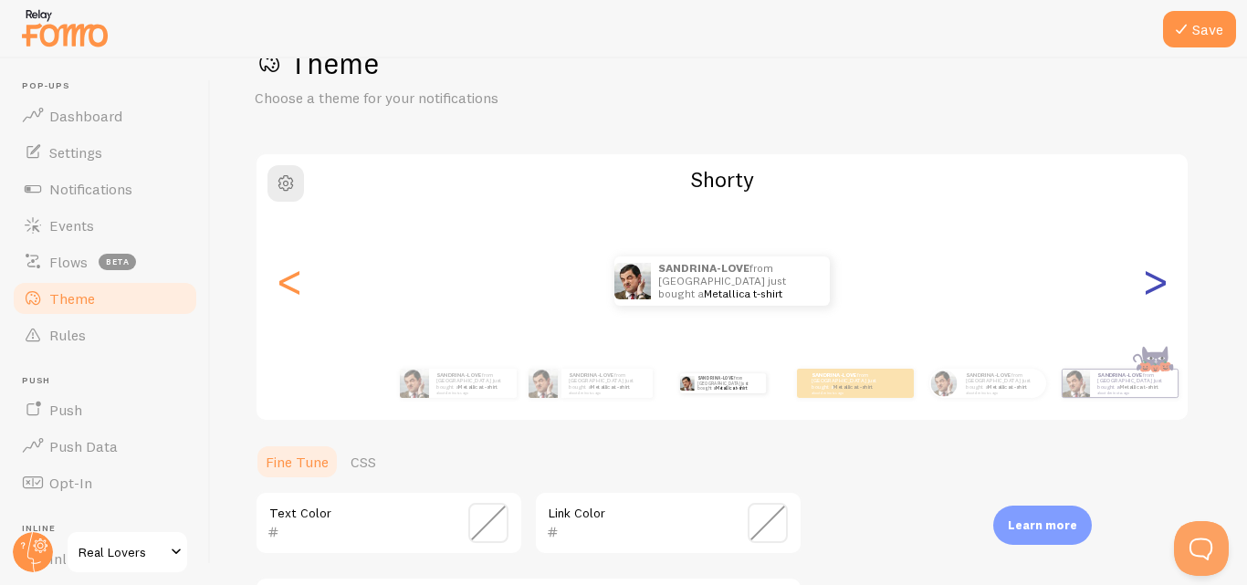
click at [1163, 279] on div ">" at bounding box center [1155, 282] width 22 height 132
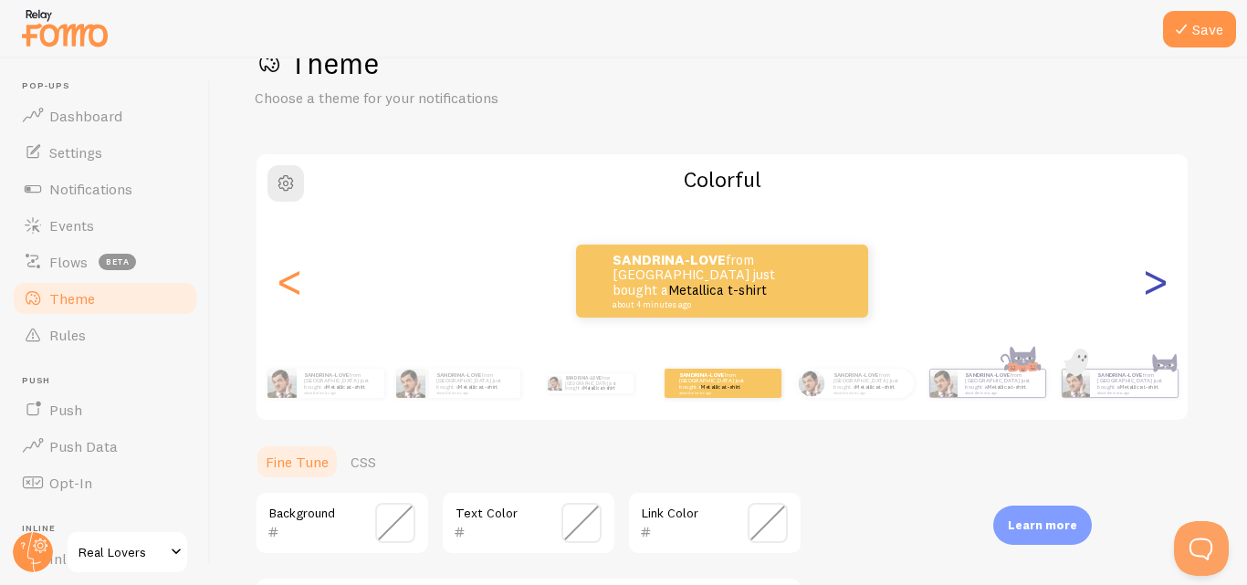
click at [1163, 279] on div ">" at bounding box center [1155, 282] width 22 height 132
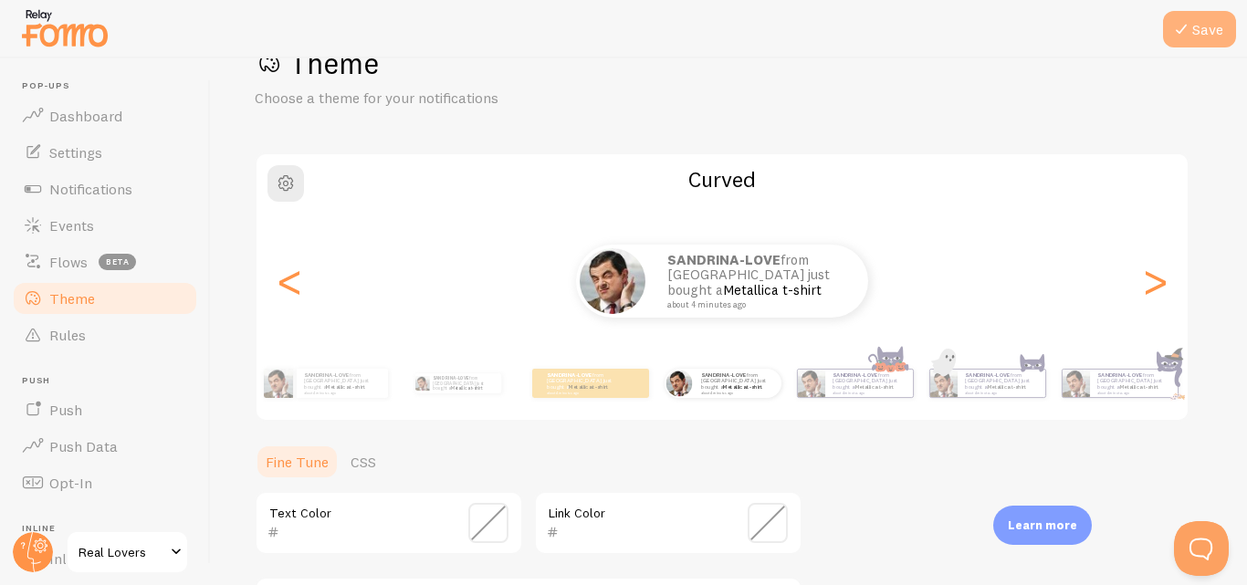
click at [1194, 24] on button "Save" at bounding box center [1199, 29] width 73 height 37
click at [1190, 36] on icon at bounding box center [1182, 29] width 22 height 22
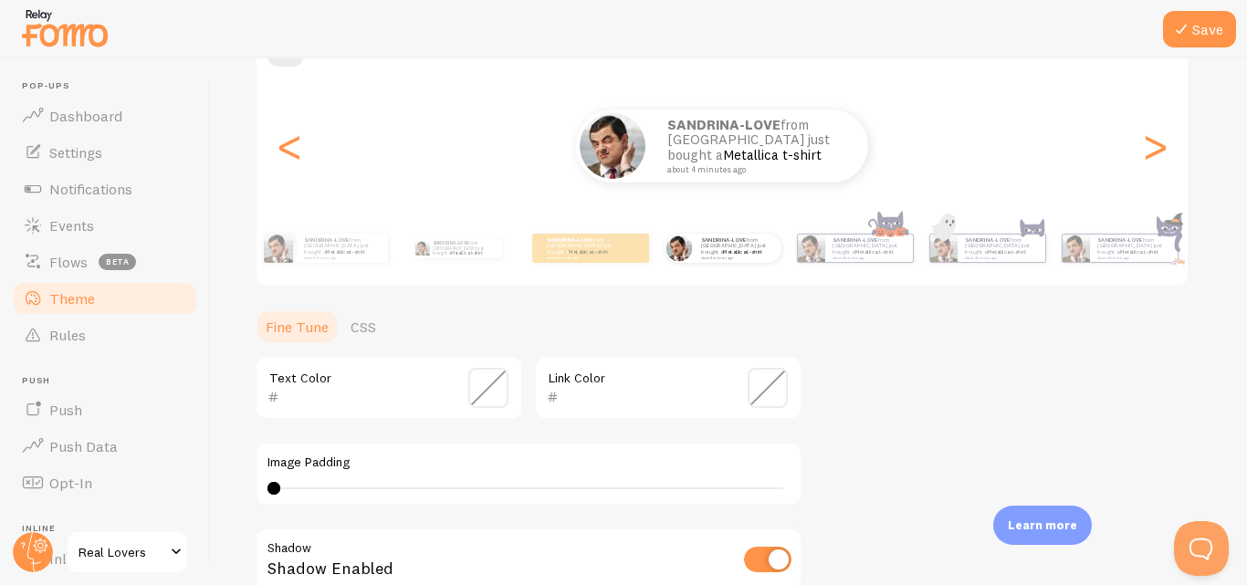
scroll to position [0, 0]
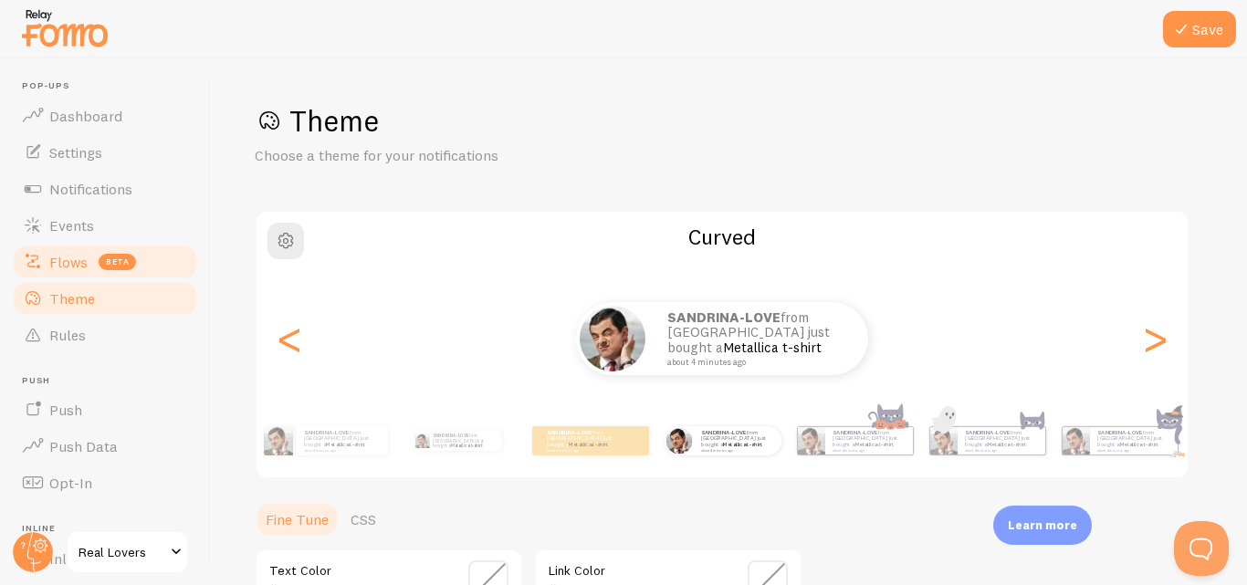
click at [72, 262] on span "Flows" at bounding box center [68, 262] width 38 height 18
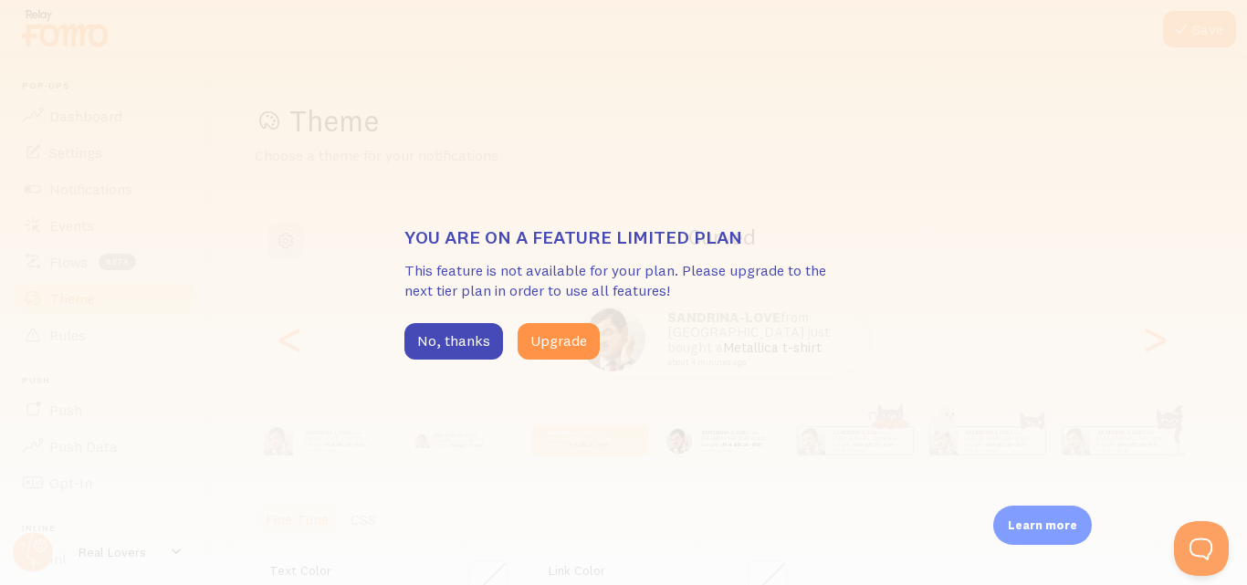
click at [879, 171] on div "You are on a feature limited plan This feature is not available for your plan. …" at bounding box center [623, 292] width 1247 height 585
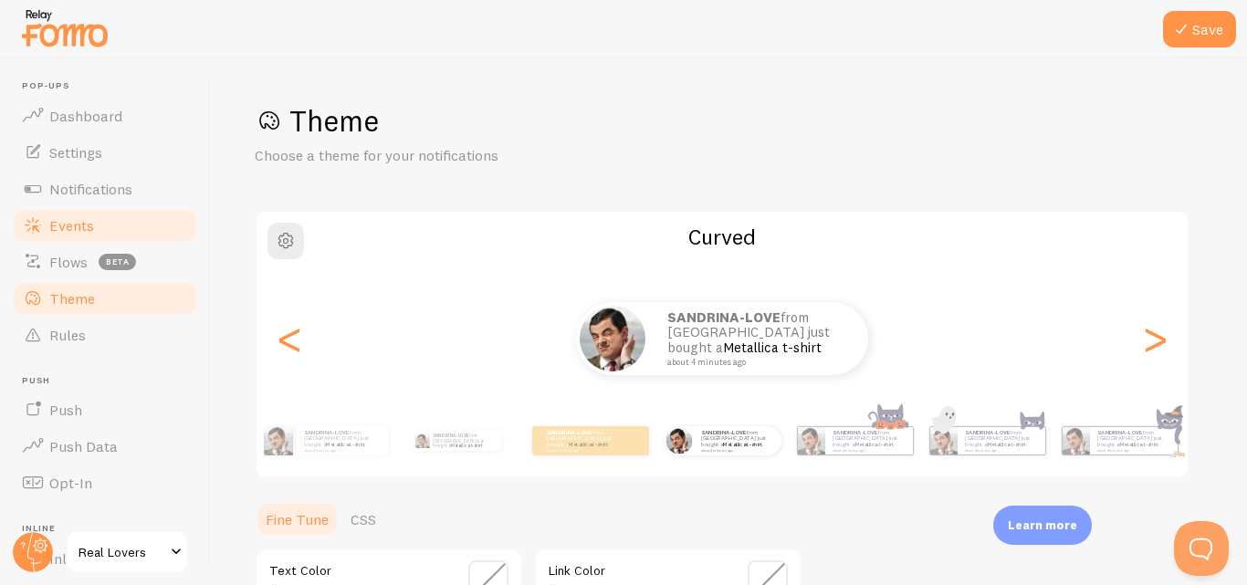
click at [89, 232] on span "Events" at bounding box center [71, 225] width 45 height 18
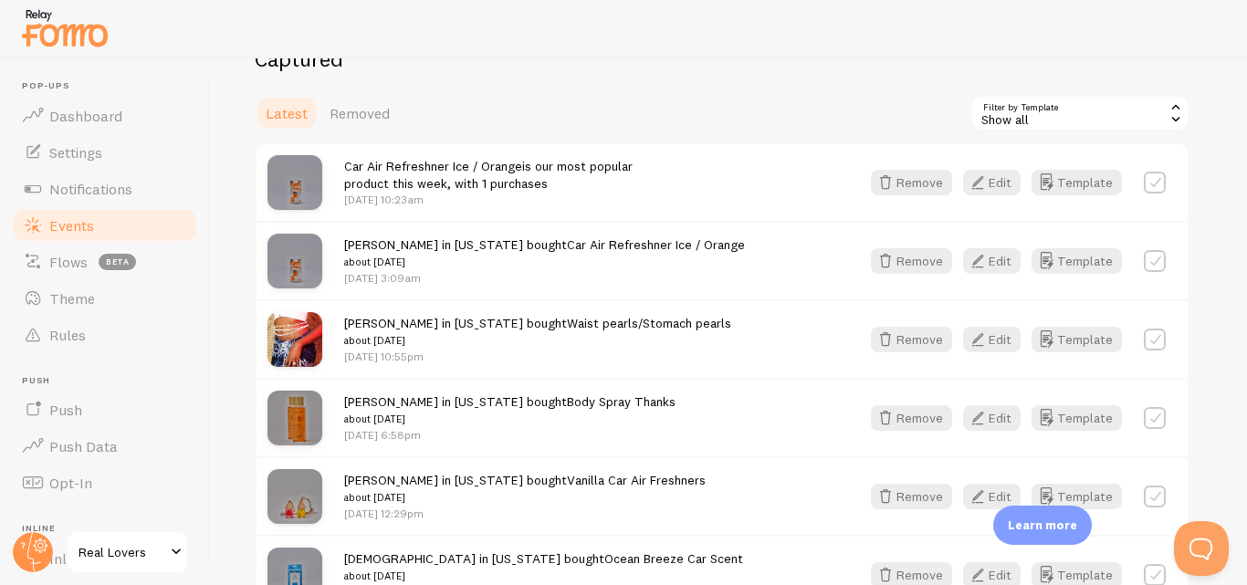
scroll to position [227, 0]
click at [1110, 186] on button "Template" at bounding box center [1077, 182] width 90 height 26
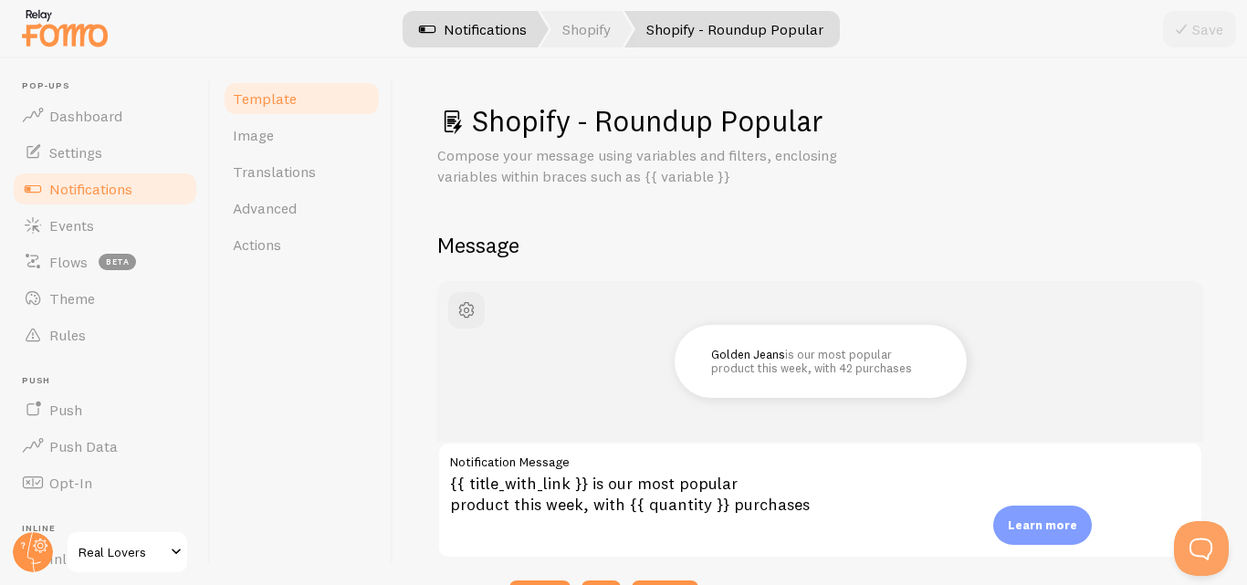
click at [498, 30] on link "Notifications" at bounding box center [473, 29] width 152 height 37
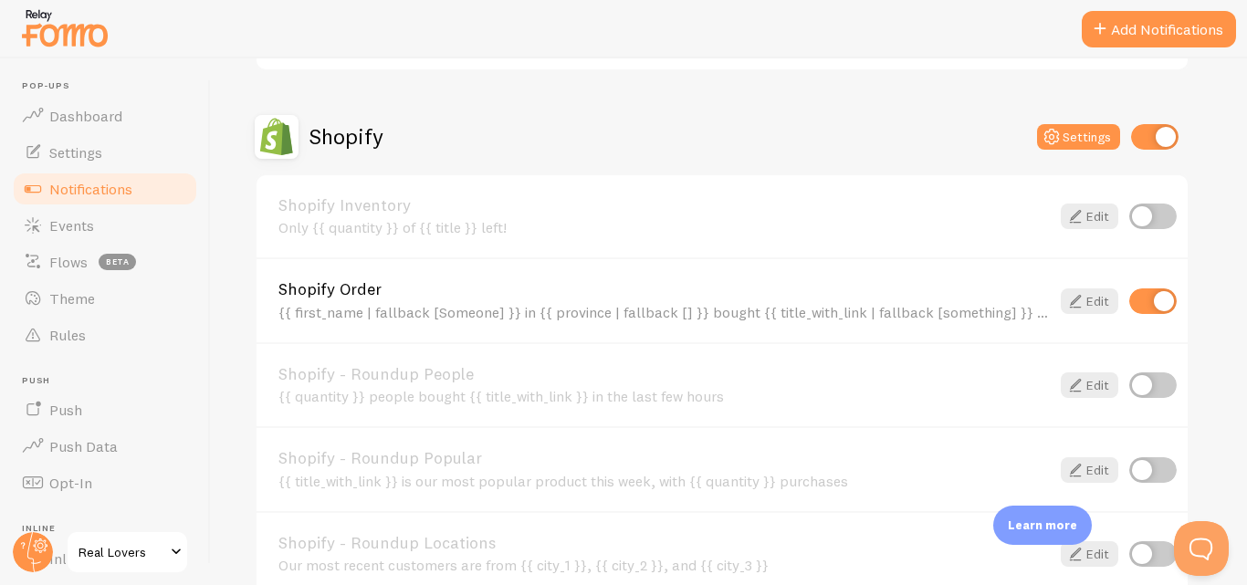
scroll to position [886, 0]
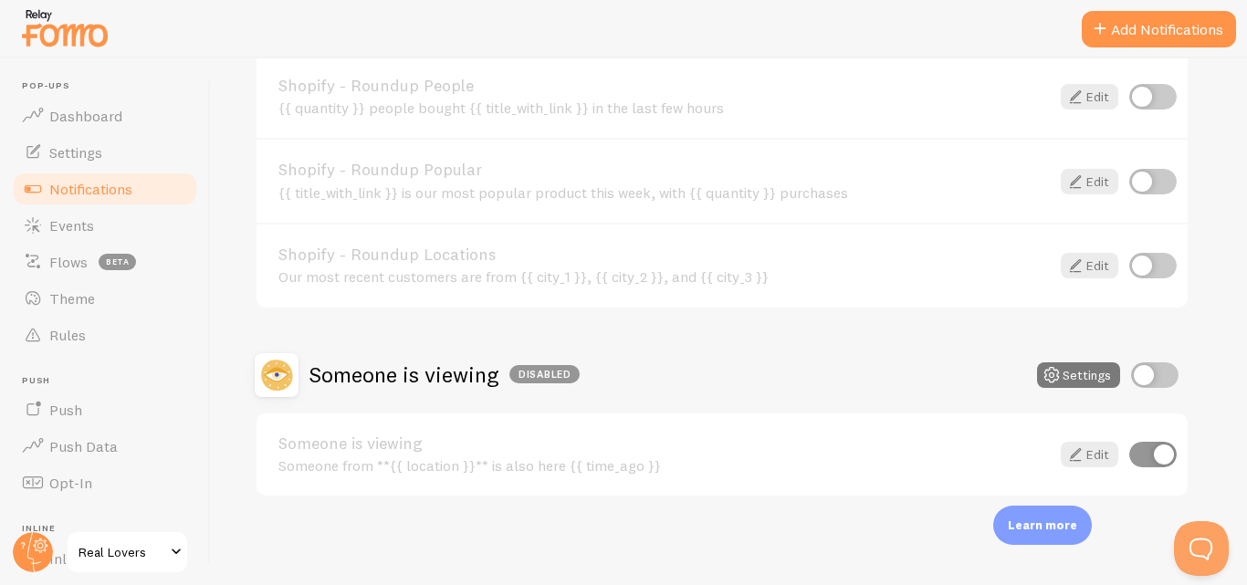
click at [1047, 376] on icon at bounding box center [1052, 375] width 22 height 22
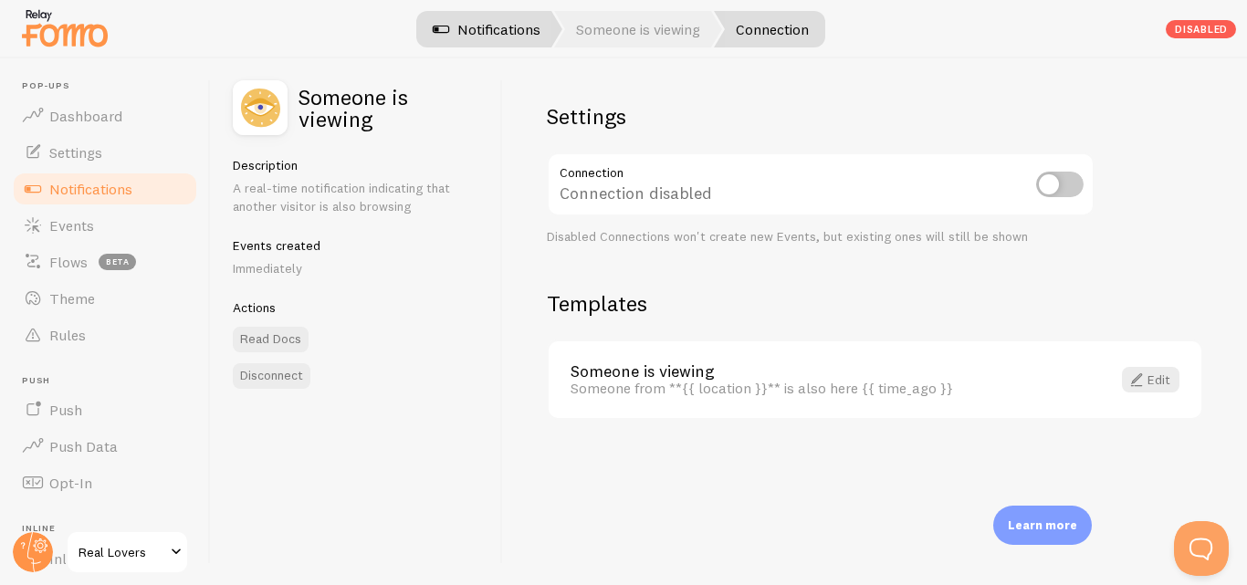
click at [479, 40] on link "Notifications" at bounding box center [487, 29] width 152 height 37
